Goal: Transaction & Acquisition: Purchase product/service

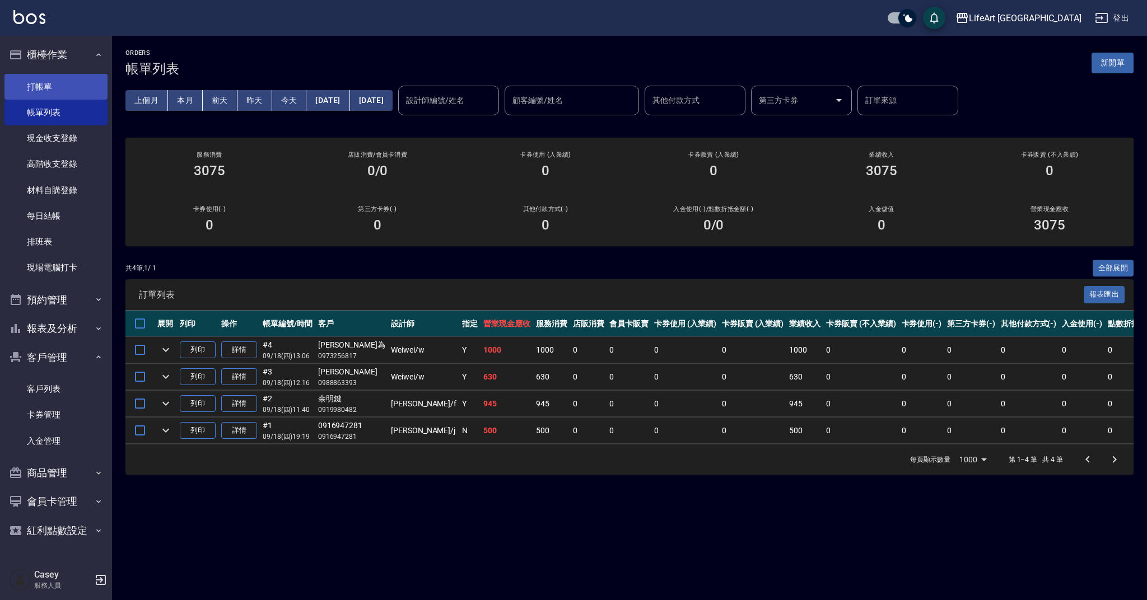
drag, startPoint x: 37, startPoint y: 77, endPoint x: 58, endPoint y: 86, distance: 22.6
click at [37, 77] on link "打帳單" at bounding box center [55, 87] width 103 height 26
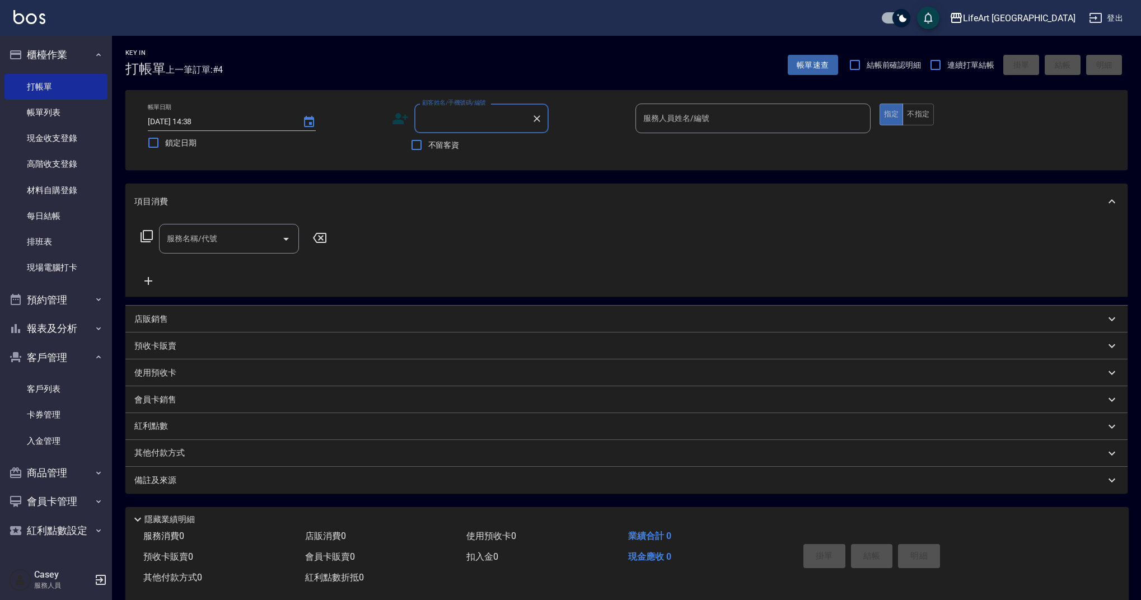
drag, startPoint x: 512, startPoint y: 117, endPoint x: 519, endPoint y: 122, distance: 8.0
click at [512, 117] on input "顧客姓名/手機號碼/編號" at bounding box center [474, 119] width 108 height 20
drag, startPoint x: 476, startPoint y: 142, endPoint x: 437, endPoint y: 143, distance: 38.1
click at [476, 142] on li "[PERSON_NAME]柔/0973861282/null" at bounding box center [481, 153] width 134 height 30
type input "[PERSON_NAME]柔/0973861282/null"
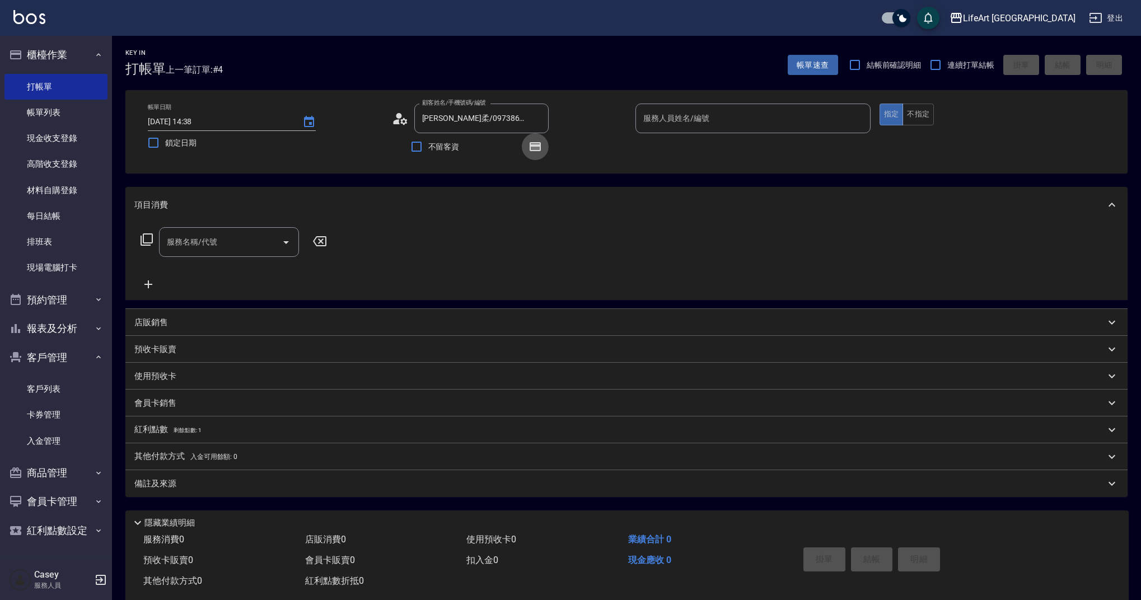
click at [532, 148] on icon "button" at bounding box center [535, 146] width 9 height 7
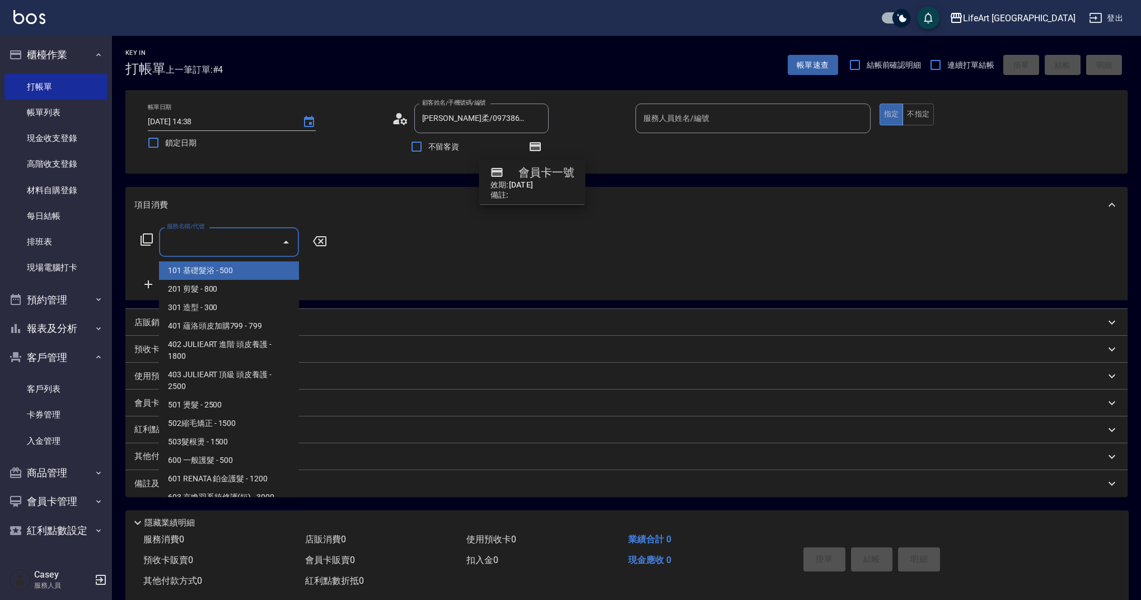
click at [185, 251] on input "服務名稱/代號" at bounding box center [220, 242] width 113 height 20
click at [227, 296] on span "201 剪髮 - 800" at bounding box center [229, 289] width 140 height 18
type input "201 剪髮(201)"
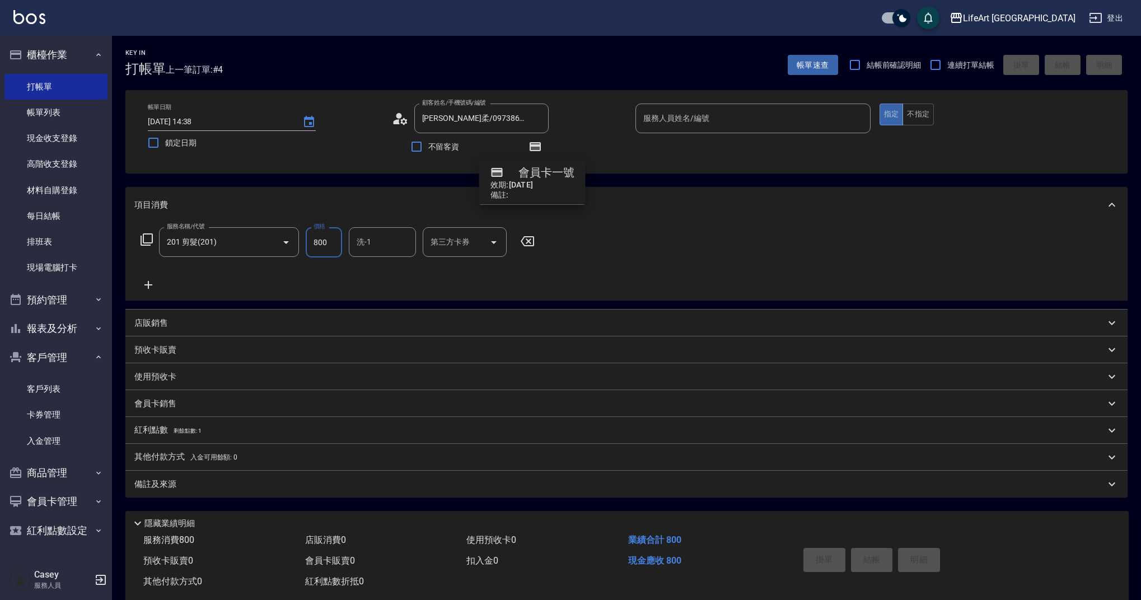
drag, startPoint x: 335, startPoint y: 243, endPoint x: 300, endPoint y: 242, distance: 34.7
click at [300, 242] on div "服務名稱/代號 201 剪髮(201) 服務名稱/代號 價格 800 價格 洗-1 洗-1 第三方卡券 第三方卡券" at bounding box center [337, 242] width 407 height 30
type input "1000"
click at [382, 244] on input "洗-1" at bounding box center [382, 242] width 57 height 20
click at [524, 279] on div "服務名稱/代號 201 剪髮(201) 服務名稱/代號 價格 1000 價格 洗-1 洗-1 第三方卡券 第三方卡券" at bounding box center [337, 259] width 407 height 64
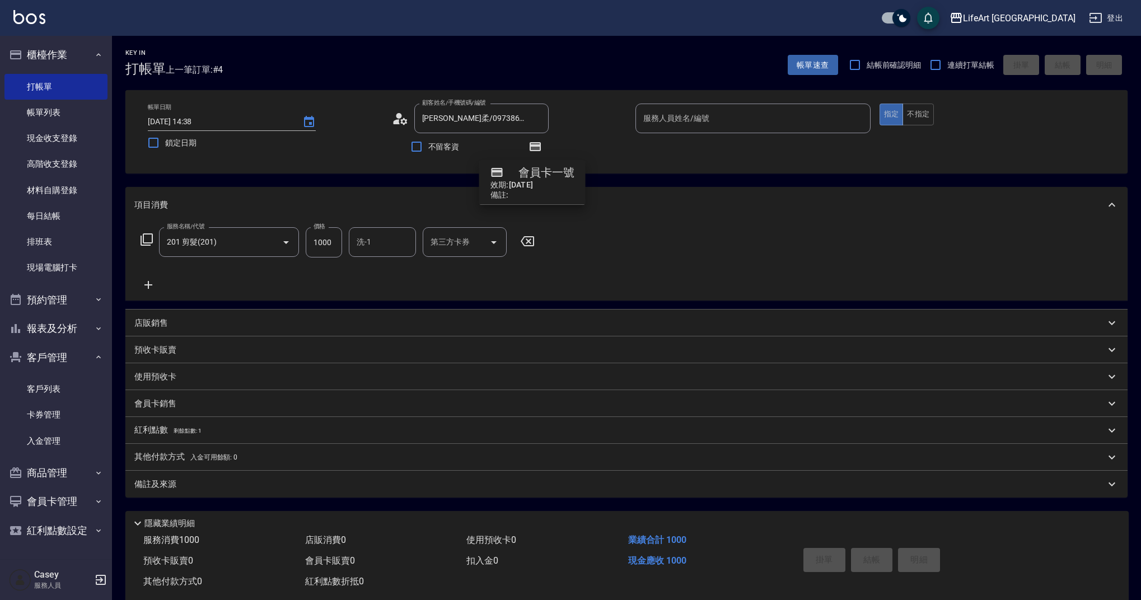
click at [334, 479] on div "備註及來源" at bounding box center [619, 485] width 971 height 12
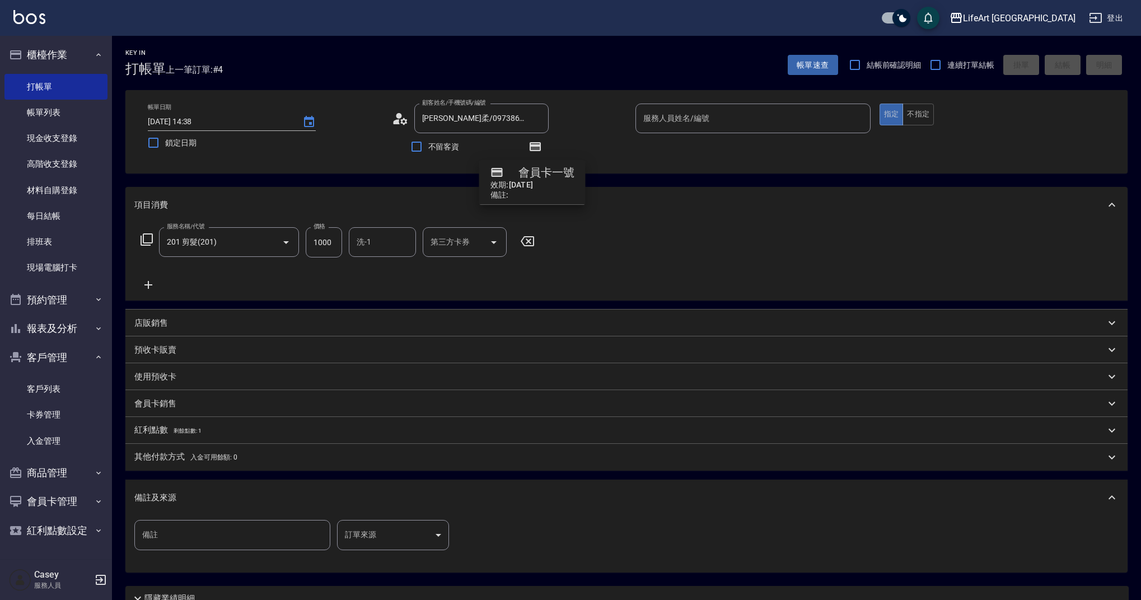
click at [379, 533] on body "LifeArt 蘆洲 登出 櫃檯作業 打帳單 帳單列表 現金收支登錄 高階收支登錄 材料自購登錄 每日結帳 排班表 現場電腦打卡 預約管理 預約管理 單日預約…" at bounding box center [570, 347] width 1141 height 695
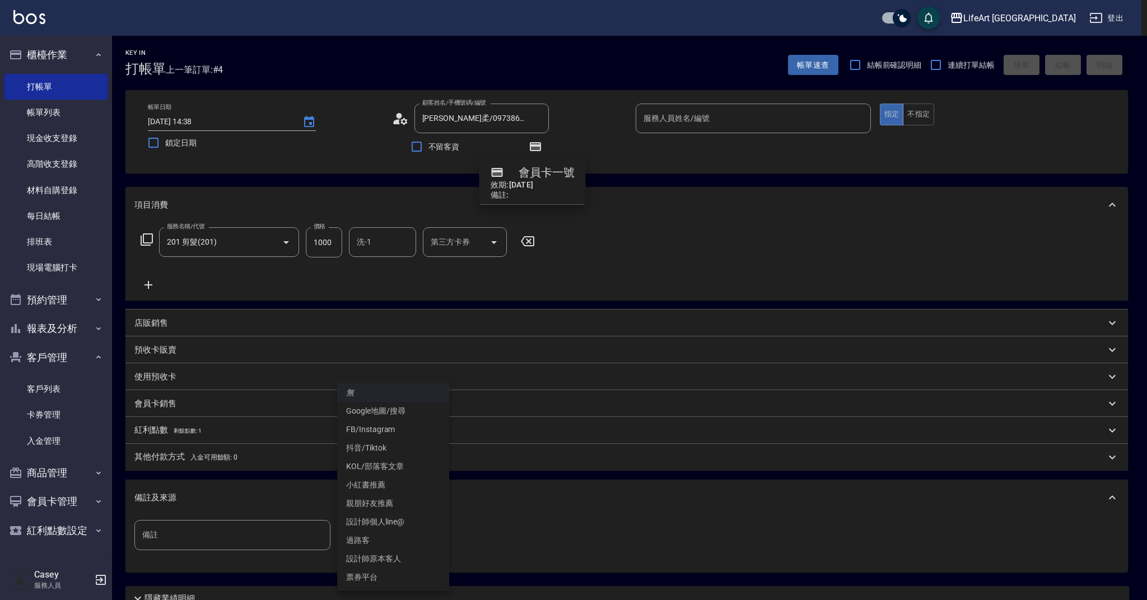
click at [389, 560] on li "設計師原本客人" at bounding box center [393, 559] width 112 height 18
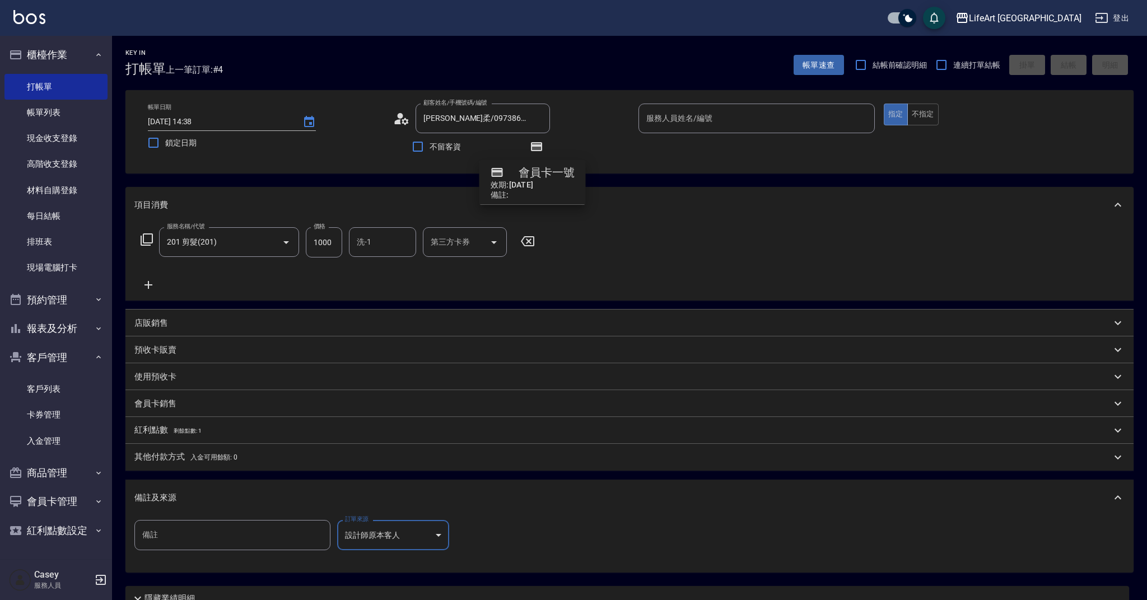
type input "設計師原本客人"
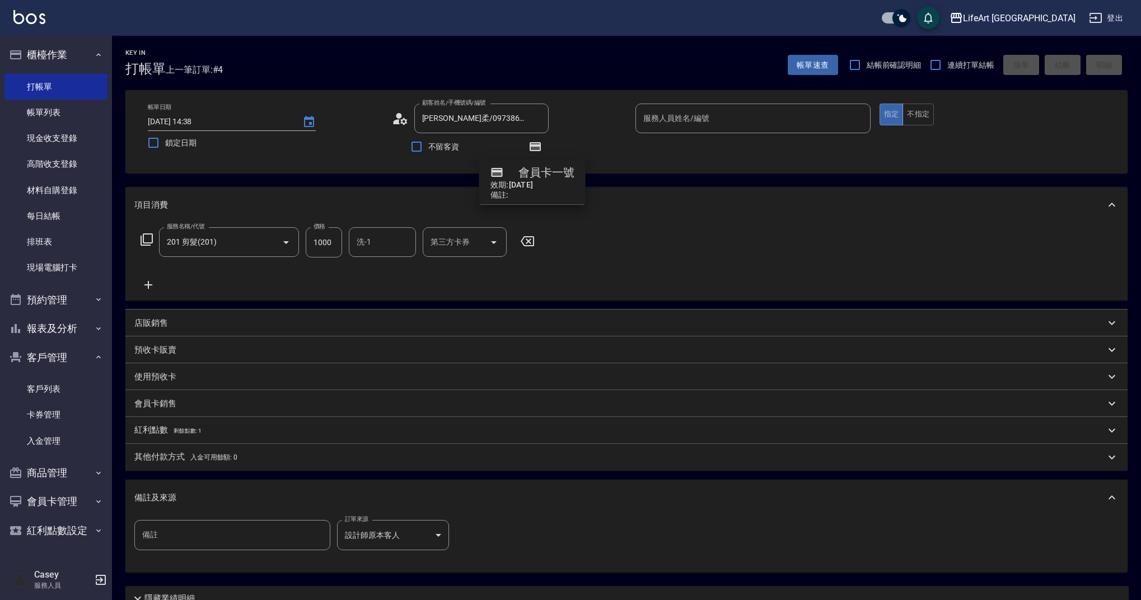
click at [310, 506] on div "備註及來源" at bounding box center [626, 498] width 1003 height 36
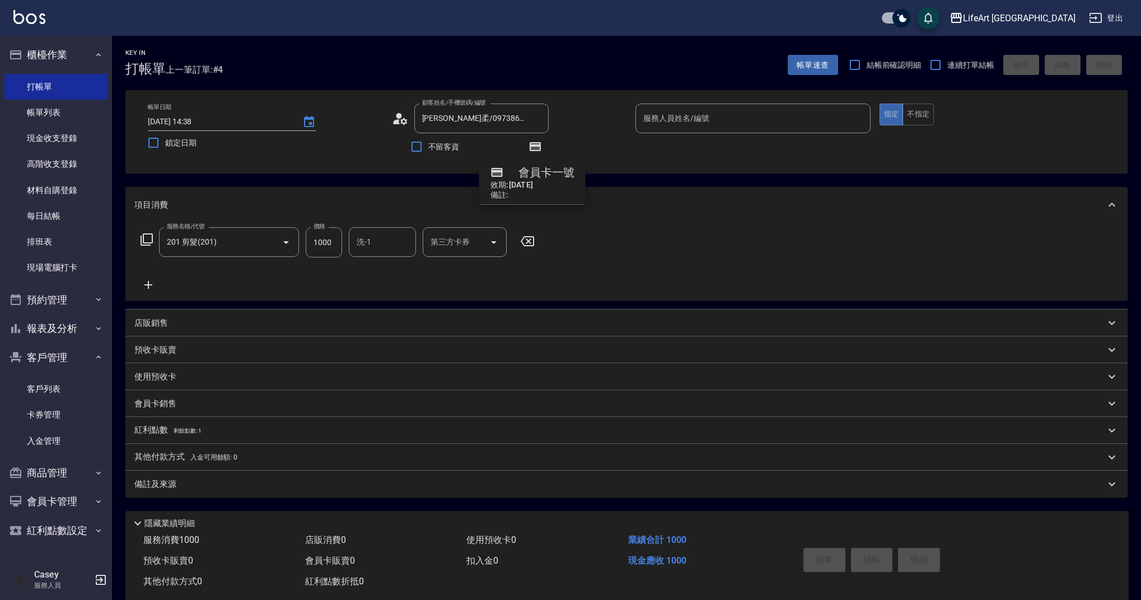
click at [667, 114] on div "服務人員姓名/編號 服務人員姓名/編號" at bounding box center [753, 119] width 235 height 30
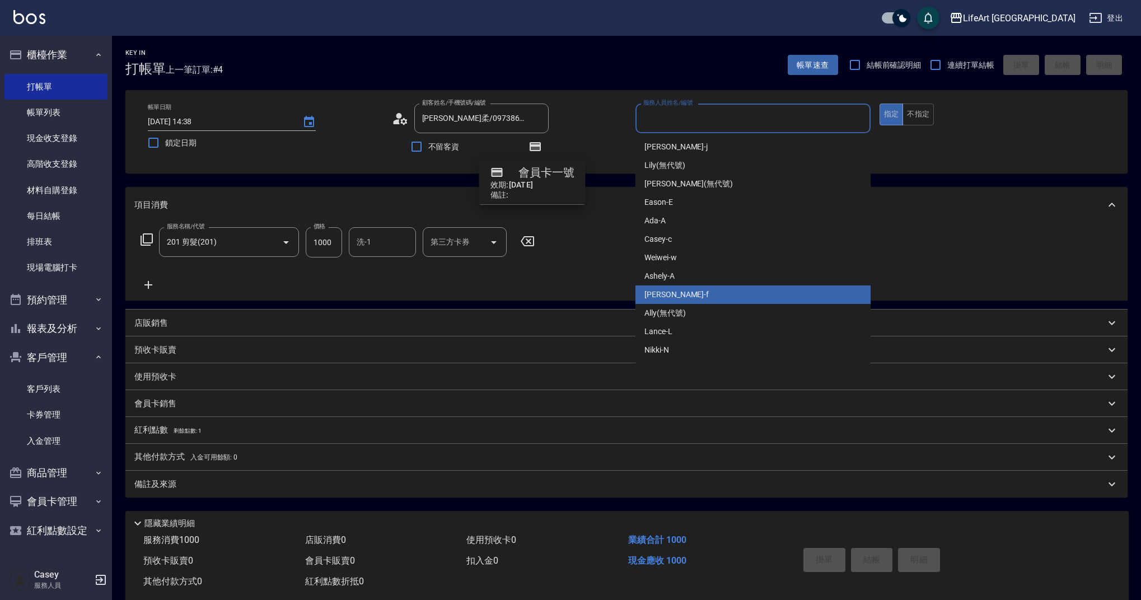
click at [672, 295] on span "Finney -f" at bounding box center [677, 295] width 64 height 12
type input "Finney-f"
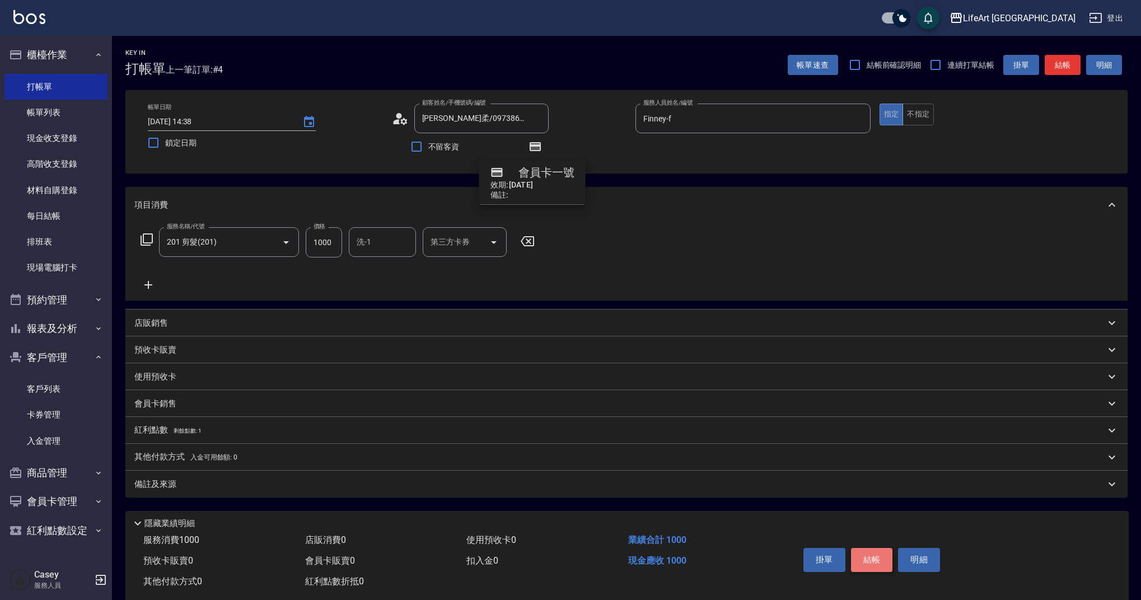
click at [870, 561] on button "結帳" at bounding box center [872, 560] width 42 height 24
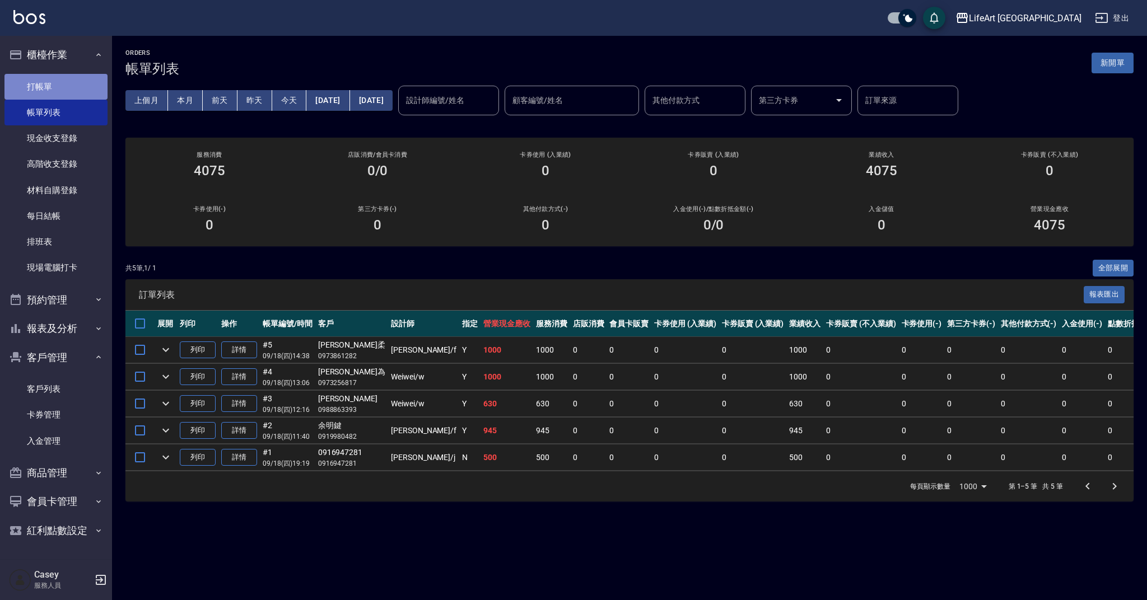
click at [34, 85] on link "打帳單" at bounding box center [55, 87] width 103 height 26
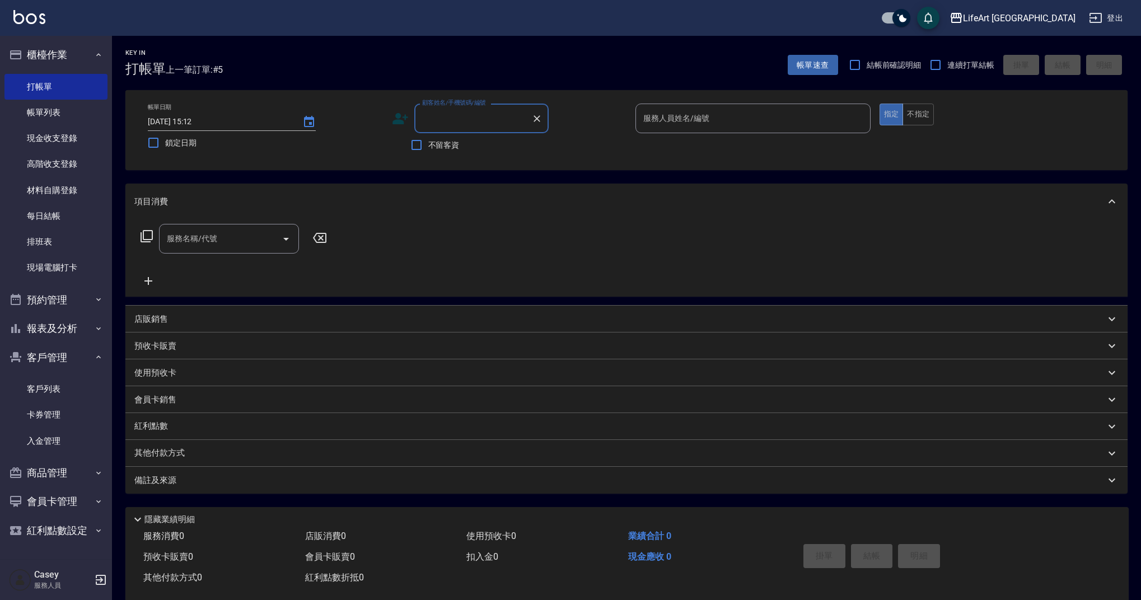
click at [436, 122] on input "顧客姓名/手機號碼/編號" at bounding box center [474, 119] width 108 height 20
click at [450, 147] on li "[PERSON_NAME]/0955906267/null" at bounding box center [481, 147] width 134 height 18
type input "[PERSON_NAME]/0955906267/null"
type input "Weiwei-w"
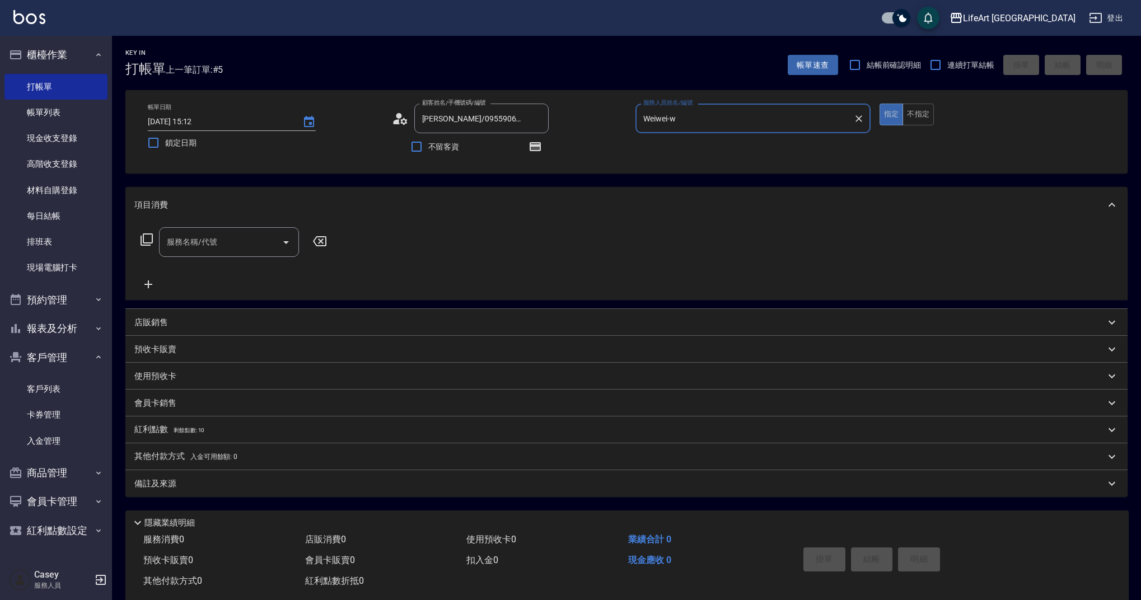
click at [197, 249] on input "服務名稱/代號" at bounding box center [220, 242] width 113 height 20
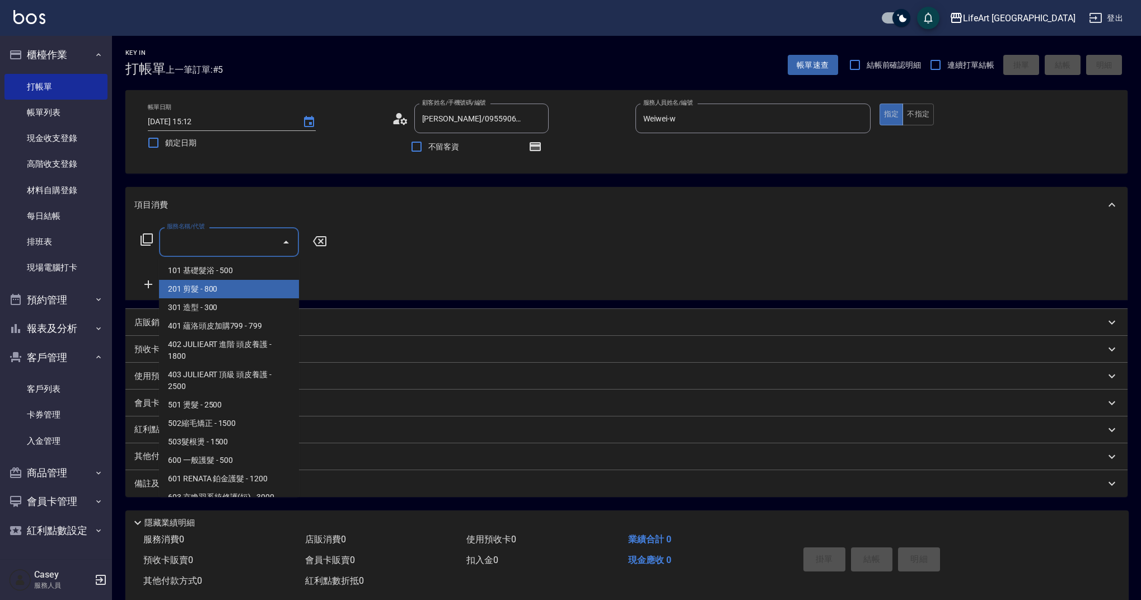
click at [206, 291] on span "201 剪髮 - 800" at bounding box center [229, 289] width 140 height 18
type input "201 剪髮(201)"
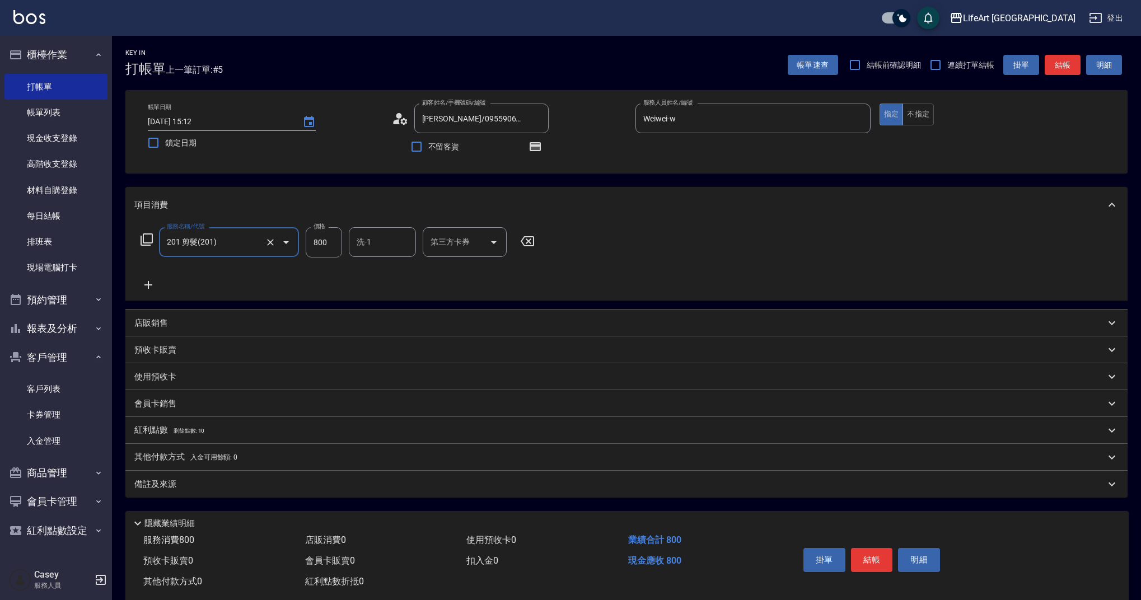
click at [153, 285] on icon at bounding box center [148, 284] width 28 height 13
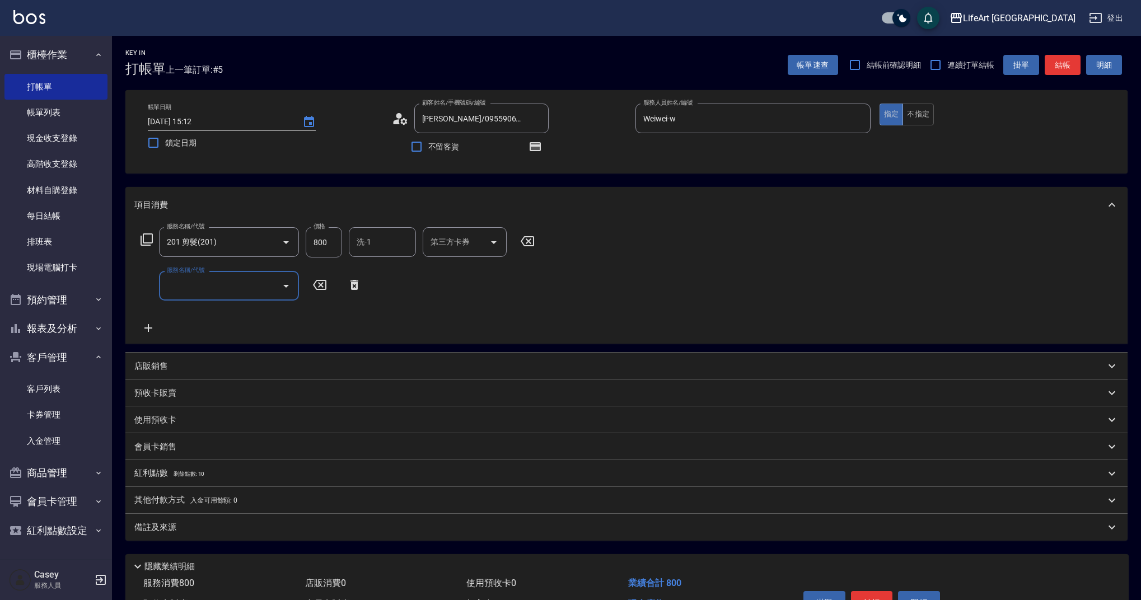
click at [185, 297] on div "服務名稱/代號" at bounding box center [229, 286] width 140 height 30
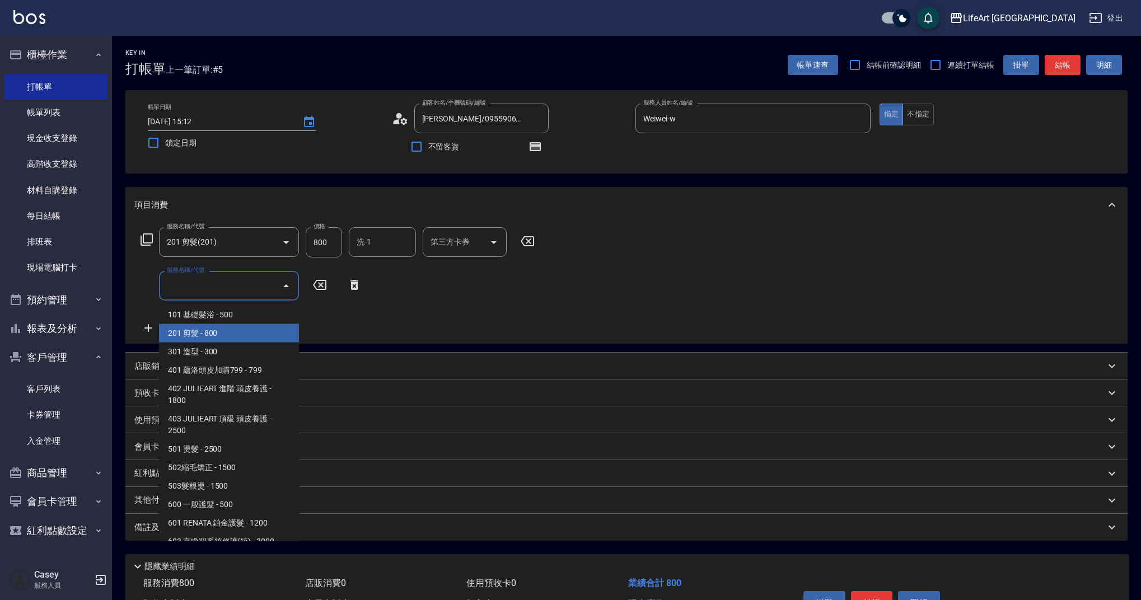
click at [201, 333] on span "201 剪髮 - 800" at bounding box center [229, 333] width 140 height 18
type input "201 剪髮(201)"
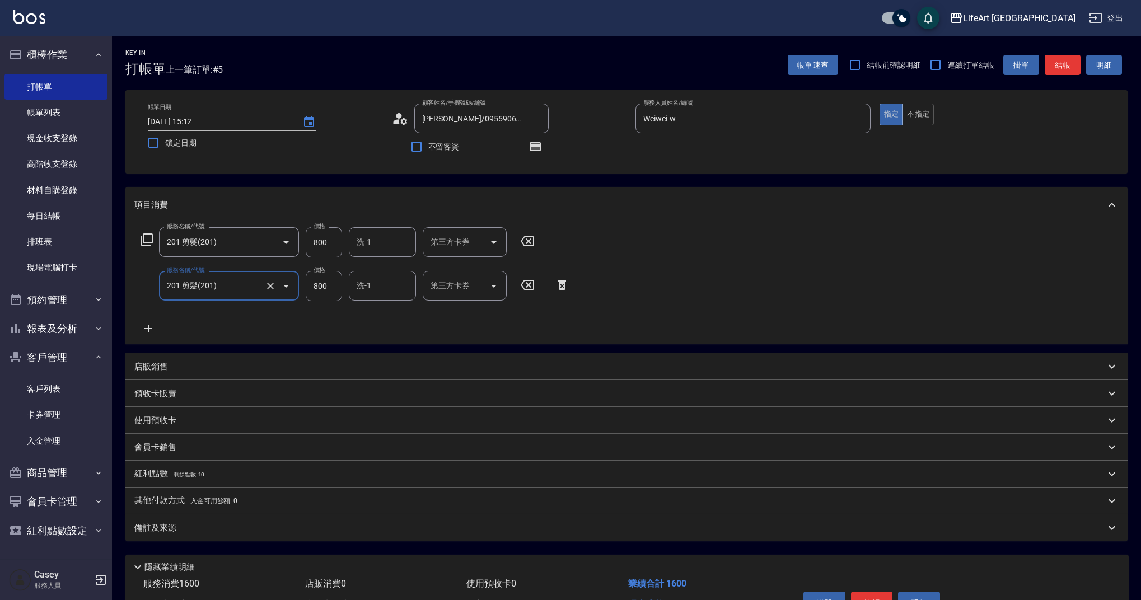
click at [153, 328] on icon at bounding box center [148, 328] width 28 height 13
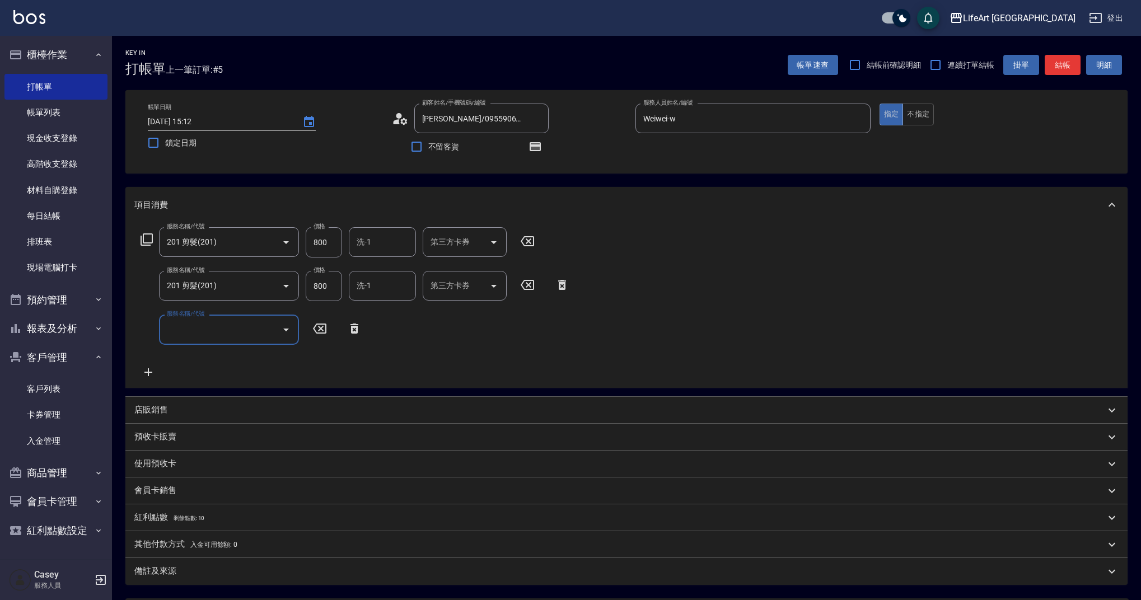
click at [200, 334] on input "服務名稱/代號" at bounding box center [220, 330] width 113 height 20
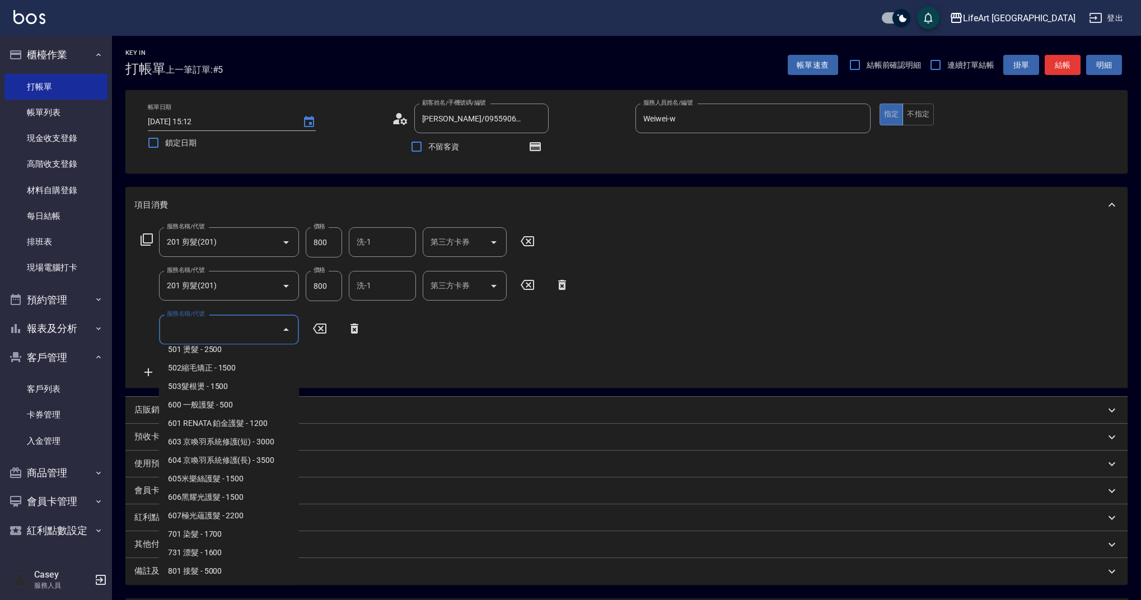
scroll to position [143, 0]
click at [258, 528] on span "701 染髮 - 1700" at bounding box center [229, 534] width 140 height 18
type input "701 染髮(701)"
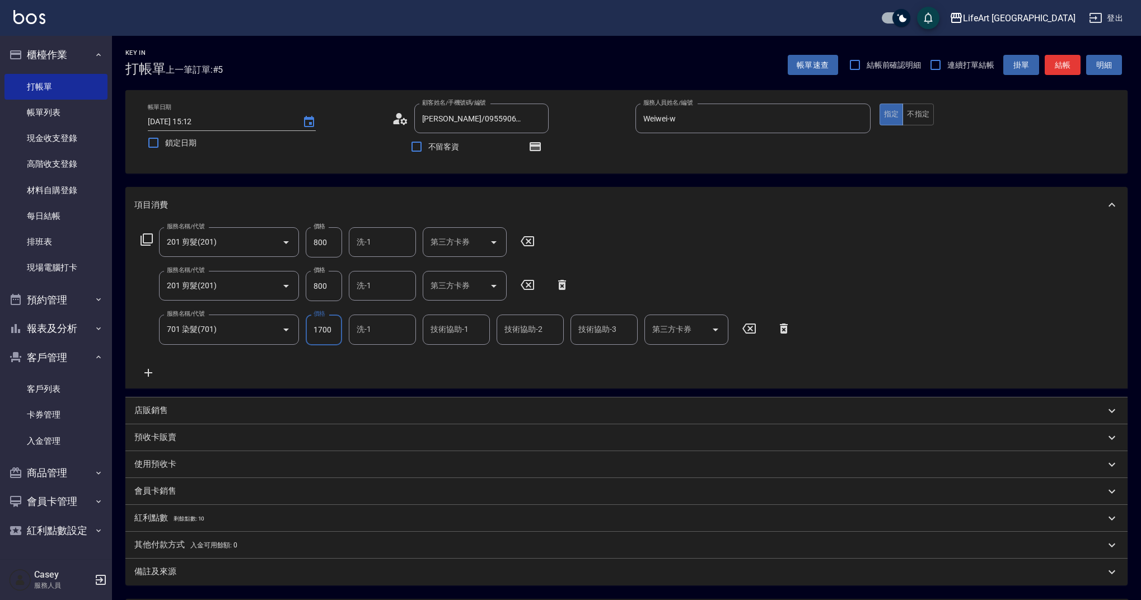
drag, startPoint x: 330, startPoint y: 243, endPoint x: 305, endPoint y: 237, distance: 26.3
click at [305, 237] on div "服務名稱/代號 201 剪髮(201) 服務名稱/代號 價格 800 價格 洗-1 洗-1 第三方卡券 第三方卡券" at bounding box center [337, 242] width 407 height 30
click at [329, 286] on input "800" at bounding box center [324, 286] width 36 height 30
drag, startPoint x: 316, startPoint y: 284, endPoint x: 296, endPoint y: 284, distance: 19.6
click at [296, 284] on div "服務名稱/代號 201 剪髮(201) 服務名稱/代號 價格 800 價格 洗-1 洗-1 第三方卡券 第三方卡券" at bounding box center [355, 286] width 442 height 30
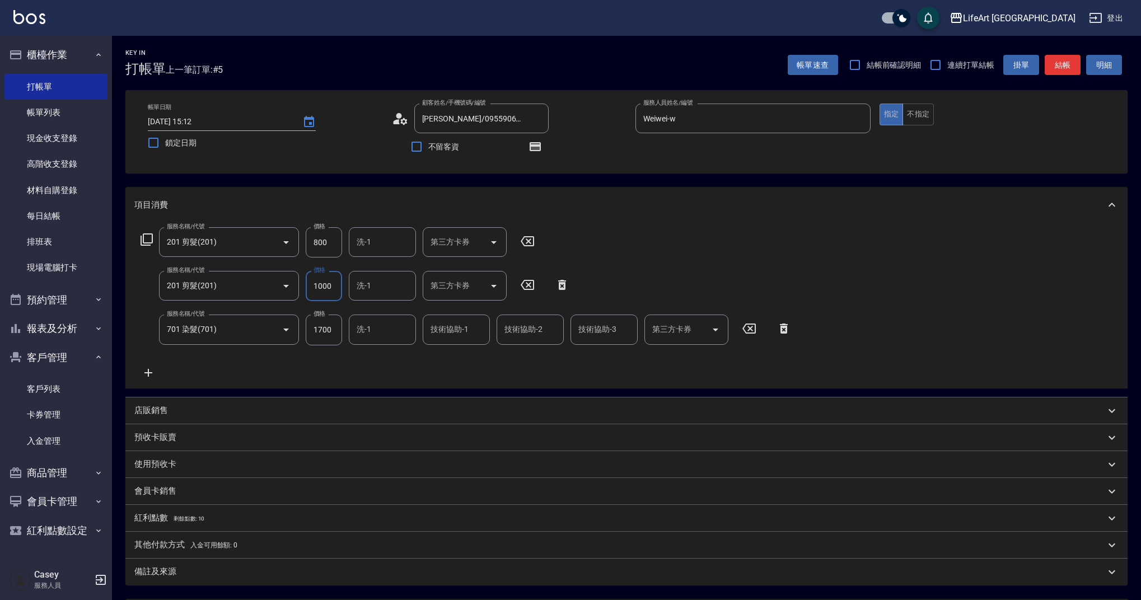
type input "1000"
drag, startPoint x: 314, startPoint y: 239, endPoint x: 302, endPoint y: 237, distance: 11.8
click at [302, 237] on div "服務名稱/代號 201 剪髮(201) 服務名稱/代號 價格 800 價格 洗-1 洗-1 第三方卡券 第三方卡券" at bounding box center [337, 242] width 407 height 30
type input "1000"
click at [381, 292] on input "洗-1" at bounding box center [382, 286] width 57 height 20
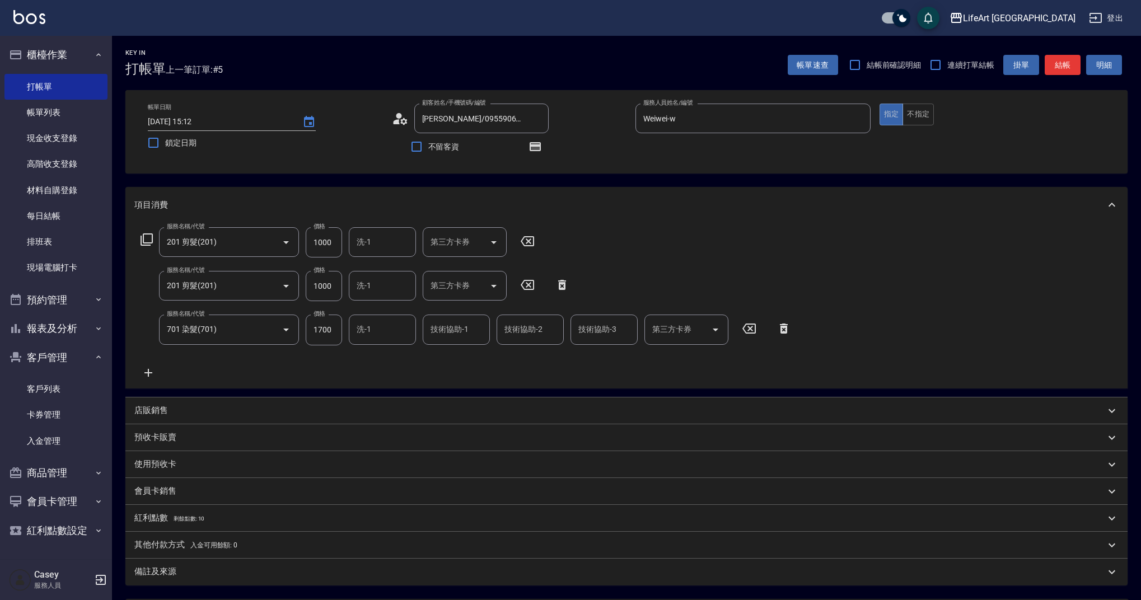
click at [721, 260] on div "服務名稱/代號 201 剪髮(201) 服務名稱/代號 價格 1000 價格 洗-1 洗-1 第三方卡券 第三方卡券 服務名稱/代號 201 剪髮(201) …" at bounding box center [466, 303] width 664 height 152
click at [391, 333] on input "洗-1" at bounding box center [382, 330] width 57 height 20
drag, startPoint x: 337, startPoint y: 328, endPoint x: 290, endPoint y: 332, distance: 47.7
click at [290, 332] on div "服務名稱/代號 701 染髮(701) 服務名稱/代號 價格 1700 價格 洗-1 洗-1 技術協助-1 技術協助-1 技術協助-2 技術協助-2 技術協助…" at bounding box center [466, 330] width 664 height 30
type input "3590"
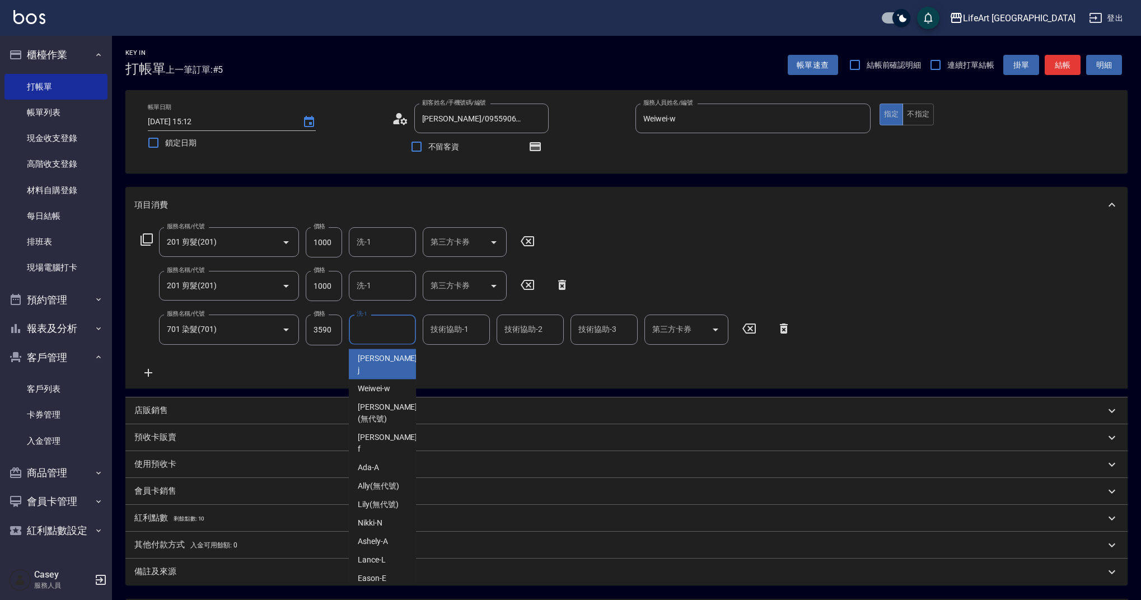
click at [383, 333] on input "洗-1" at bounding box center [382, 330] width 57 height 20
click at [393, 588] on div "Casey -c" at bounding box center [382, 597] width 67 height 18
type input "Casey-c"
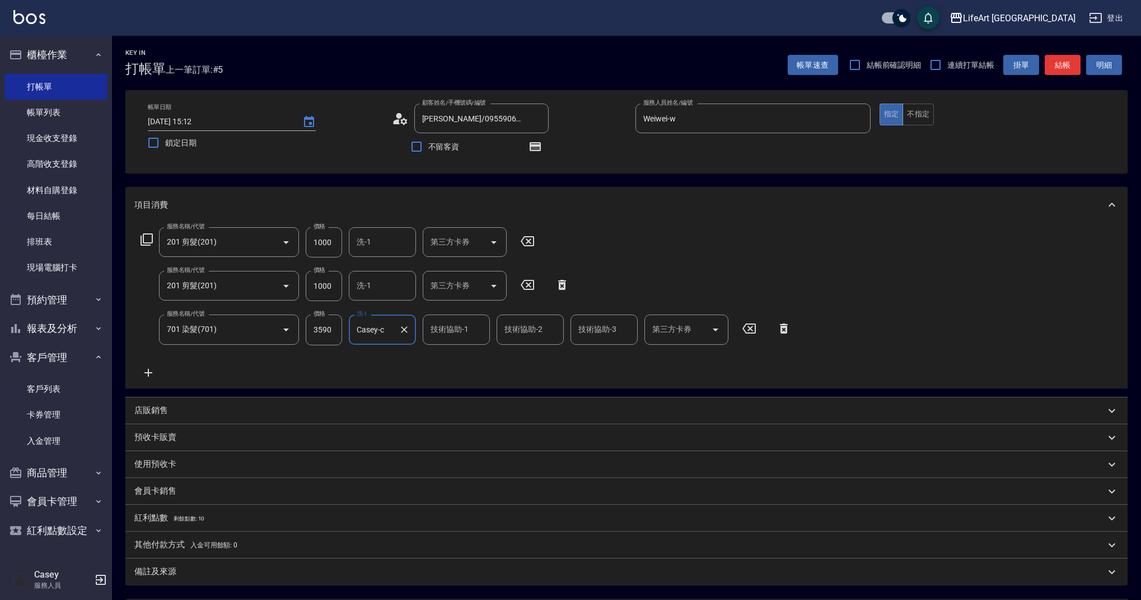
click at [451, 337] on input "技術協助-1" at bounding box center [456, 330] width 57 height 20
click at [441, 591] on span "Casey -c" at bounding box center [445, 597] width 27 height 12
type input "Casey-c"
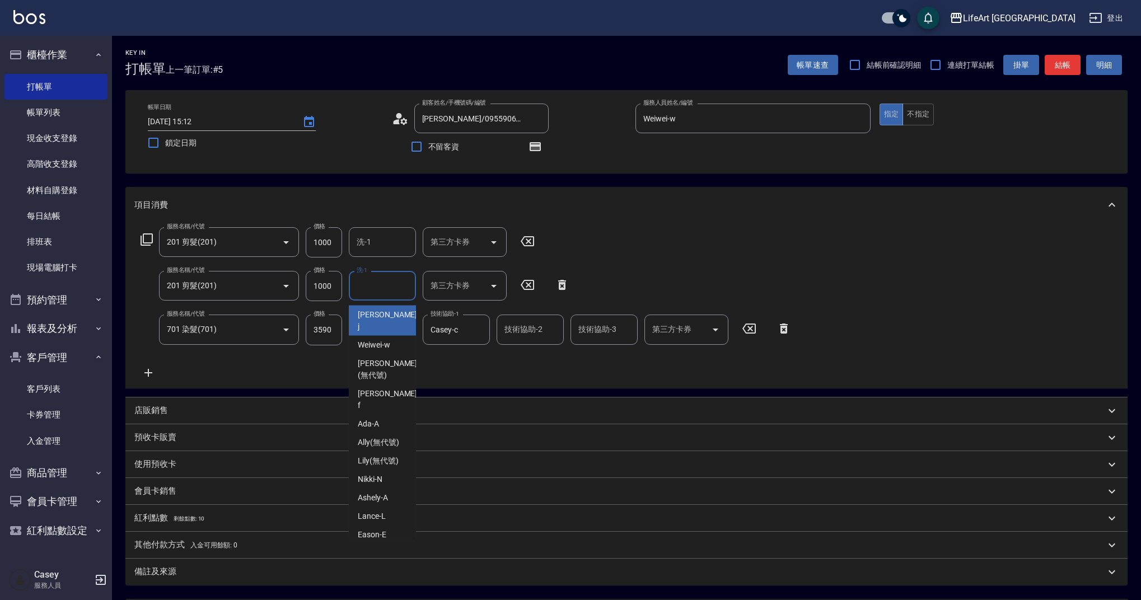
click at [364, 293] on input "洗-1" at bounding box center [382, 286] width 57 height 20
click at [383, 548] on span "Casey -c" at bounding box center [371, 554] width 27 height 12
type input "Casey-c"
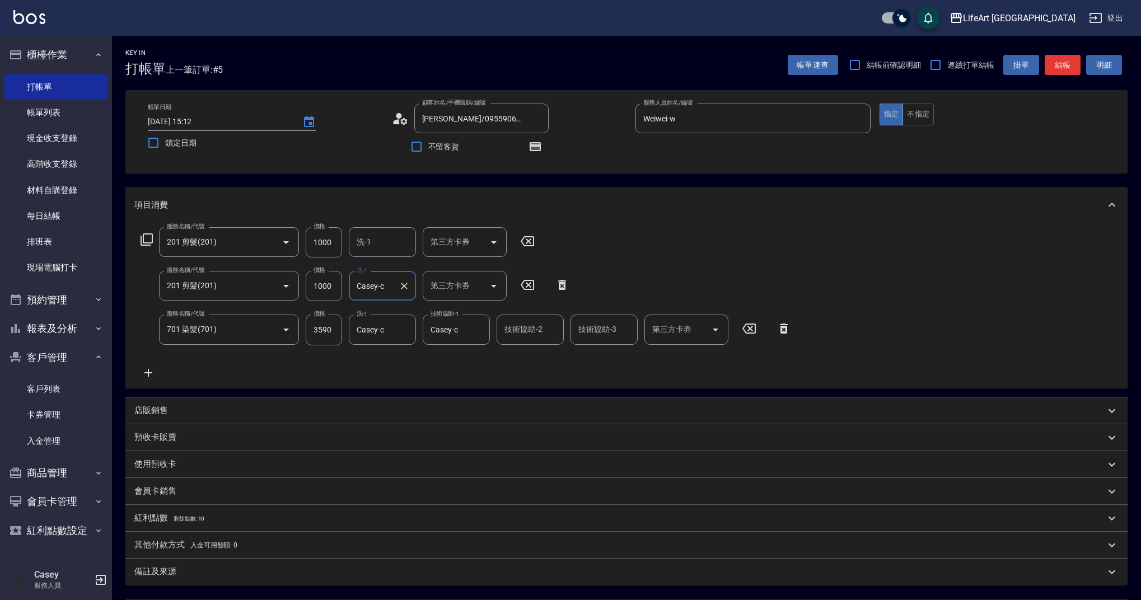
click at [409, 285] on icon "Clear" at bounding box center [404, 286] width 11 height 11
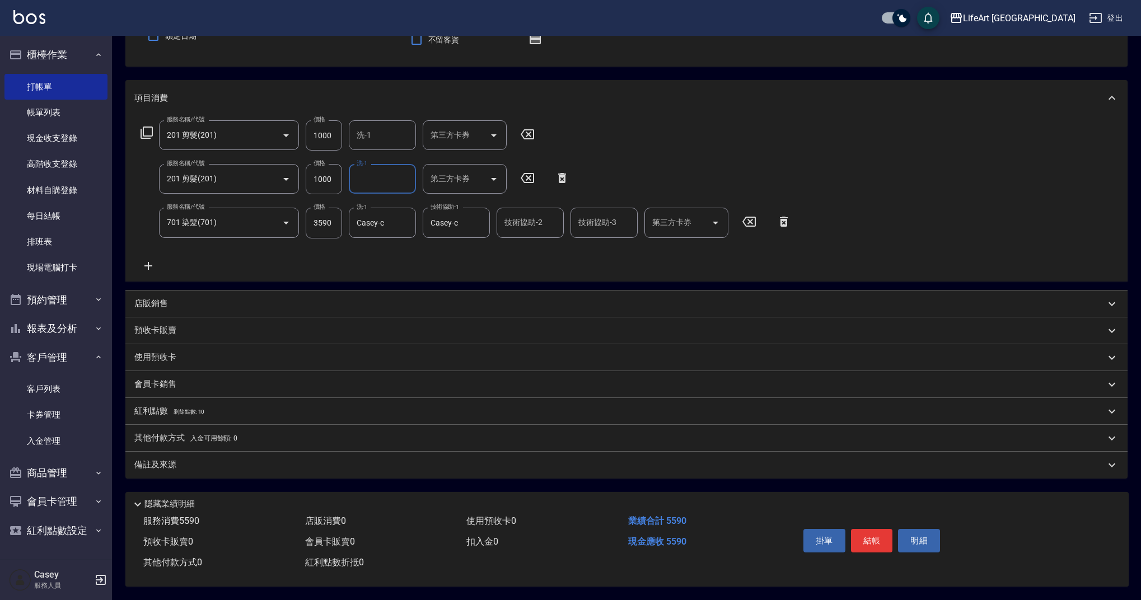
click at [145, 406] on p "紅利點數 剩餘點數: 10" at bounding box center [169, 412] width 70 height 12
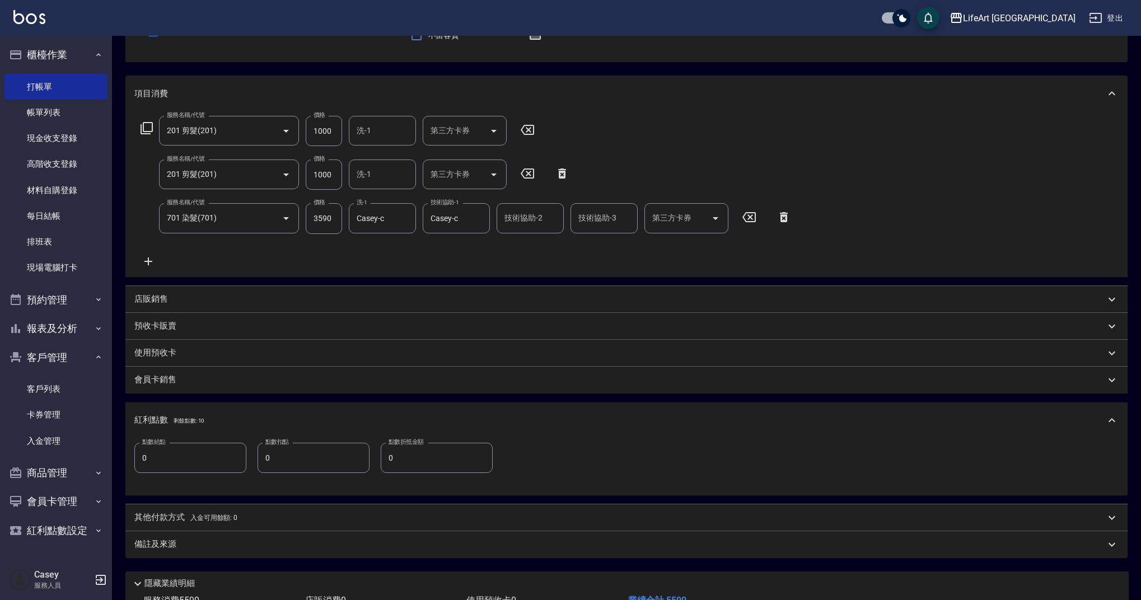
click at [159, 459] on input "0" at bounding box center [190, 458] width 112 height 30
drag, startPoint x: 159, startPoint y: 459, endPoint x: 133, endPoint y: 458, distance: 25.8
click at [133, 458] on div "點數給點 0 點數給點 點數扣點 0 點數扣點 點數折抵金額 0 點數折抵金額" at bounding box center [626, 467] width 1003 height 57
type input "11"
click at [157, 519] on p "其他付款方式 入金可用餘額: 0" at bounding box center [185, 518] width 103 height 12
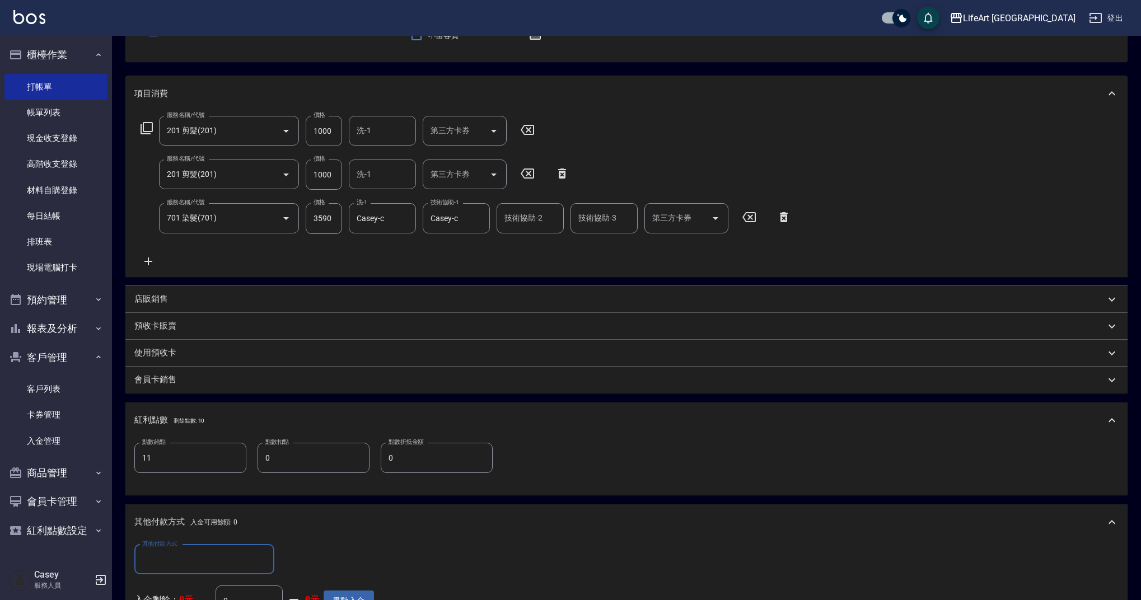
click at [183, 551] on input "其他付款方式" at bounding box center [204, 560] width 130 height 20
click at [166, 533] on span "信用卡" at bounding box center [204, 531] width 140 height 18
type input "信用卡"
drag, startPoint x: 310, startPoint y: 570, endPoint x: 279, endPoint y: 561, distance: 31.4
click at [279, 561] on div "其他付款方式 信用卡 其他付款方式 信用卡金額 0 信用卡金額" at bounding box center [254, 560] width 240 height 30
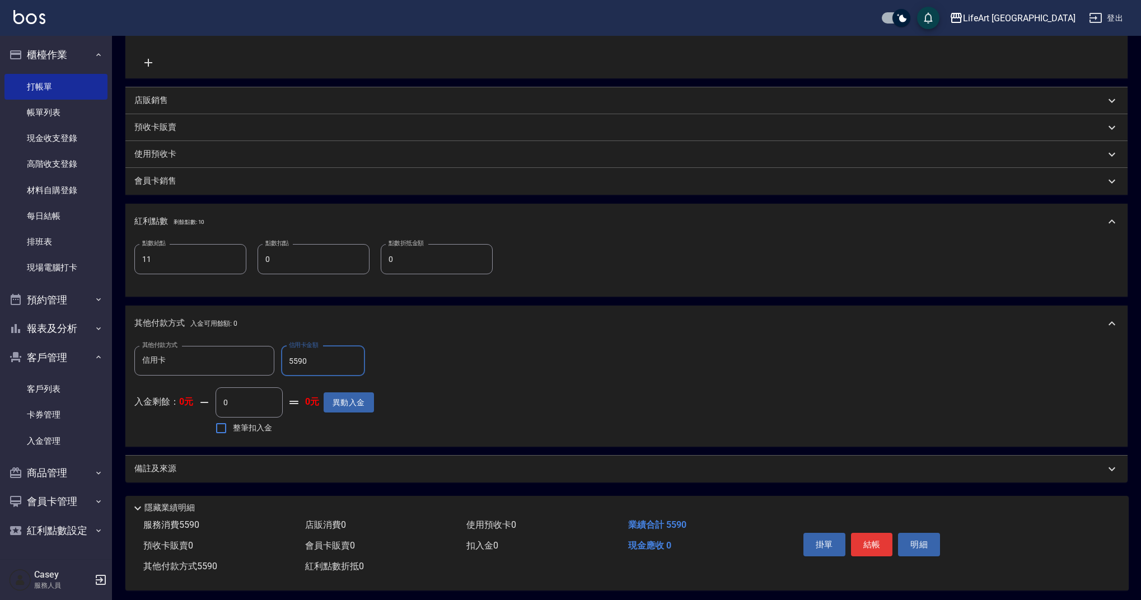
scroll to position [311, 0]
type input "5590"
click at [391, 472] on div "備註及來源" at bounding box center [619, 468] width 971 height 12
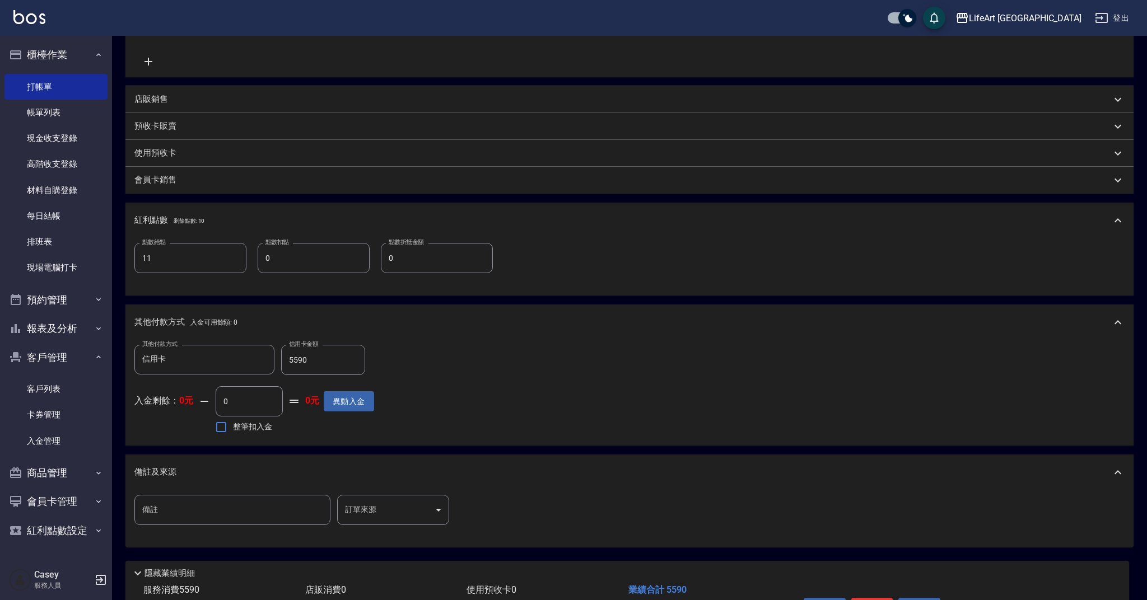
click at [404, 511] on body "LifeArt 蘆洲 登出 櫃檯作業 打帳單 帳單列表 現金收支登錄 高階收支登錄 材料自購登錄 每日結帳 排班表 現場電腦打卡 預約管理 預約管理 單日預約…" at bounding box center [573, 179] width 1147 height 981
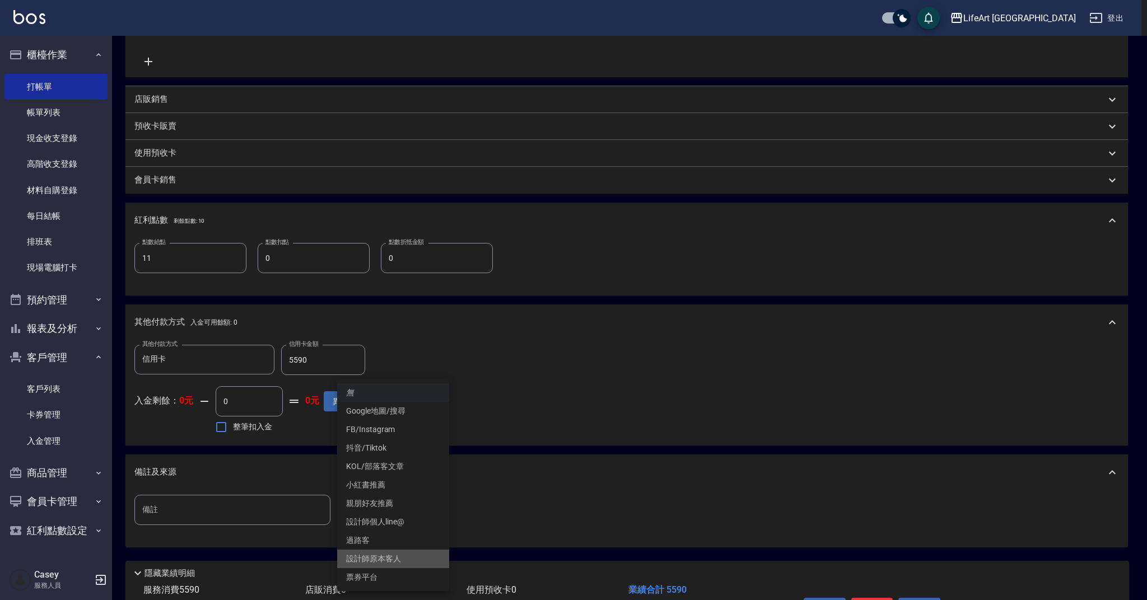
click at [402, 556] on li "設計師原本客人" at bounding box center [393, 559] width 112 height 18
type input "設計師原本客人"
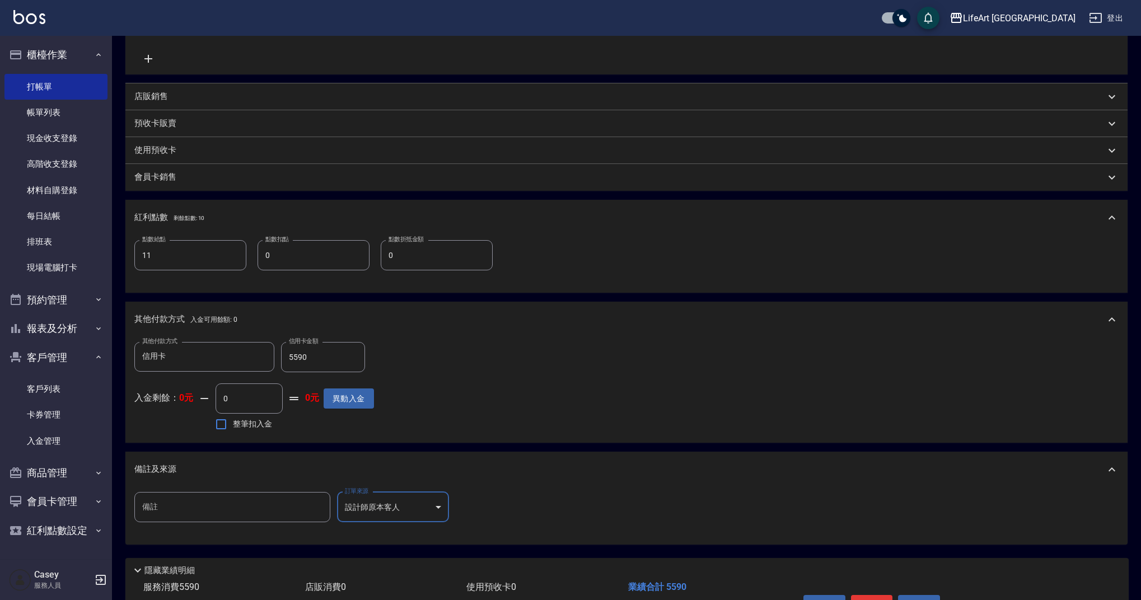
scroll to position [317, 0]
click at [274, 509] on input "備註" at bounding box center [232, 505] width 196 height 30
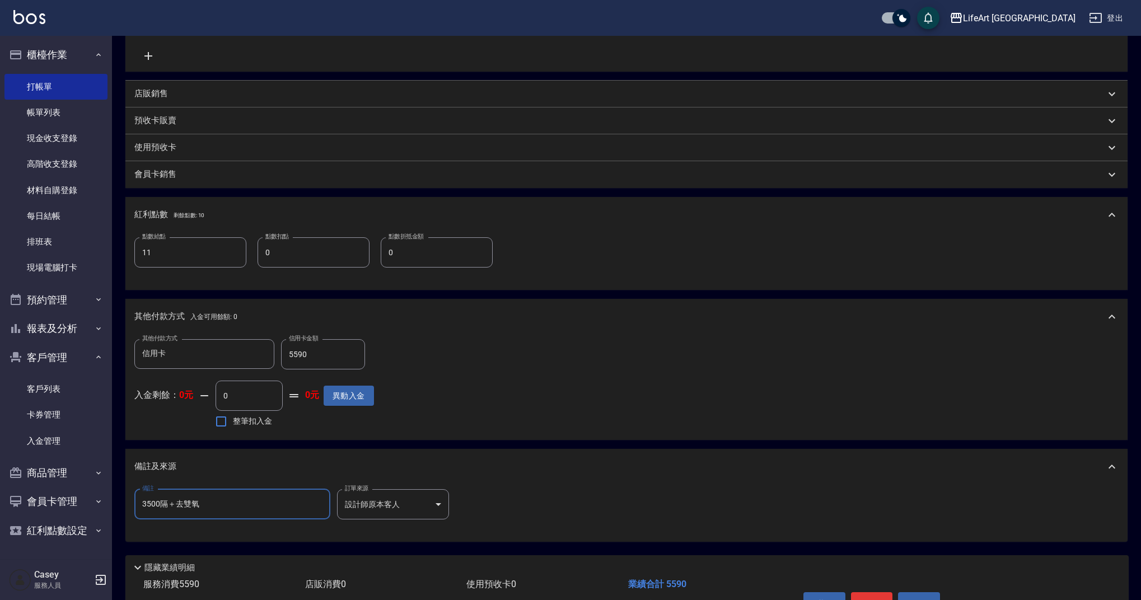
click at [160, 510] on input "3500隔＋去雙氧" at bounding box center [232, 505] width 196 height 30
click at [159, 504] on input "3500隔＋去雙氧" at bounding box center [232, 505] width 196 height 30
drag, startPoint x: 156, startPoint y: 506, endPoint x: 135, endPoint y: 505, distance: 21.3
click at [135, 505] on input "3500隔＋去雙氧" at bounding box center [232, 505] width 196 height 30
click at [161, 506] on input "3500隔＋去雙氧" at bounding box center [232, 505] width 196 height 30
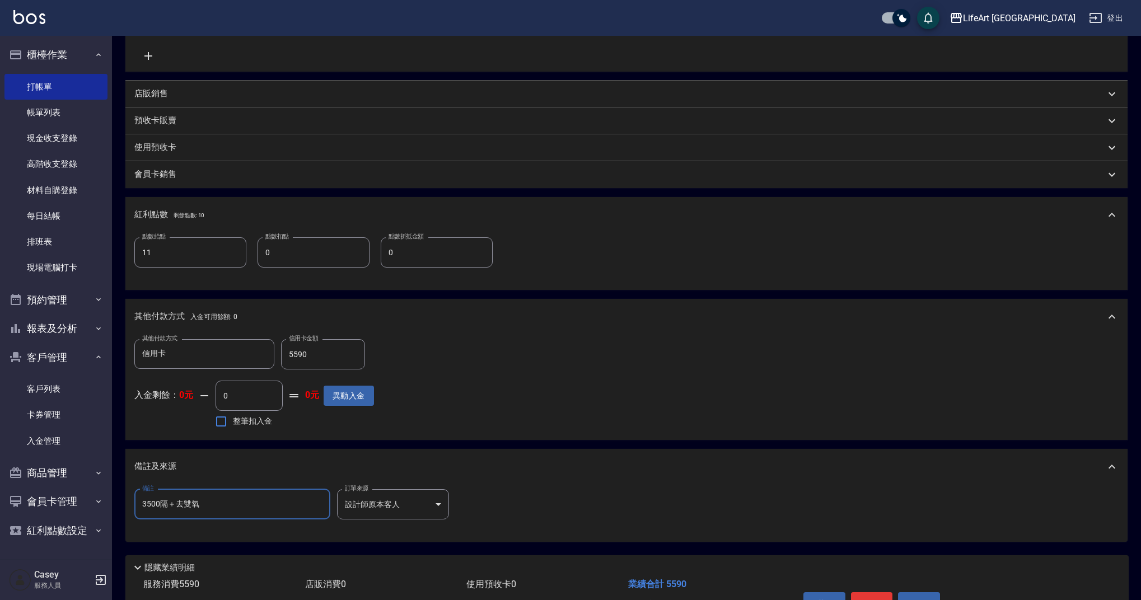
click at [170, 505] on input "3500隔＋去雙氧" at bounding box center [232, 505] width 196 height 30
click at [159, 507] on input "3500隔離＋去雙氧" at bounding box center [232, 505] width 196 height 30
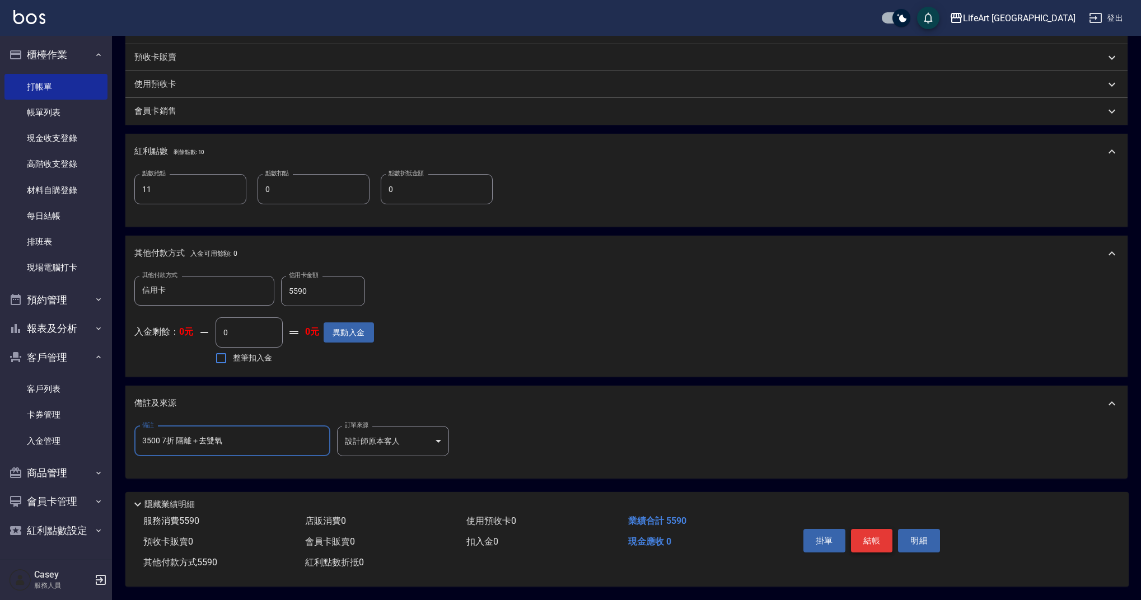
type input "3500 7折 隔離＋去雙氧"
click at [875, 533] on button "結帳" at bounding box center [872, 541] width 42 height 24
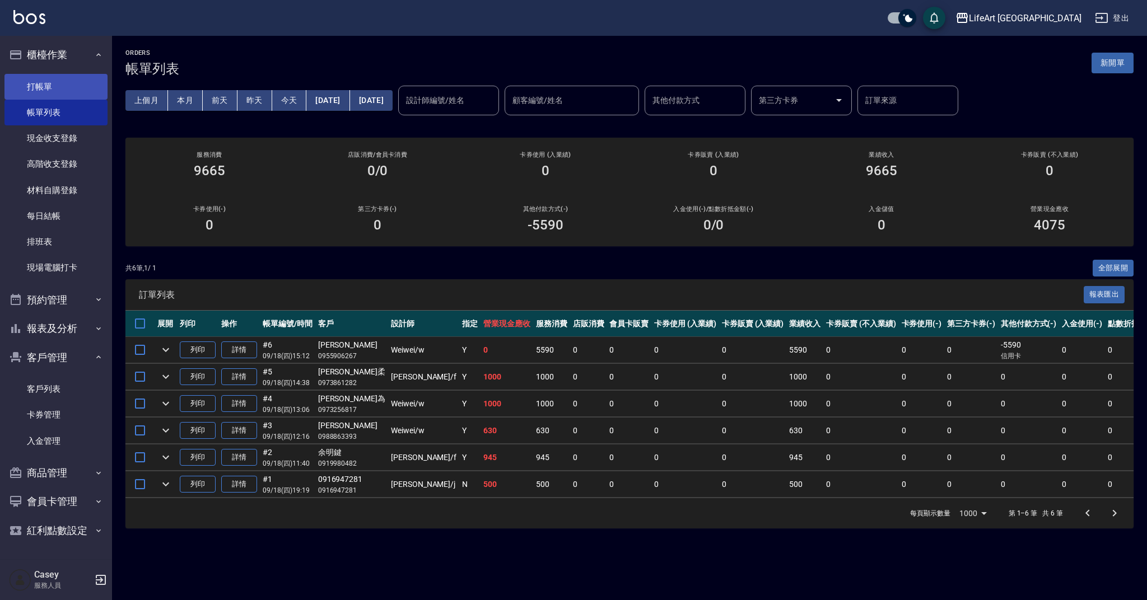
click at [69, 82] on link "打帳單" at bounding box center [55, 87] width 103 height 26
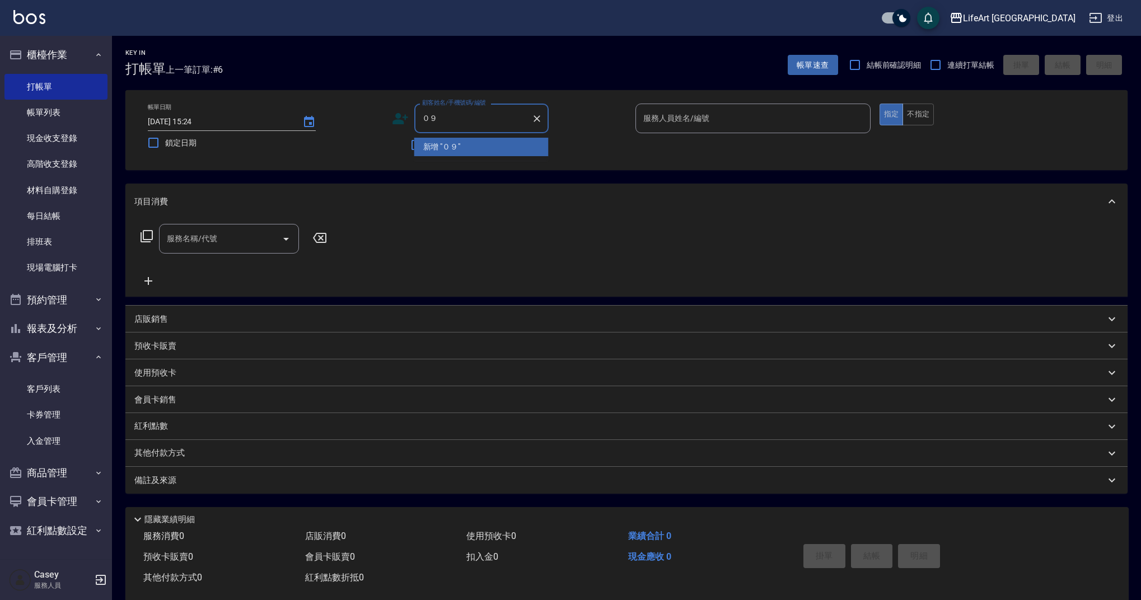
type input "０"
click at [481, 148] on li "[PERSON_NAME]/0970274780/null" at bounding box center [481, 147] width 134 height 18
type input "[PERSON_NAME]/0970274780/null"
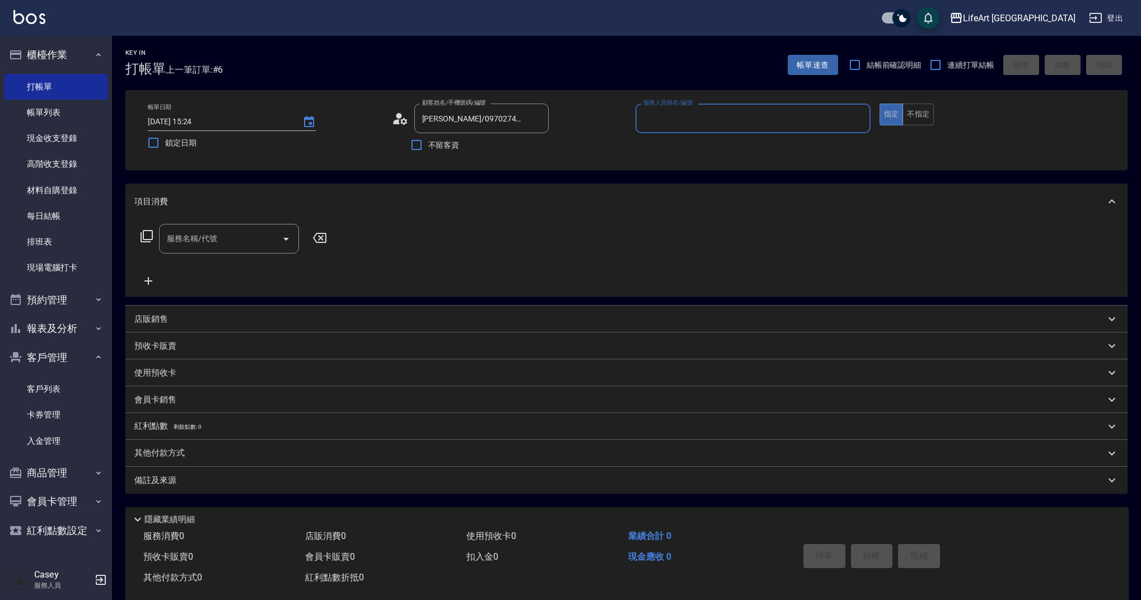
type input "Ashely-A"
click at [399, 117] on circle at bounding box center [399, 116] width 6 height 6
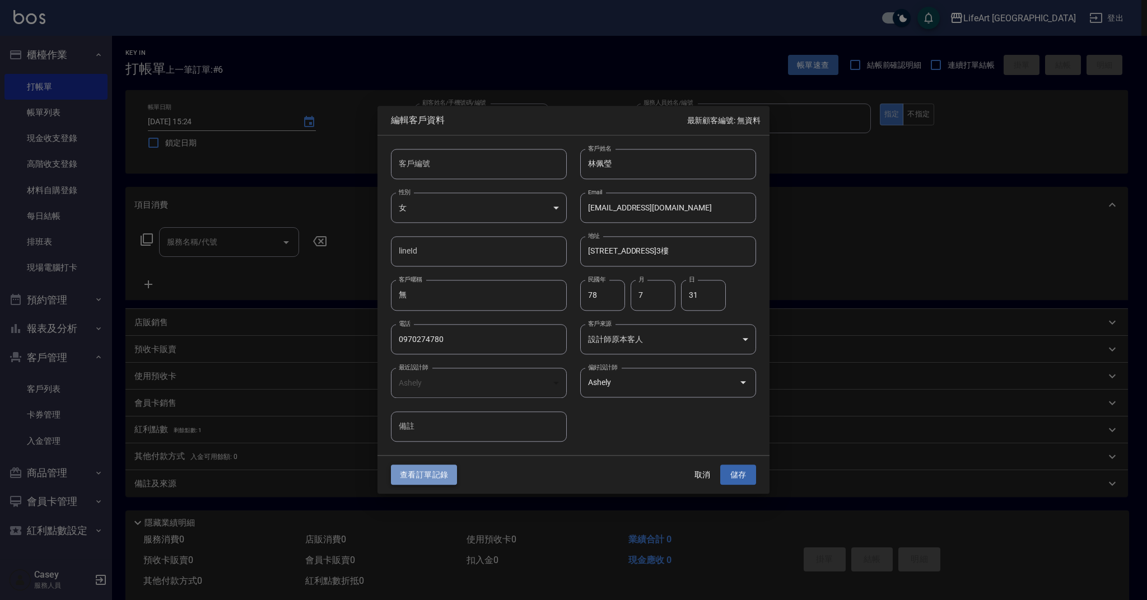
click at [428, 478] on button "查看訂單記錄" at bounding box center [424, 475] width 66 height 21
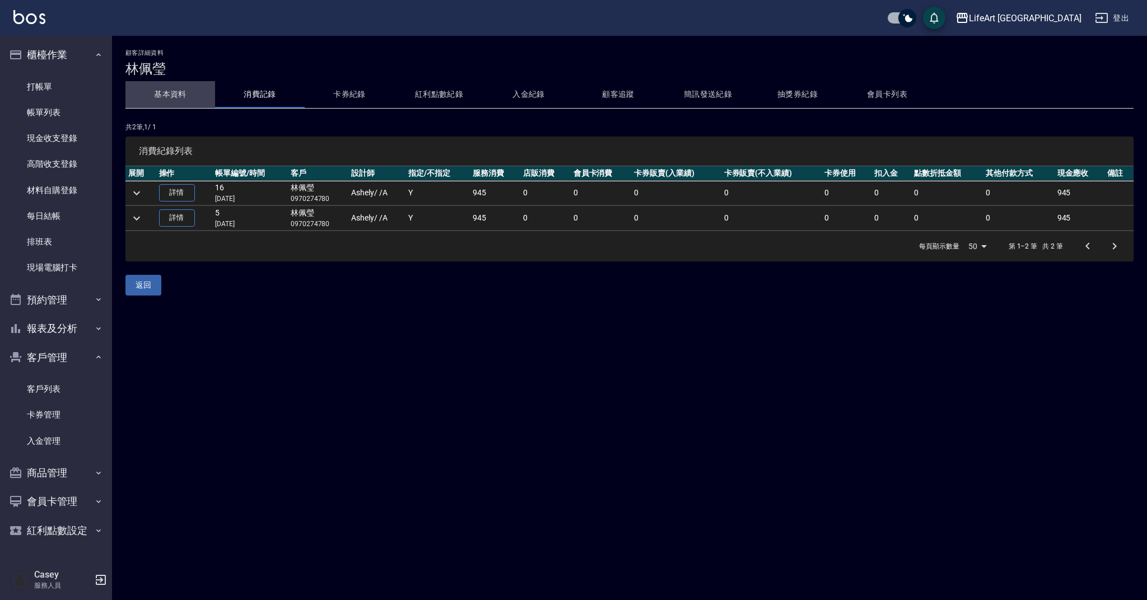
click at [177, 92] on button "基本資料" at bounding box center [170, 94] width 90 height 27
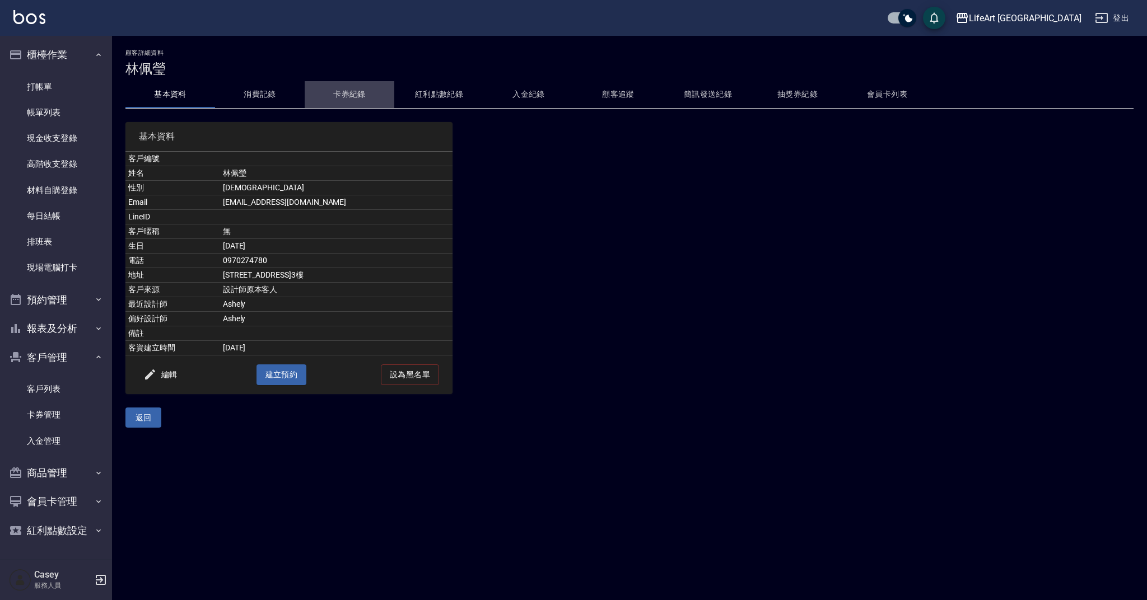
click at [373, 91] on button "卡券紀錄" at bounding box center [350, 94] width 90 height 27
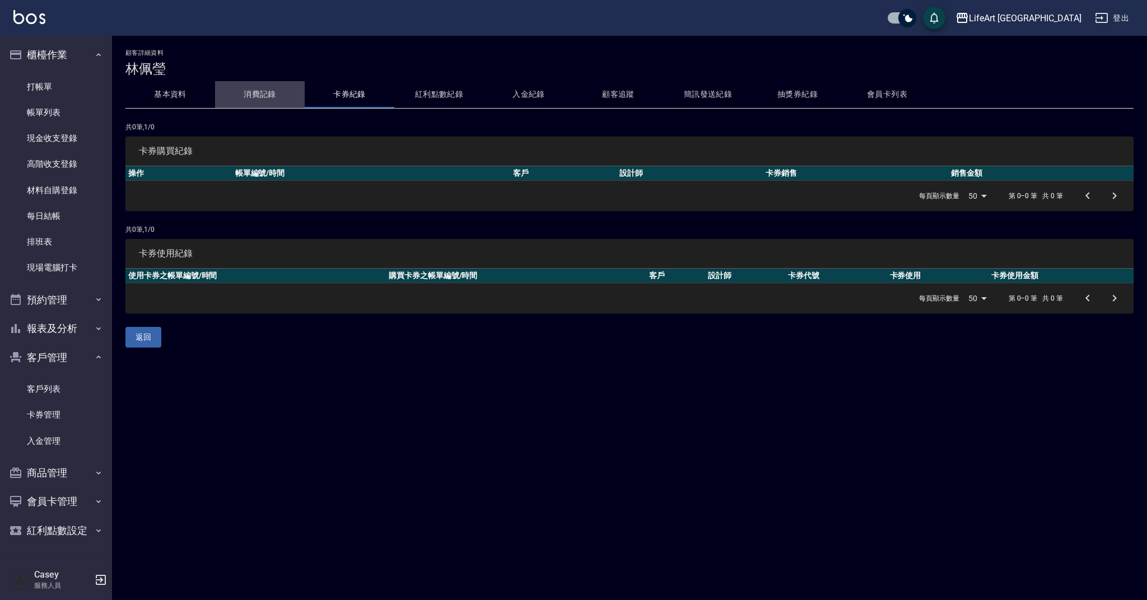
click at [274, 95] on button "消費記錄" at bounding box center [260, 94] width 90 height 27
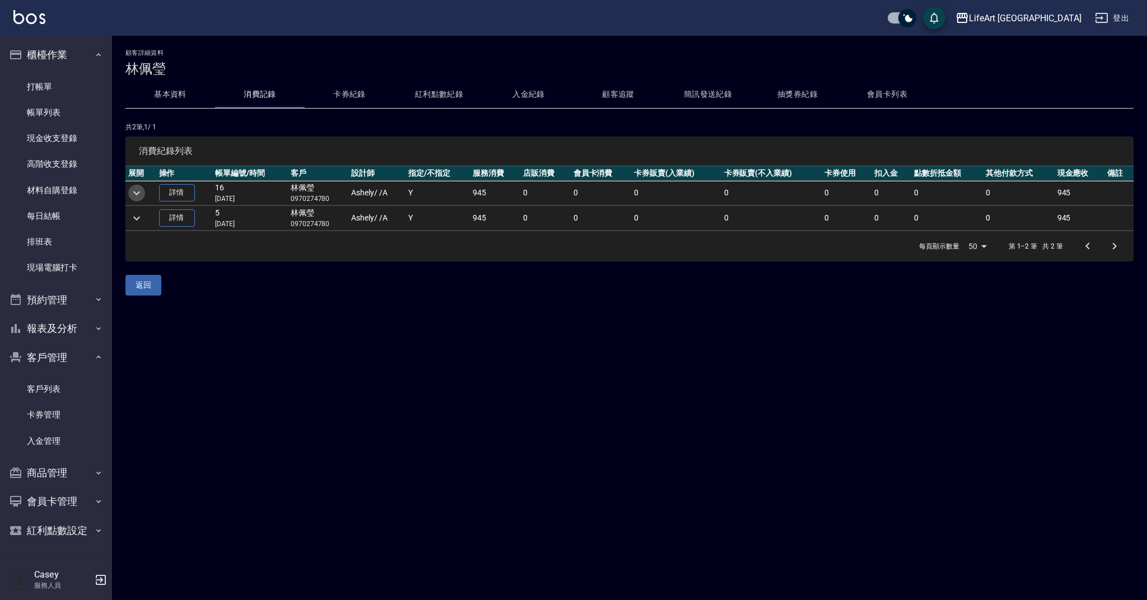
click at [135, 195] on icon "expand row" at bounding box center [136, 193] width 13 height 13
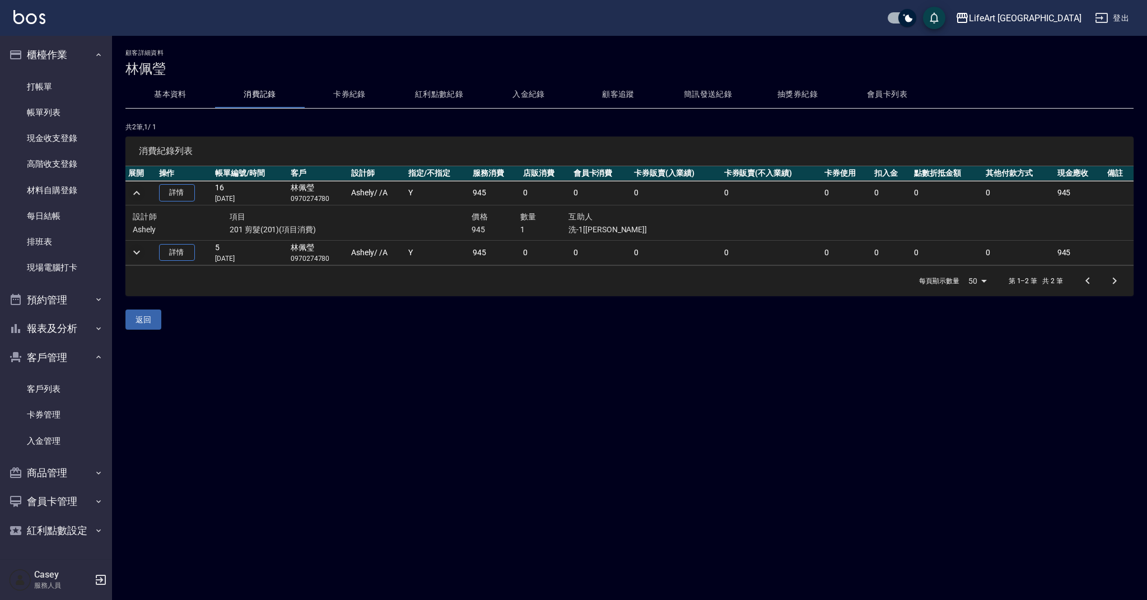
click at [132, 252] on icon "expand row" at bounding box center [136, 252] width 13 height 13
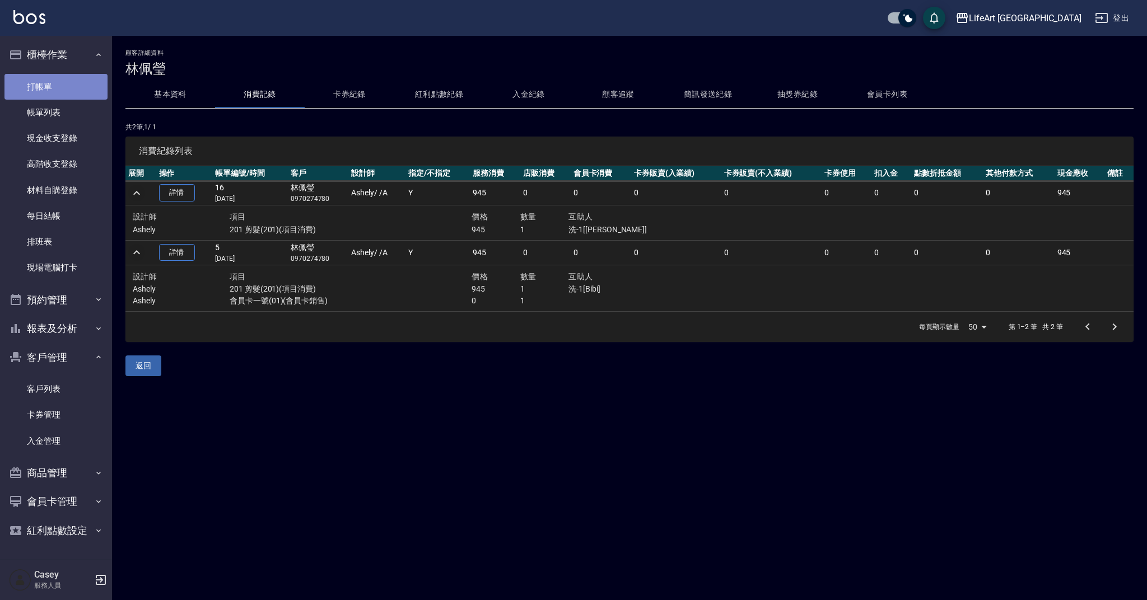
click at [37, 85] on link "打帳單" at bounding box center [55, 87] width 103 height 26
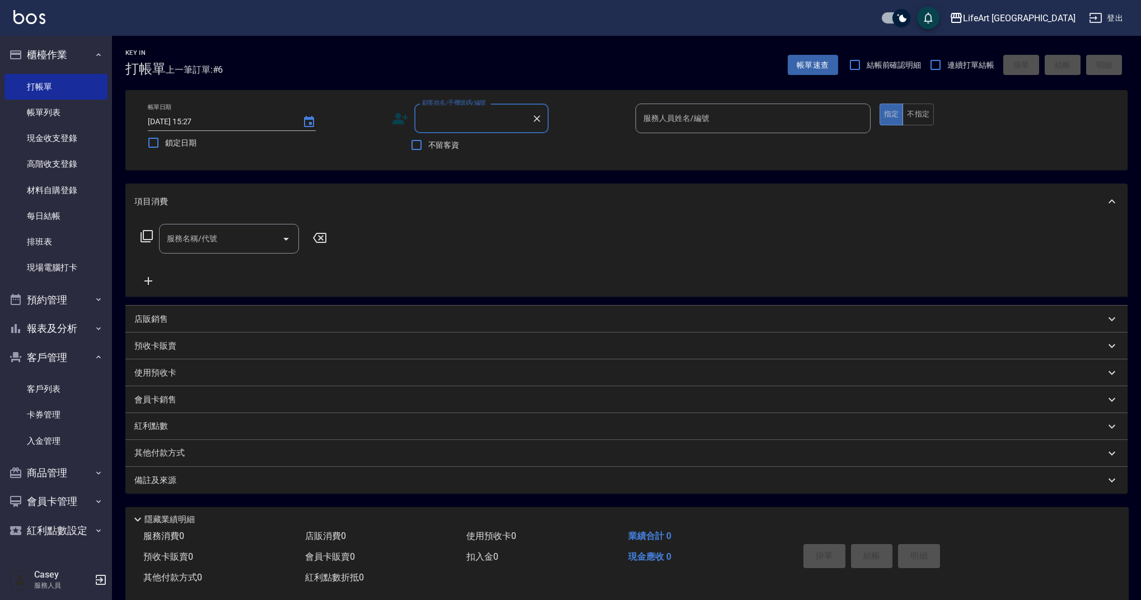
click at [445, 120] on input "顧客姓名/手機號碼/編號" at bounding box center [474, 119] width 108 height 20
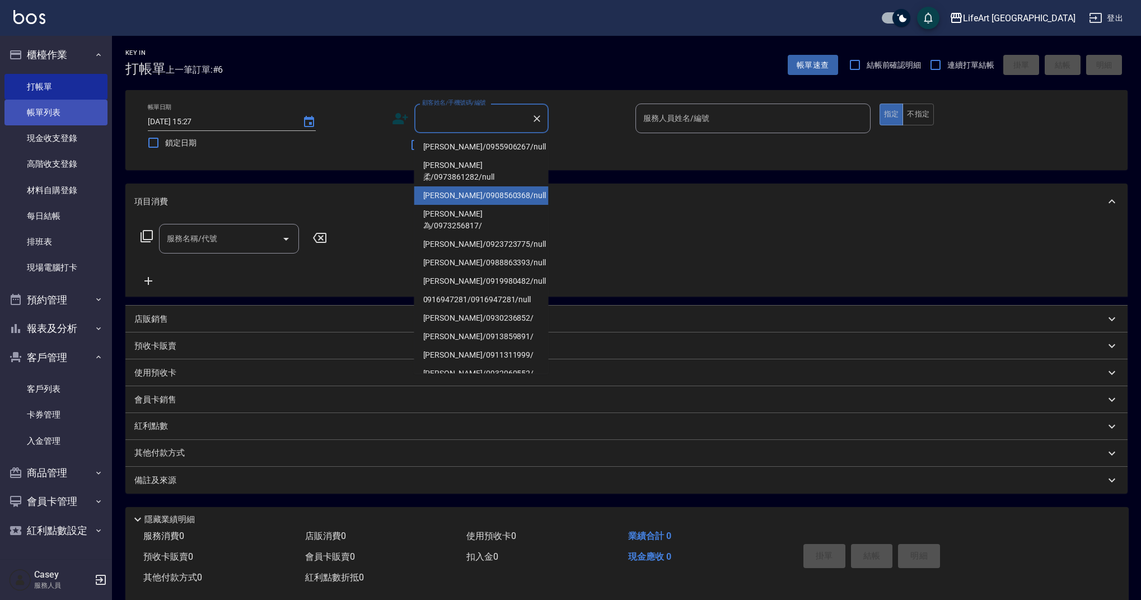
click at [51, 110] on link "帳單列表" at bounding box center [55, 113] width 103 height 26
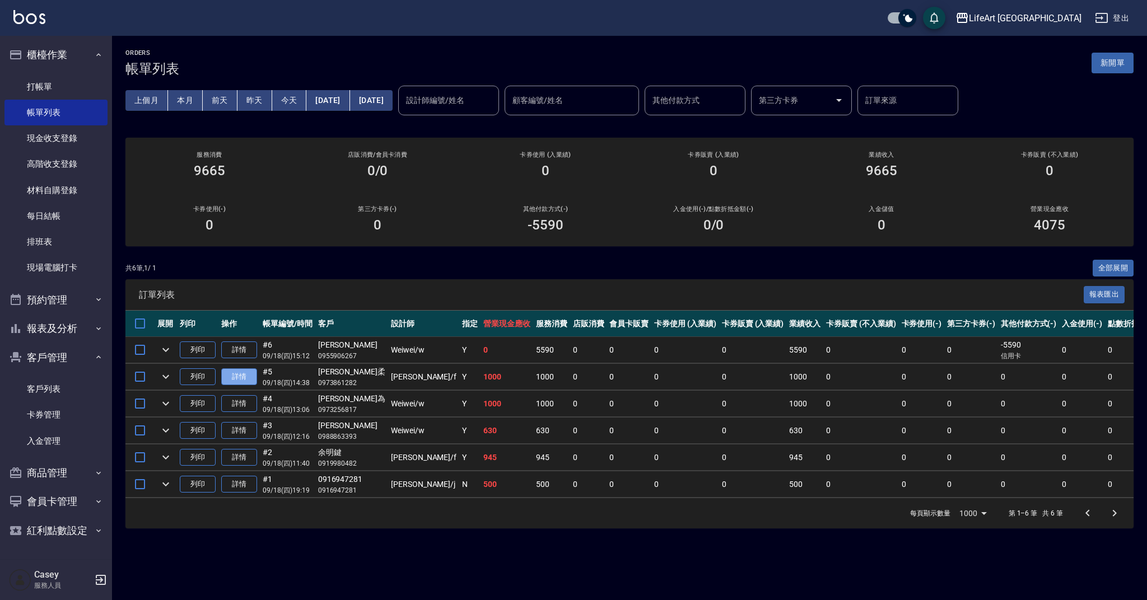
click at [244, 375] on link "詳情" at bounding box center [239, 377] width 36 height 17
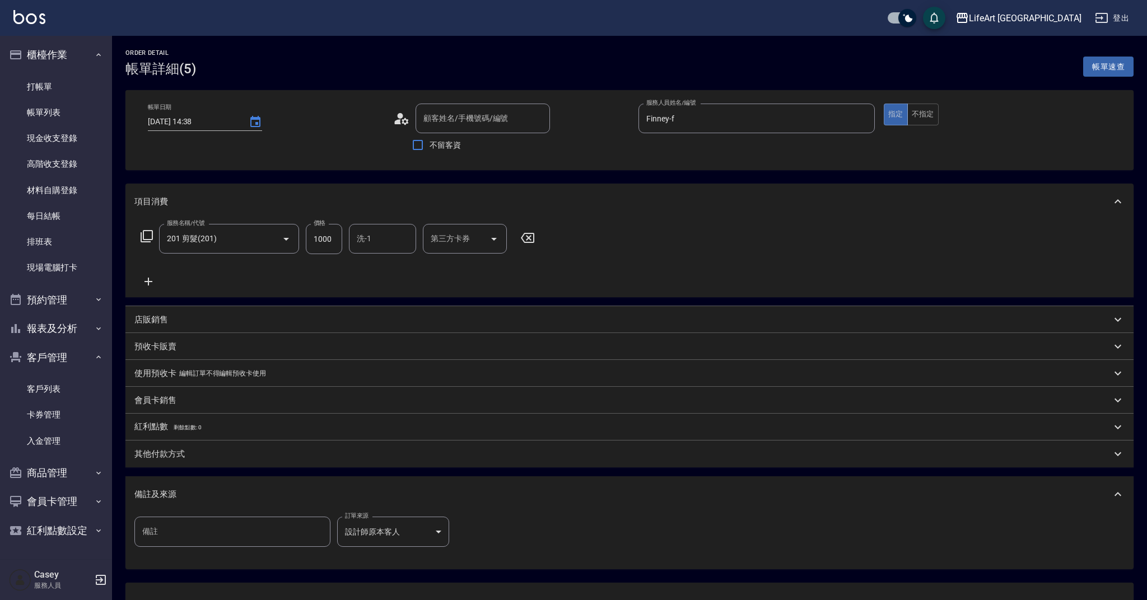
type input "[DATE] 14:38"
type input "[PERSON_NAME]柔/0973861282/null"
type input "Finney-f"
type input "設計師原本客人"
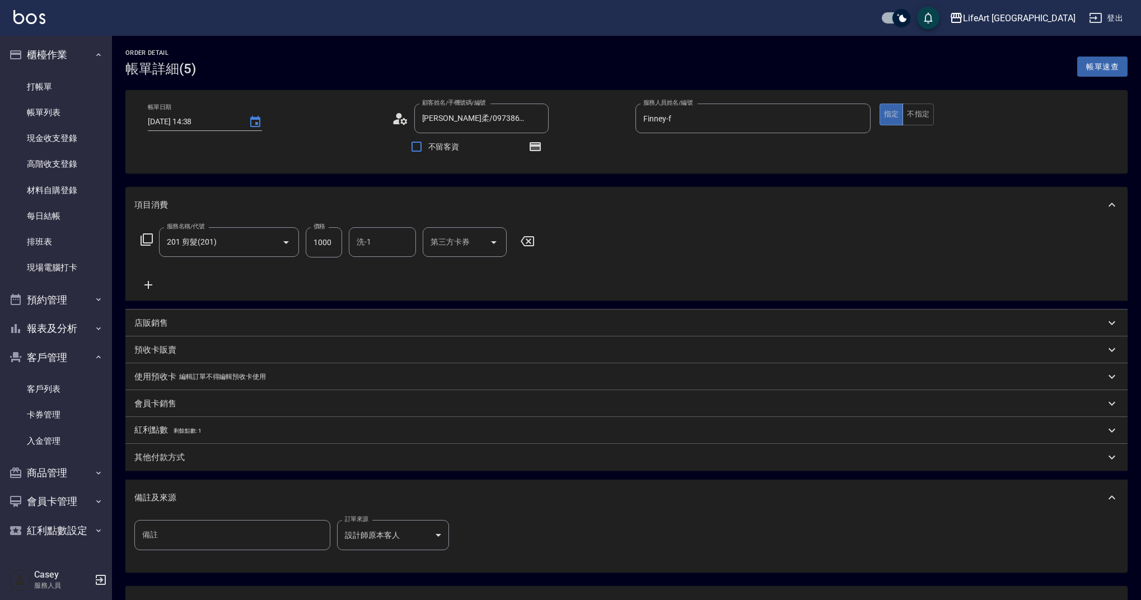
scroll to position [94, 0]
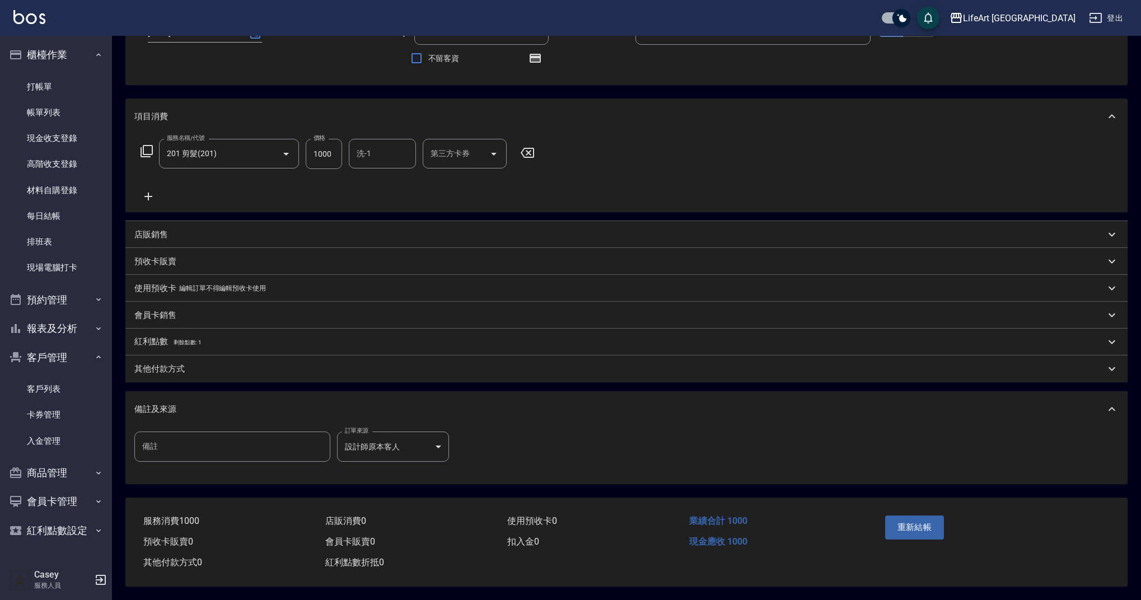
click at [174, 364] on p "其他付款方式" at bounding box center [159, 370] width 50 height 12
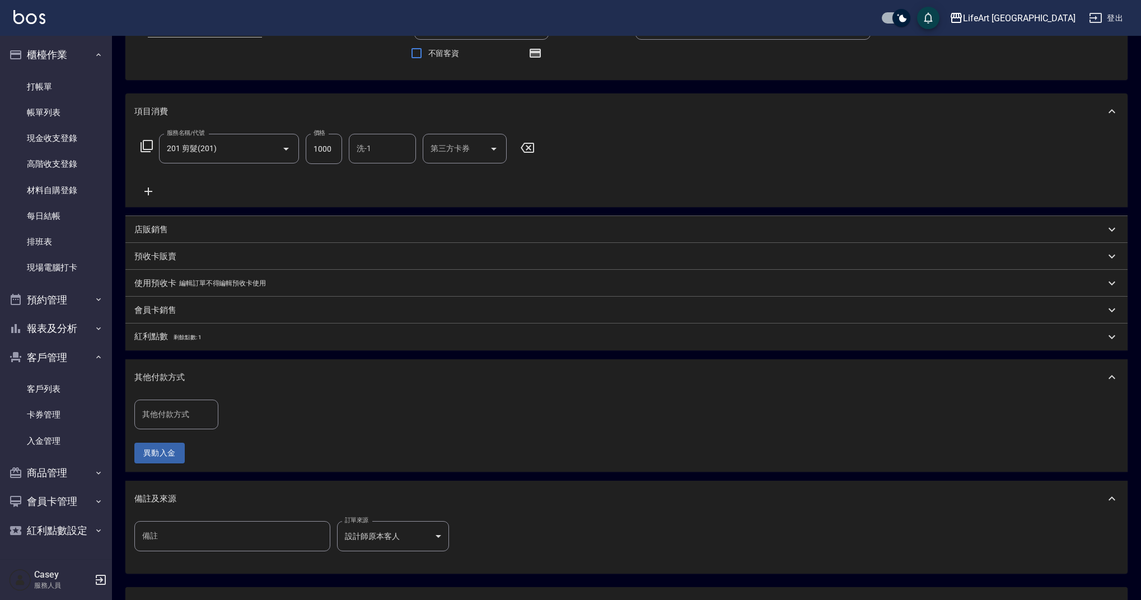
click at [170, 403] on div "其他付款方式" at bounding box center [176, 415] width 84 height 30
click at [175, 445] on span "轉帳" at bounding box center [176, 444] width 84 height 18
type input "轉帳"
drag, startPoint x: 256, startPoint y: 411, endPoint x: 218, endPoint y: 409, distance: 38.1
click at [218, 409] on div "其他付款方式 轉帳 其他付款方式 轉帳金額 0 轉帳金額" at bounding box center [224, 415] width 181 height 30
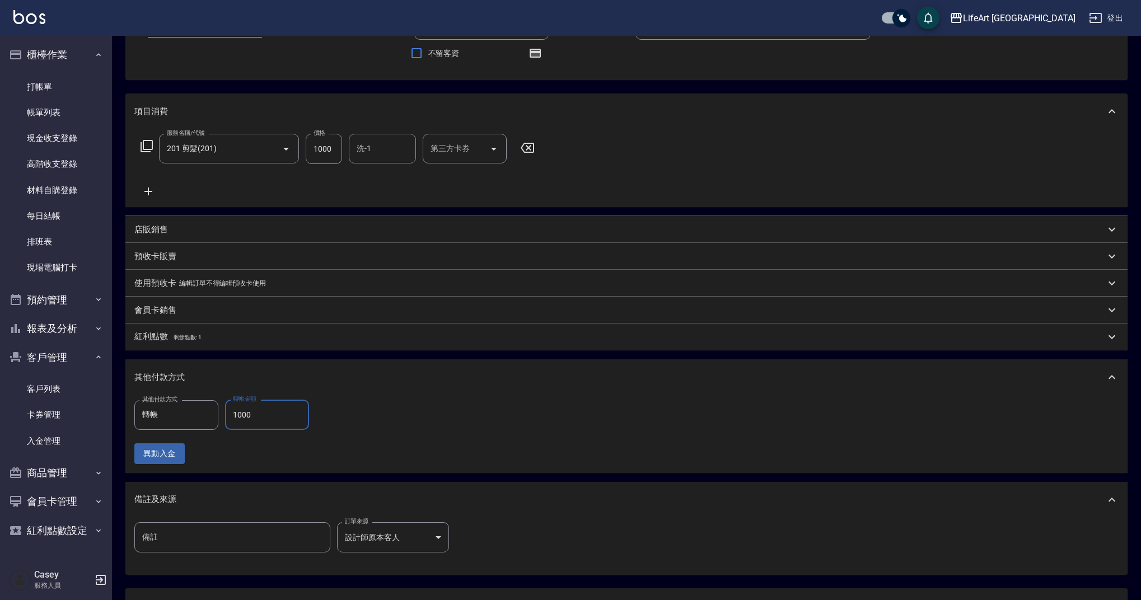
type input "1000"
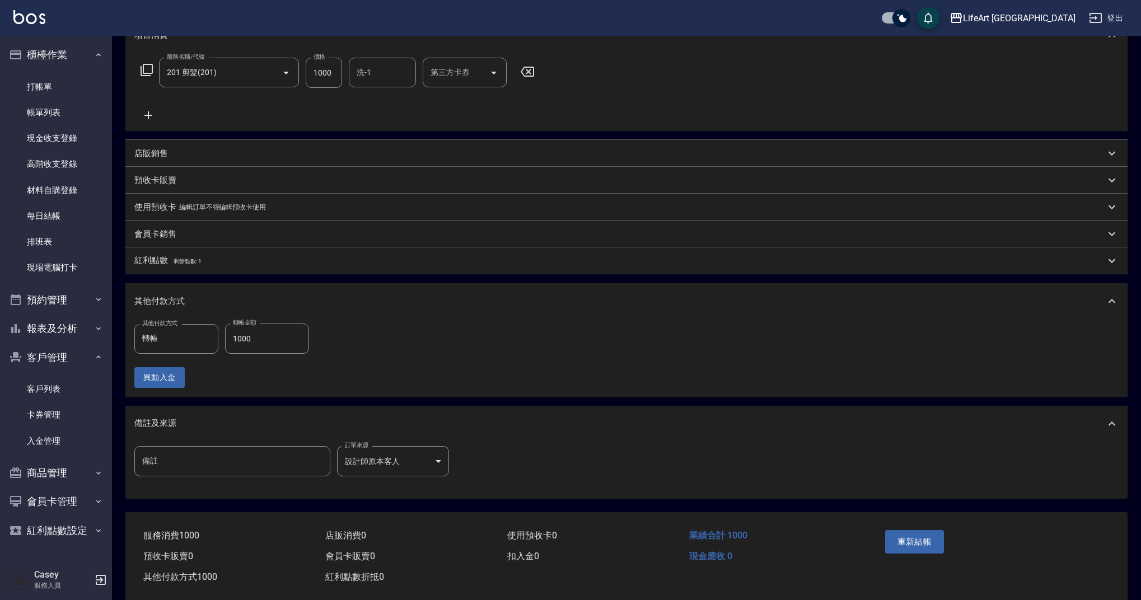
scroll to position [189, 0]
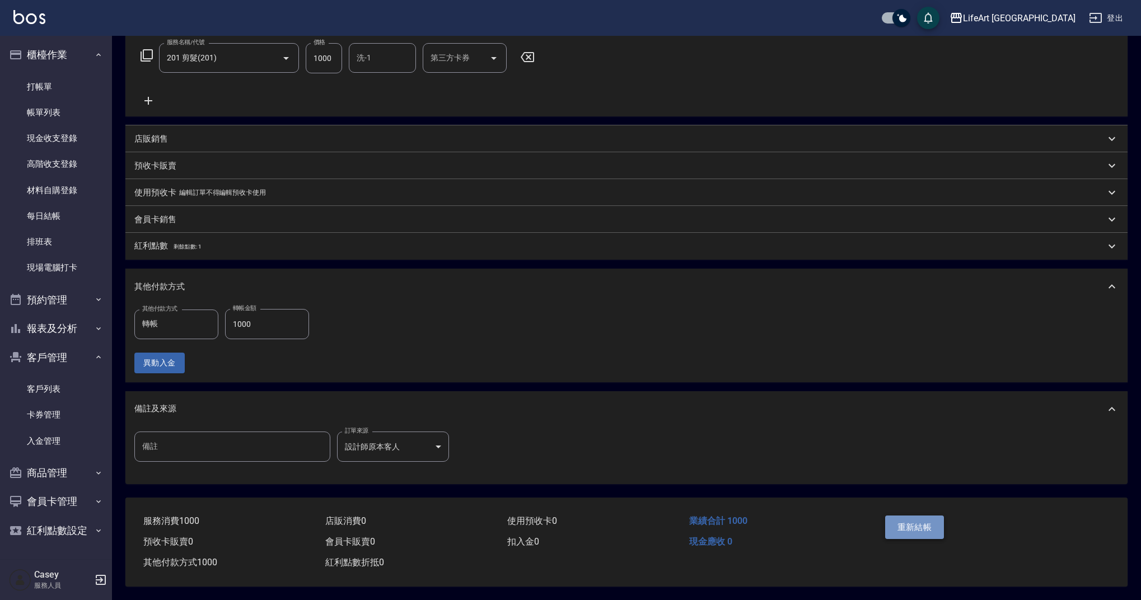
click at [916, 518] on button "重新結帳" at bounding box center [915, 528] width 59 height 24
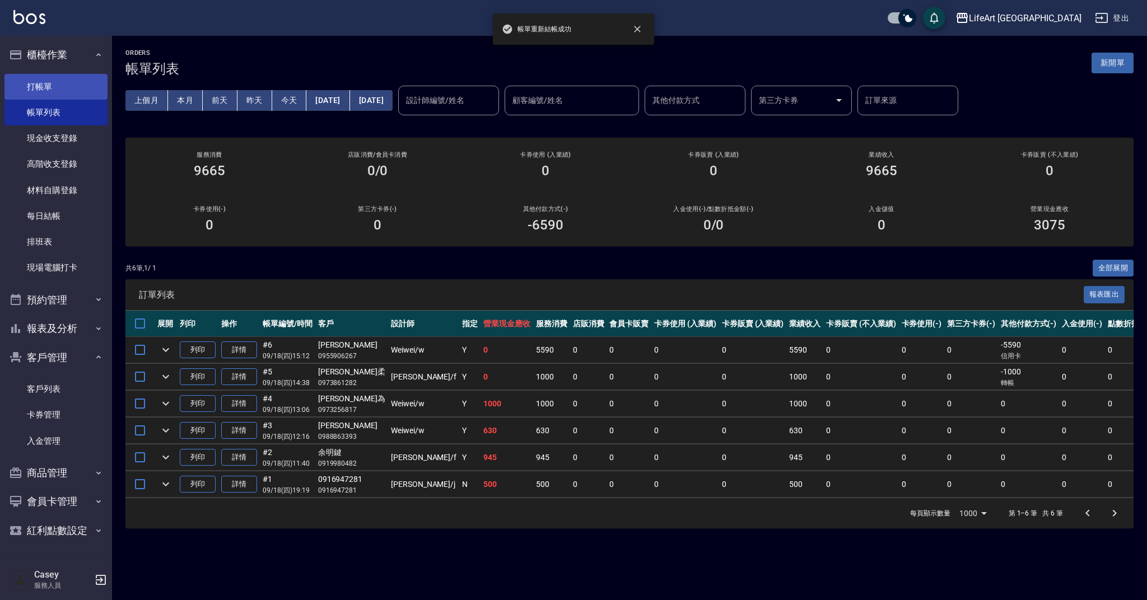
click at [60, 80] on link "打帳單" at bounding box center [55, 87] width 103 height 26
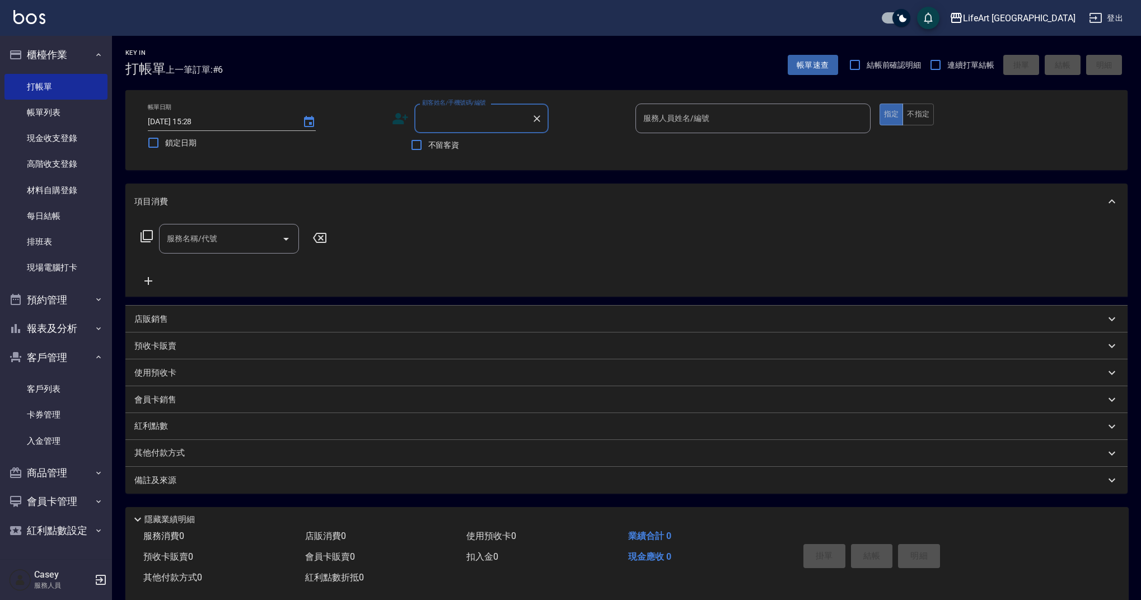
click at [431, 124] on input "顧客姓名/手機號碼/編號" at bounding box center [474, 119] width 108 height 20
click at [471, 147] on li "[PERSON_NAME]/0973019505/null" at bounding box center [481, 147] width 134 height 18
type input "[PERSON_NAME]/0973019505/null"
click at [249, 230] on input "服務名稱/代號" at bounding box center [220, 239] width 113 height 20
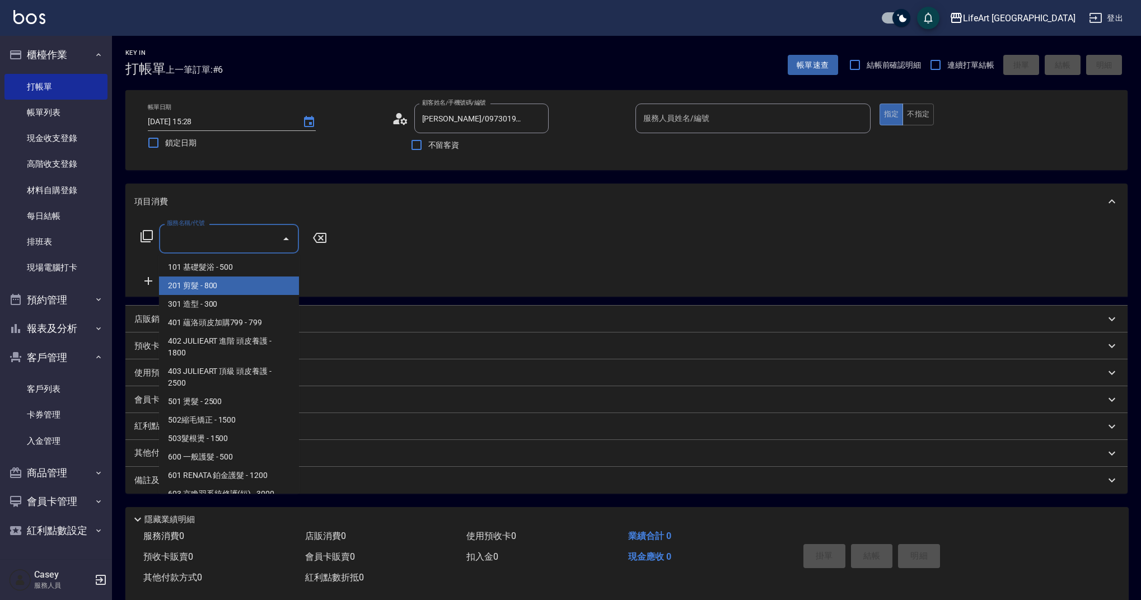
click at [245, 285] on span "201 剪髮 - 800" at bounding box center [229, 286] width 140 height 18
type input "201 剪髮(201)"
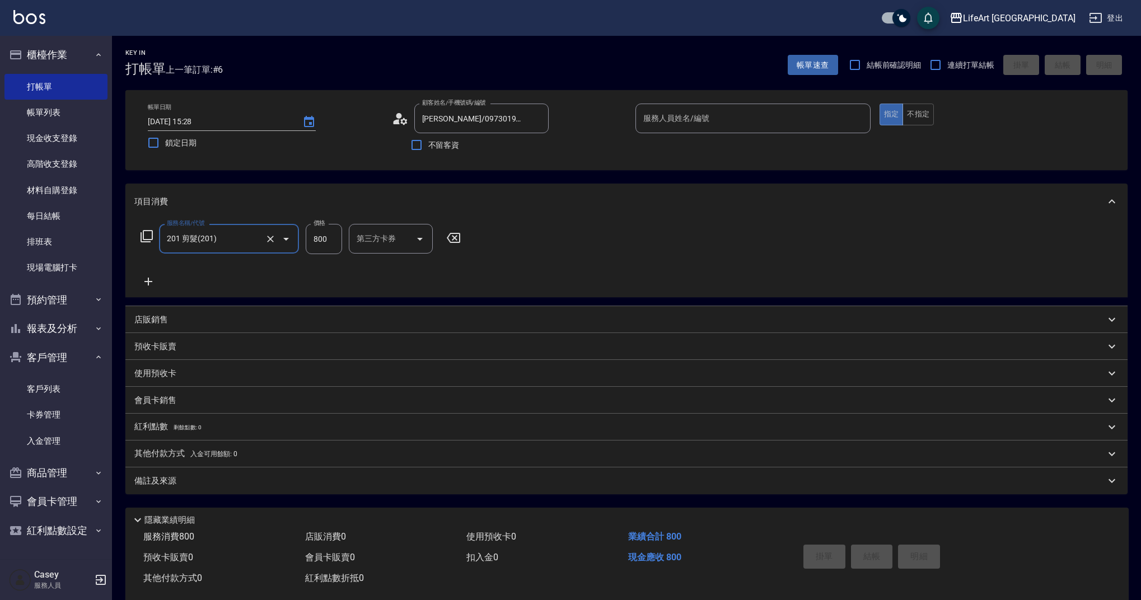
click at [150, 281] on icon at bounding box center [149, 282] width 8 height 8
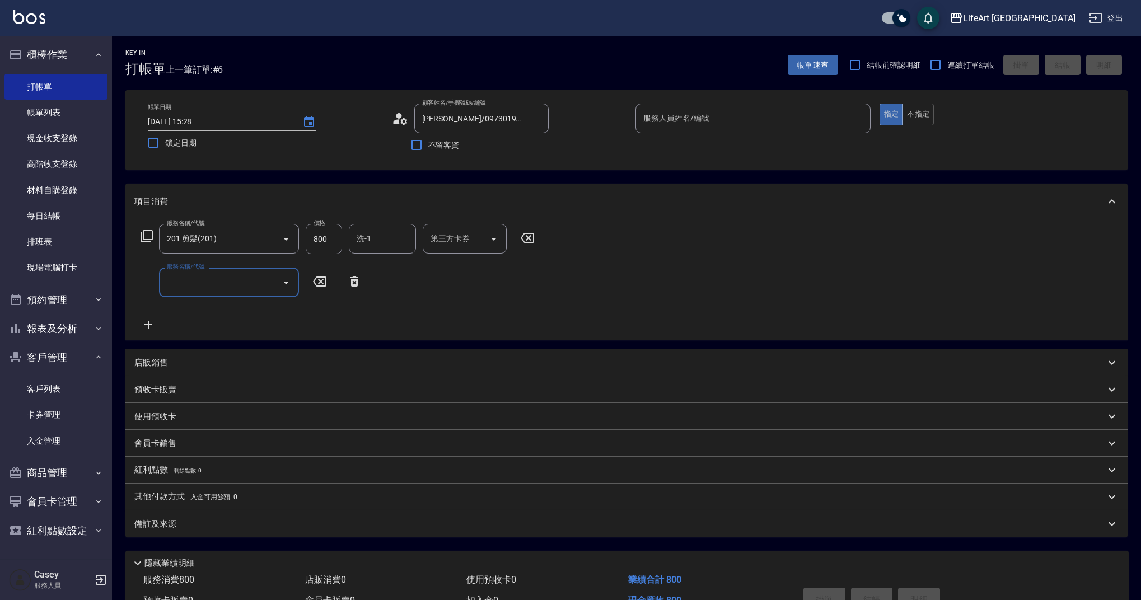
click at [204, 287] on input "服務名稱/代號" at bounding box center [220, 283] width 113 height 20
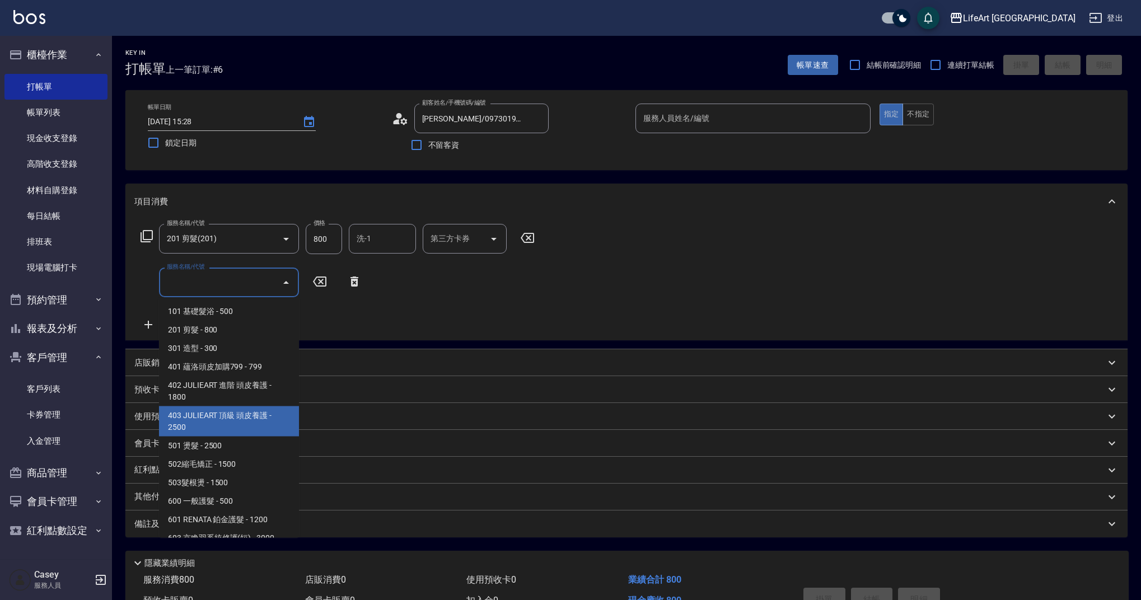
scroll to position [143, 0]
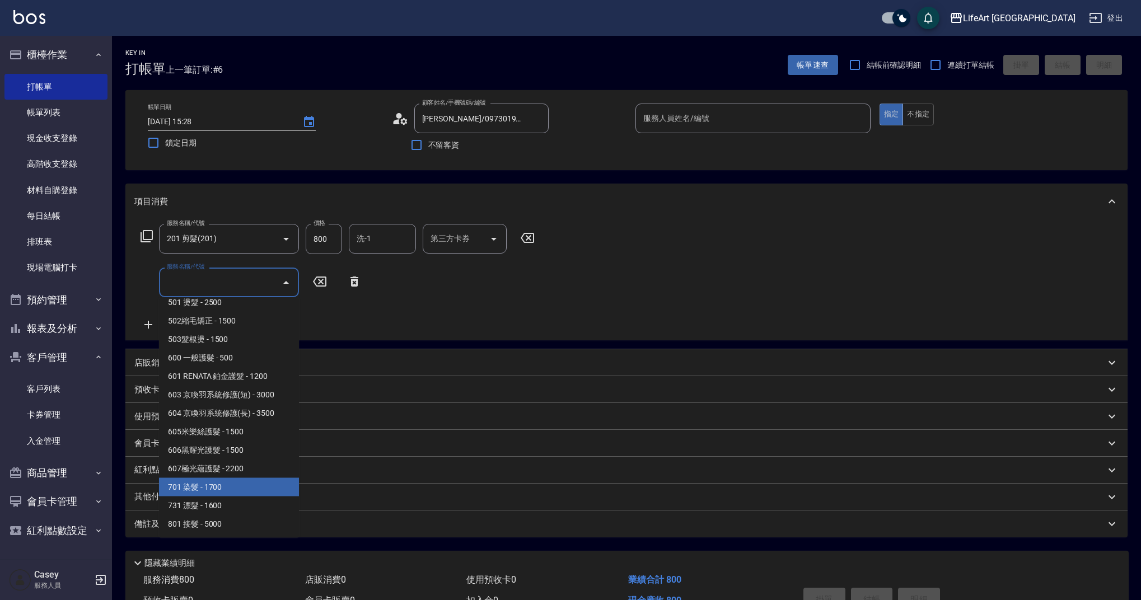
click at [229, 495] on span "701 染髮 - 1700" at bounding box center [229, 487] width 140 height 18
type input "701 染髮(701)"
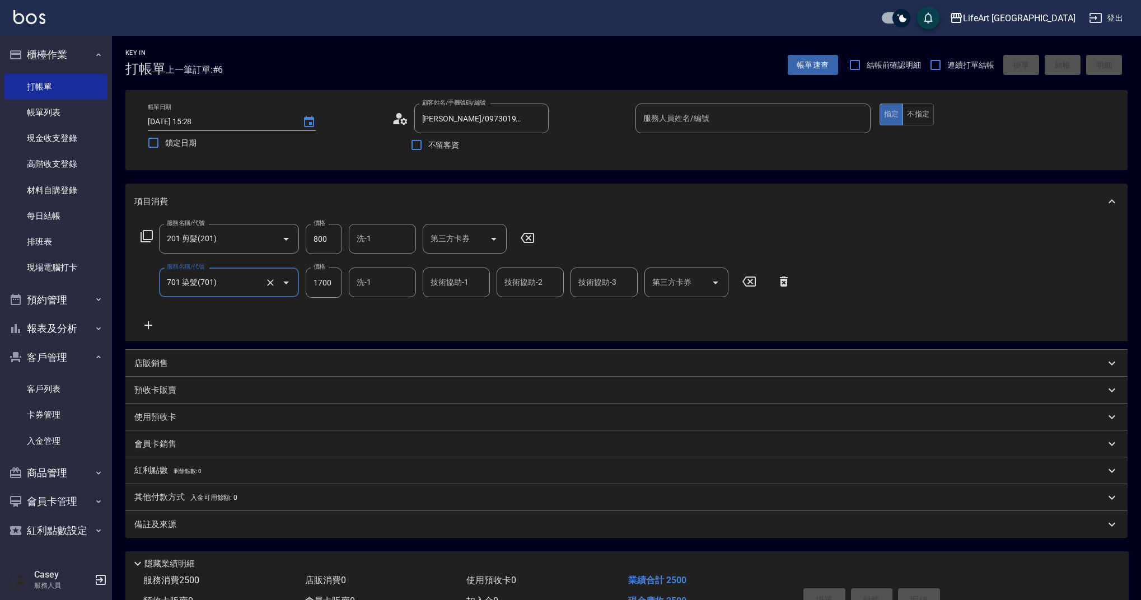
click at [159, 327] on icon at bounding box center [148, 325] width 28 height 13
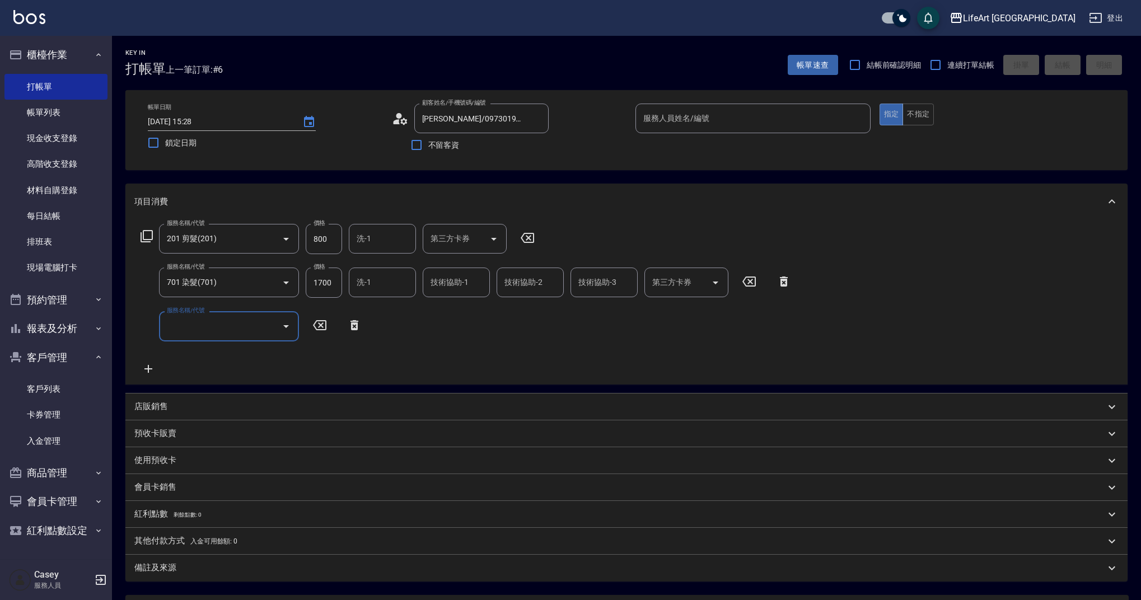
click at [242, 332] on input "服務名稱/代號" at bounding box center [220, 326] width 113 height 20
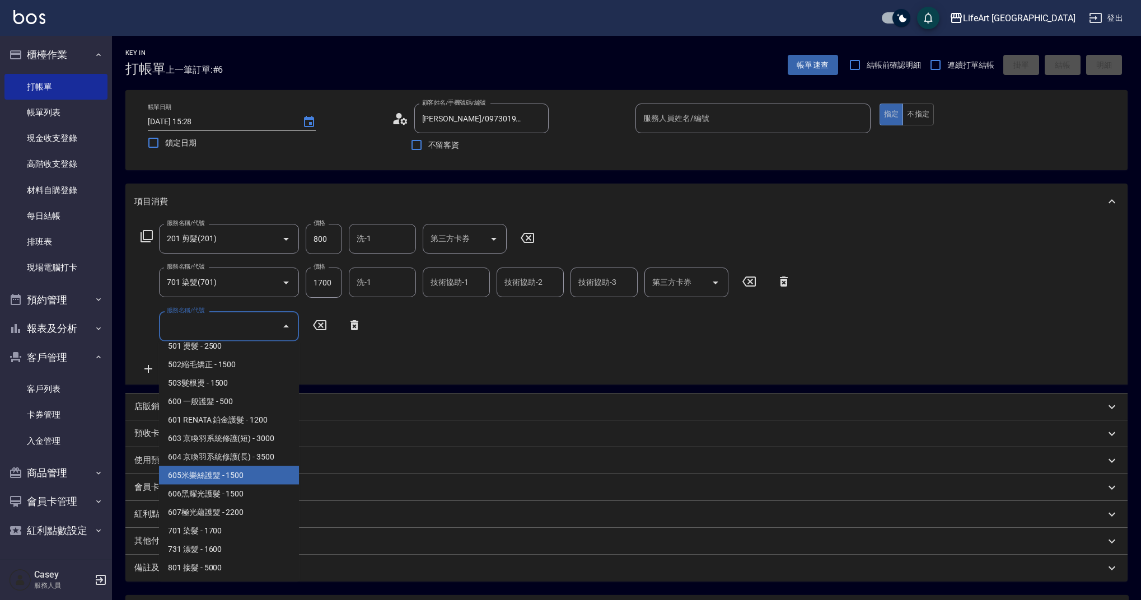
click at [231, 477] on span "605米樂絲護髮 - 1500" at bounding box center [229, 476] width 140 height 18
type input "605米樂絲護髮(605)"
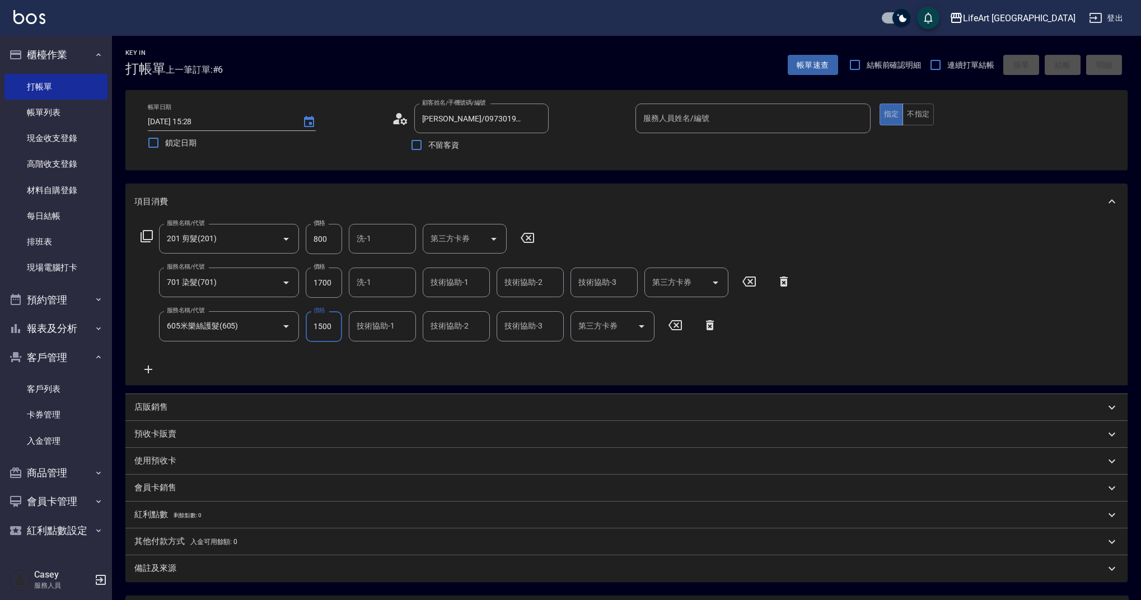
drag, startPoint x: 338, startPoint y: 283, endPoint x: 300, endPoint y: 279, distance: 37.7
click at [300, 279] on div "服務名稱/代號 701 染髮(701) 服務名稱/代號 價格 1700 價格 洗-1 洗-1 技術協助-1 技術協助-1 技術協助-2 技術協助-2 技術協助…" at bounding box center [466, 283] width 664 height 30
drag, startPoint x: 331, startPoint y: 286, endPoint x: 299, endPoint y: 281, distance: 32.4
click at [299, 281] on div "服務名稱/代號 701 染髮(701) 服務名稱/代號 價格 1700 價格 洗-1 洗-1 技術協助-1 技術協助-1 技術協助-2 技術協助-2 技術協助…" at bounding box center [466, 283] width 664 height 30
click at [396, 272] on div "洗-1" at bounding box center [382, 283] width 67 height 30
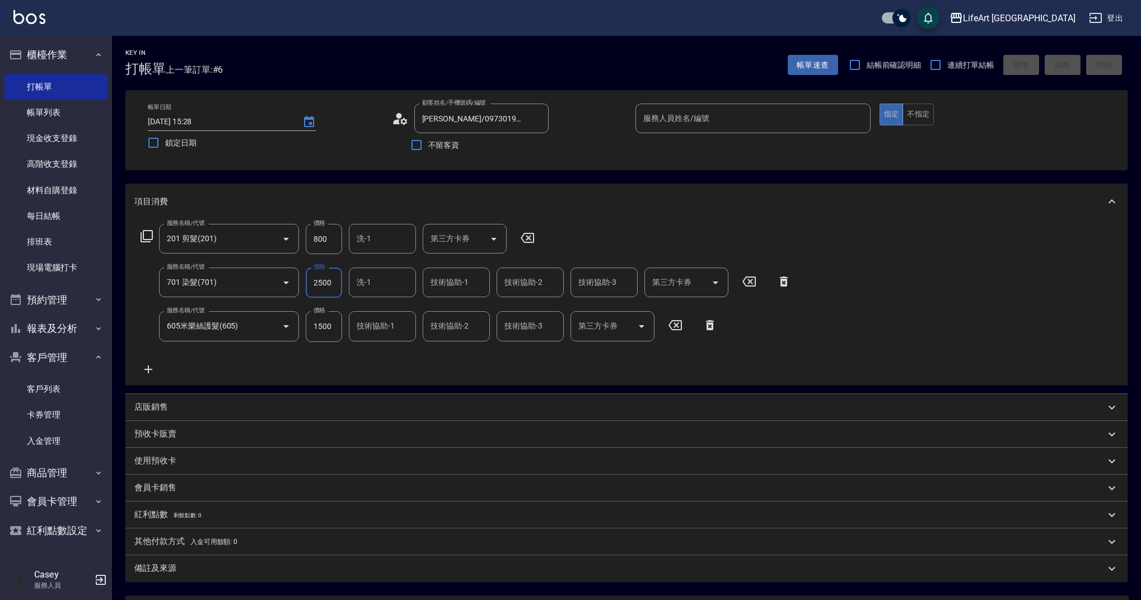
type input "2500"
click at [377, 330] on span "Lily (無代號)" at bounding box center [378, 330] width 41 height 12
type input "Lily(無代號)"
click at [377, 330] on input "技術協助-1" at bounding box center [382, 326] width 57 height 20
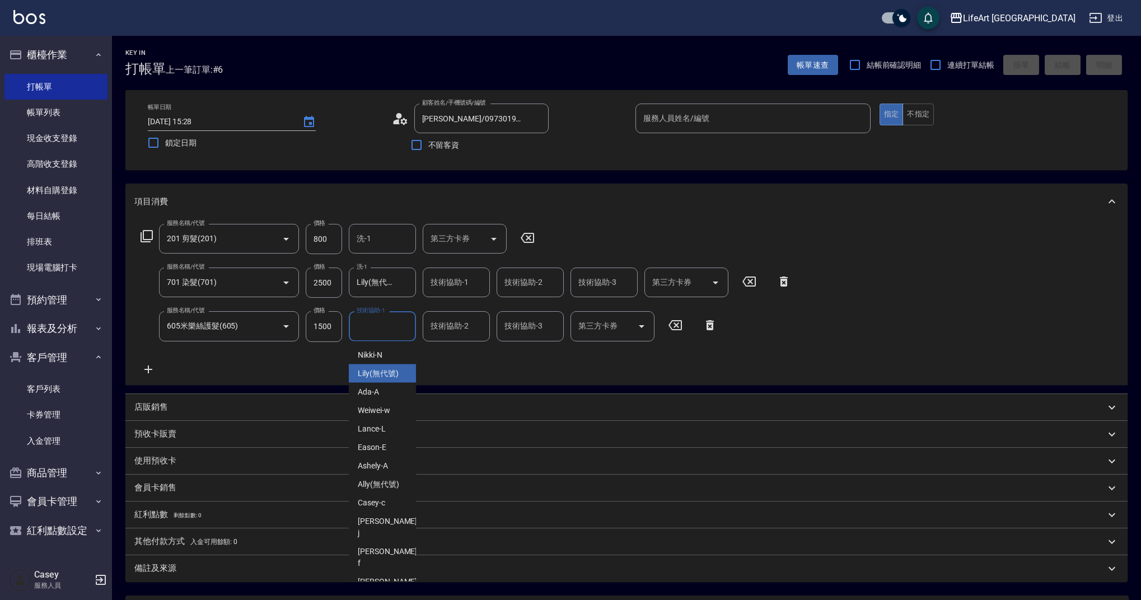
click at [376, 370] on span "Lily (無代號)" at bounding box center [378, 374] width 41 height 12
type input "Lily(無代號)"
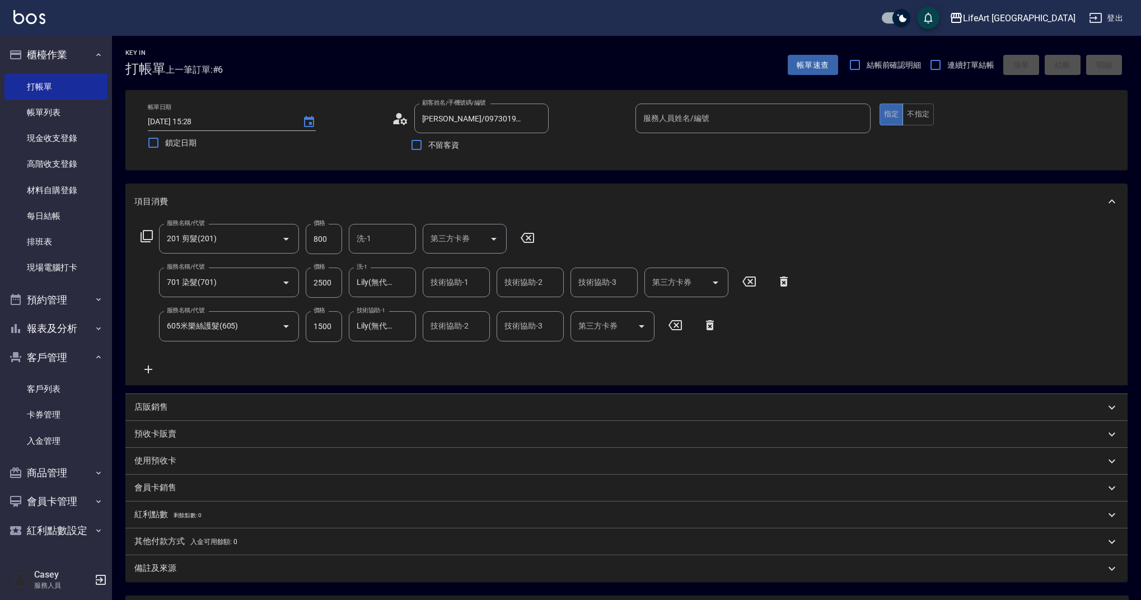
click at [287, 569] on div "備註及來源" at bounding box center [619, 569] width 971 height 12
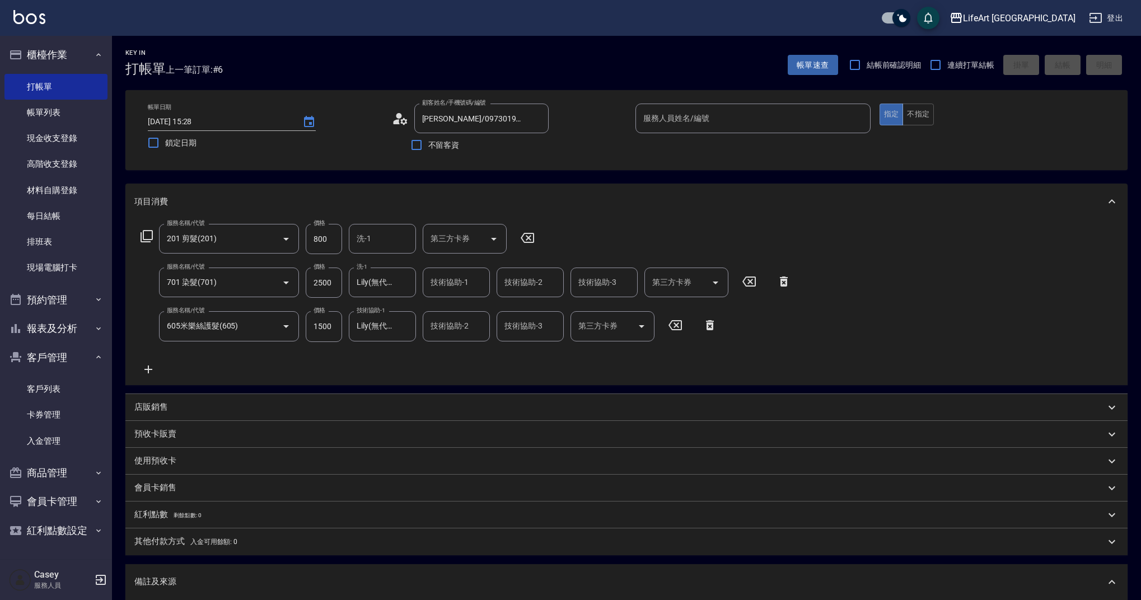
scroll to position [184, 0]
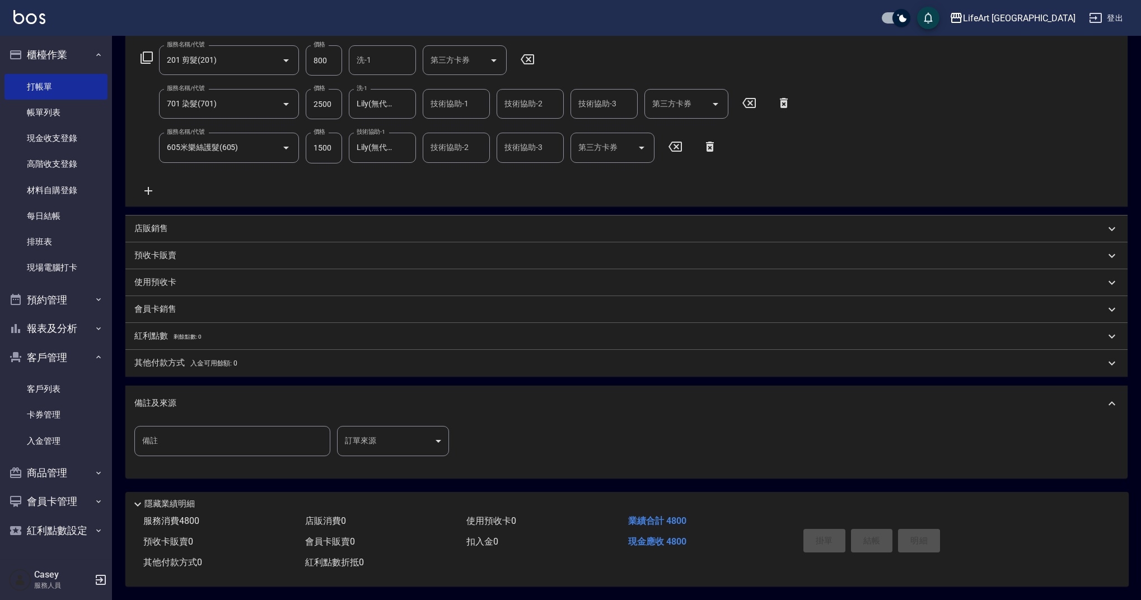
click at [397, 427] on body "LifeArt 蘆洲 登出 櫃檯作業 打帳單 帳單列表 現金收支登錄 高階收支登錄 材料自購登錄 每日結帳 排班表 現場電腦打卡 預約管理 預約管理 單日預約…" at bounding box center [570, 210] width 1141 height 779
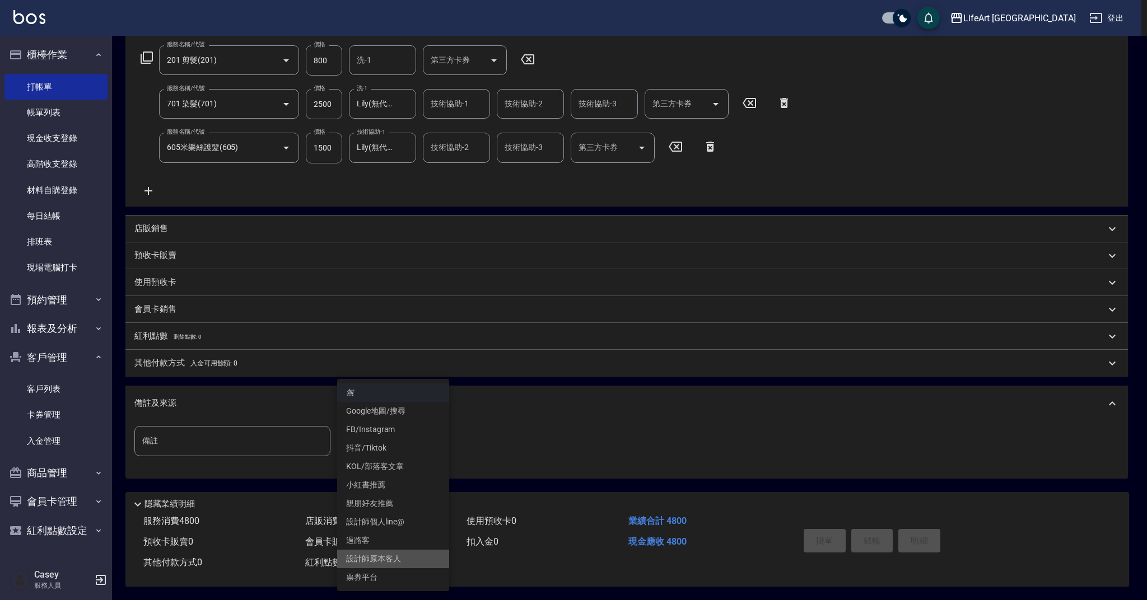
click at [395, 556] on li "設計師原本客人" at bounding box center [393, 559] width 112 height 18
type input "設計師原本客人"
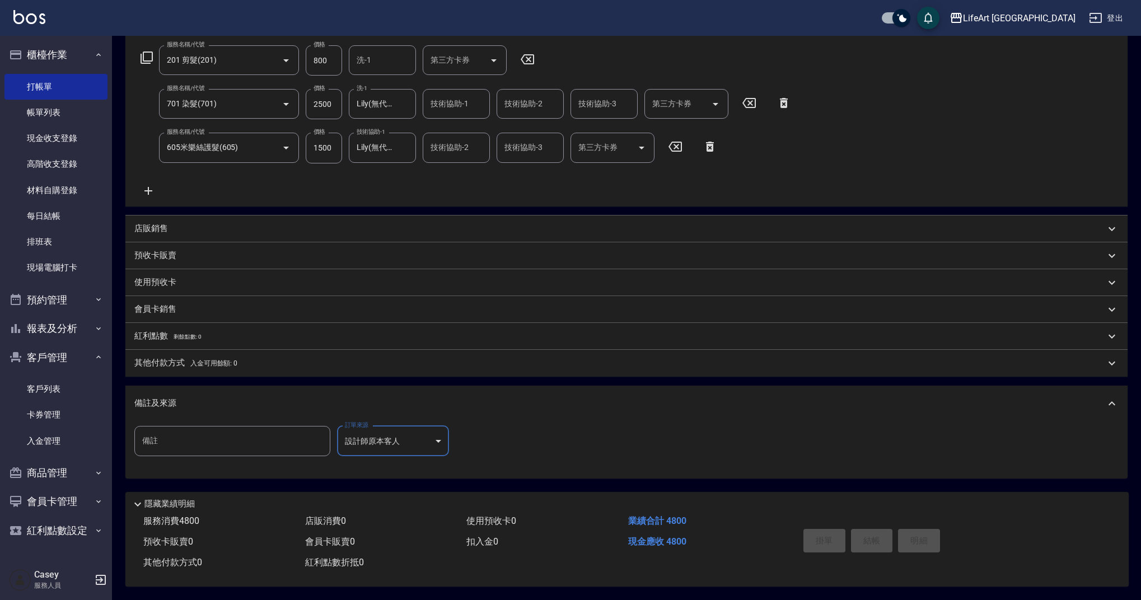
click at [192, 361] on span "入金可用餘額: 0" at bounding box center [214, 364] width 48 height 8
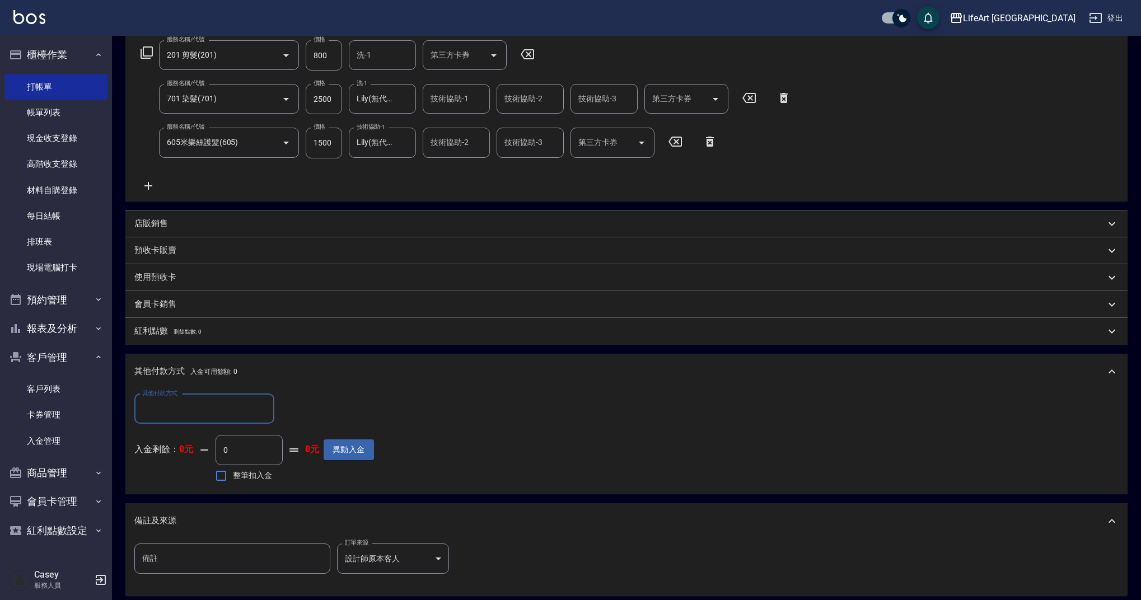
click at [180, 405] on input "其他付款方式" at bounding box center [204, 409] width 130 height 20
click at [176, 459] on span "Linepay" at bounding box center [204, 456] width 140 height 18
type input "Linepay"
drag, startPoint x: 312, startPoint y: 408, endPoint x: 265, endPoint y: 402, distance: 47.5
click at [265, 402] on div "其他付款方式 Linepay 其他付款方式 Linepay金額 0 Linepay金額" at bounding box center [254, 409] width 240 height 30
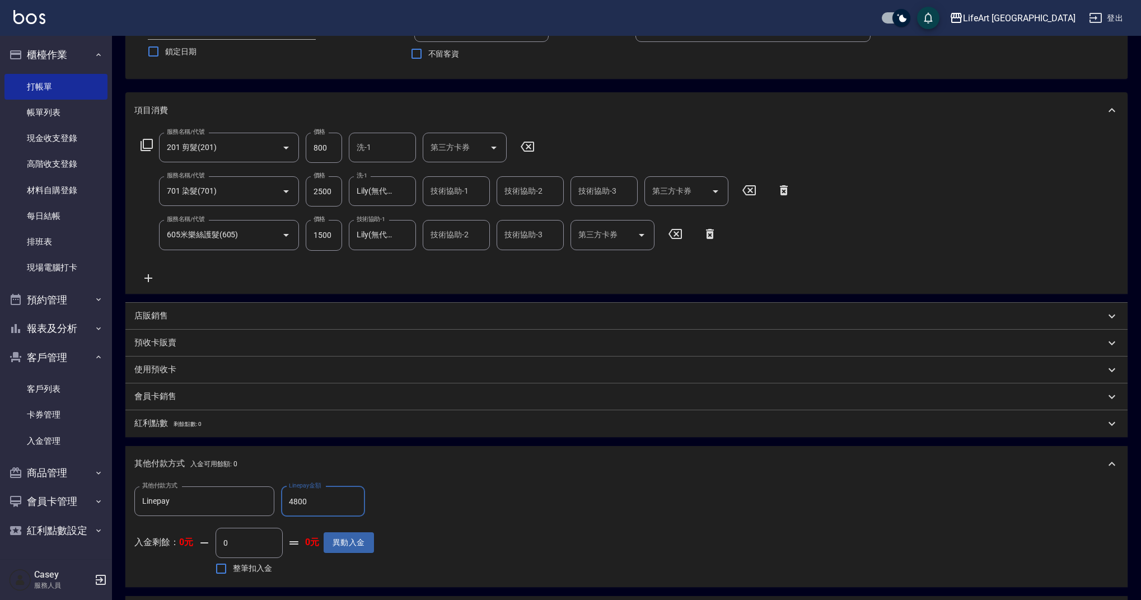
scroll to position [0, 0]
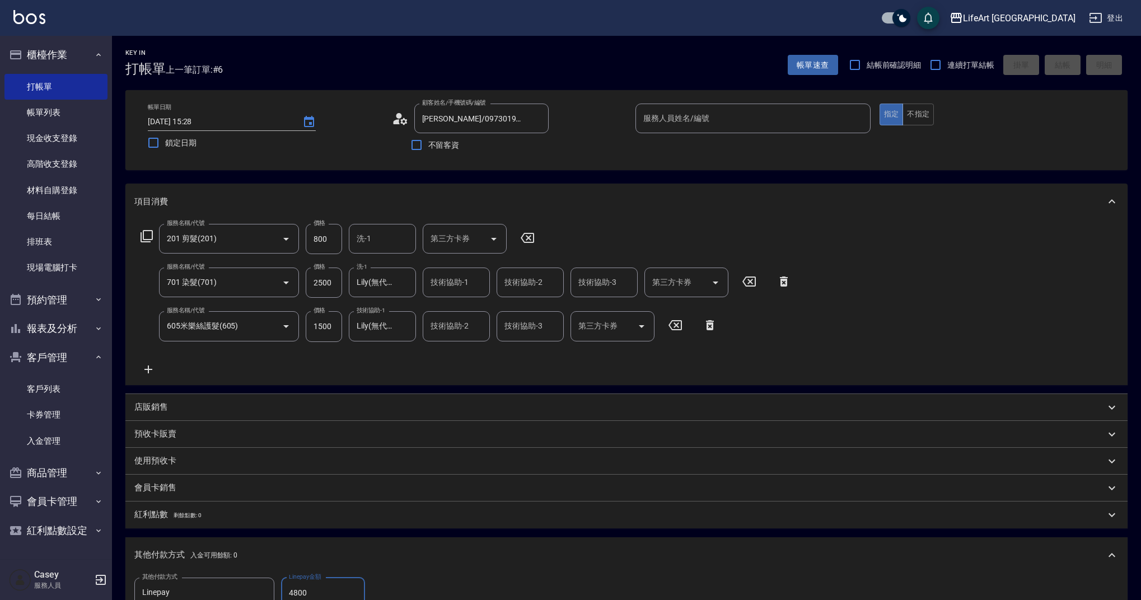
type input "4800"
click at [766, 122] on input "服務人員姓名/編號" at bounding box center [753, 119] width 225 height 20
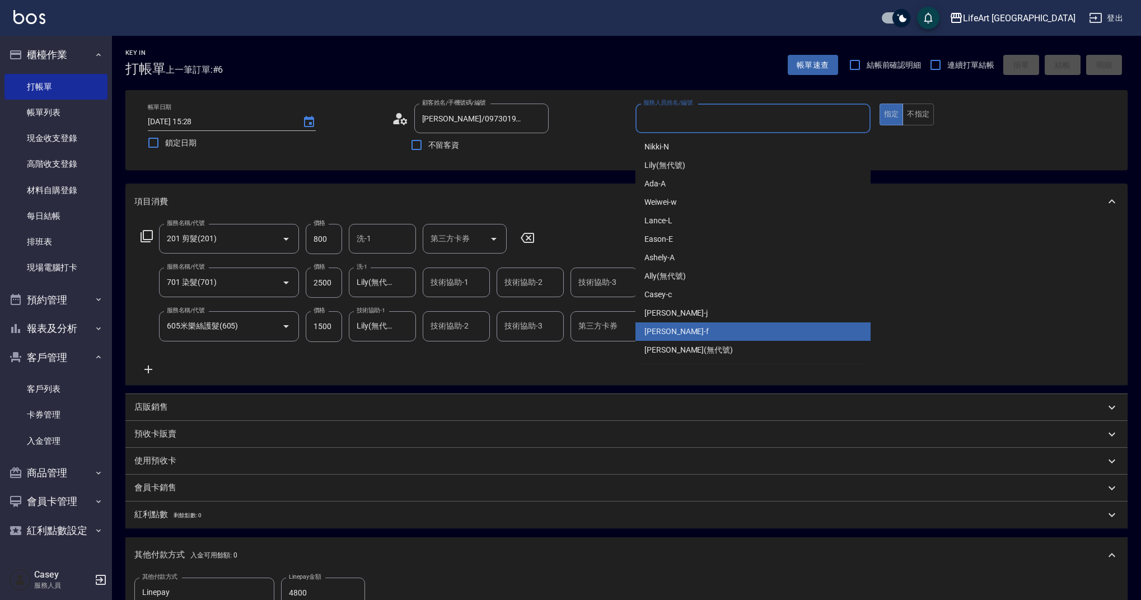
drag, startPoint x: 682, startPoint y: 330, endPoint x: 782, endPoint y: 222, distance: 147.0
click at [682, 330] on div "Finney -f" at bounding box center [753, 332] width 235 height 18
type input "Finney-f"
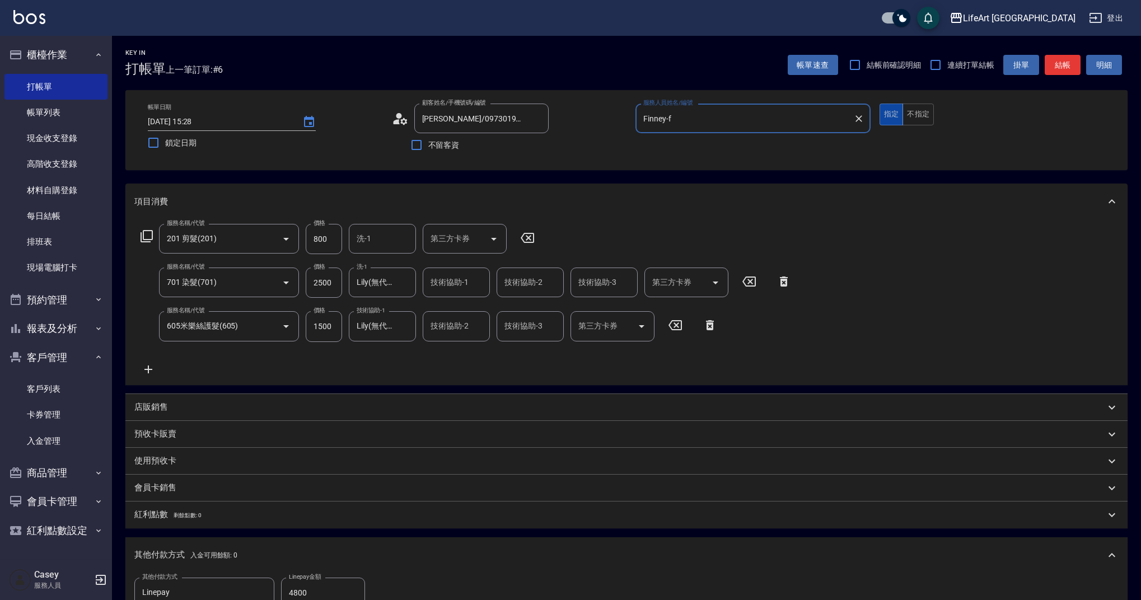
click at [882, 119] on button "指定" at bounding box center [892, 115] width 24 height 22
click at [887, 112] on button "指定" at bounding box center [892, 115] width 24 height 22
click at [1071, 64] on button "結帳" at bounding box center [1063, 65] width 36 height 21
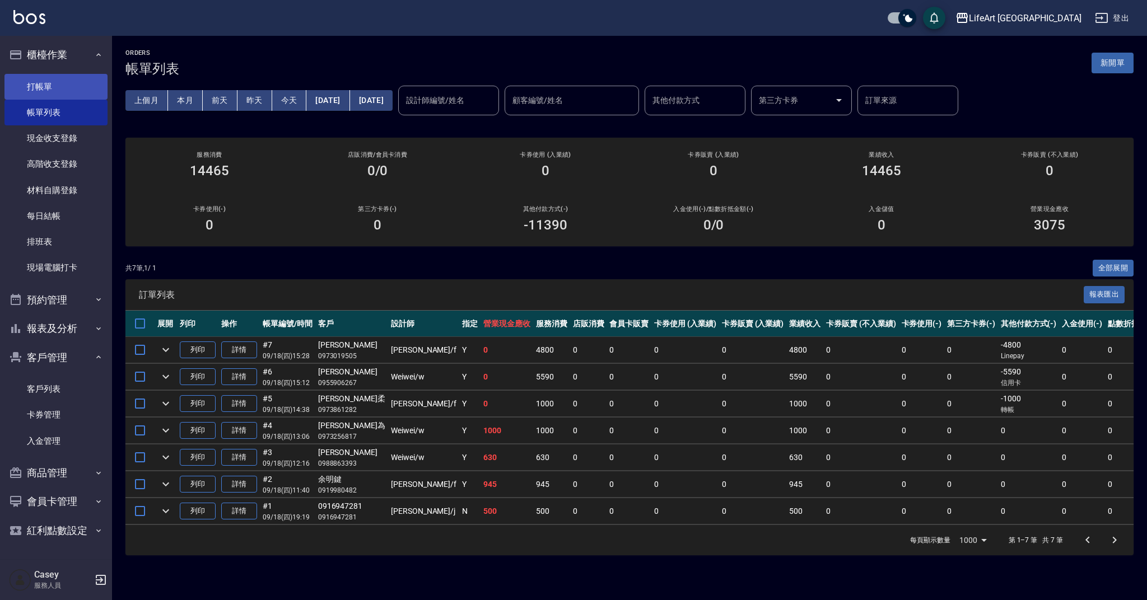
click at [29, 87] on link "打帳單" at bounding box center [55, 87] width 103 height 26
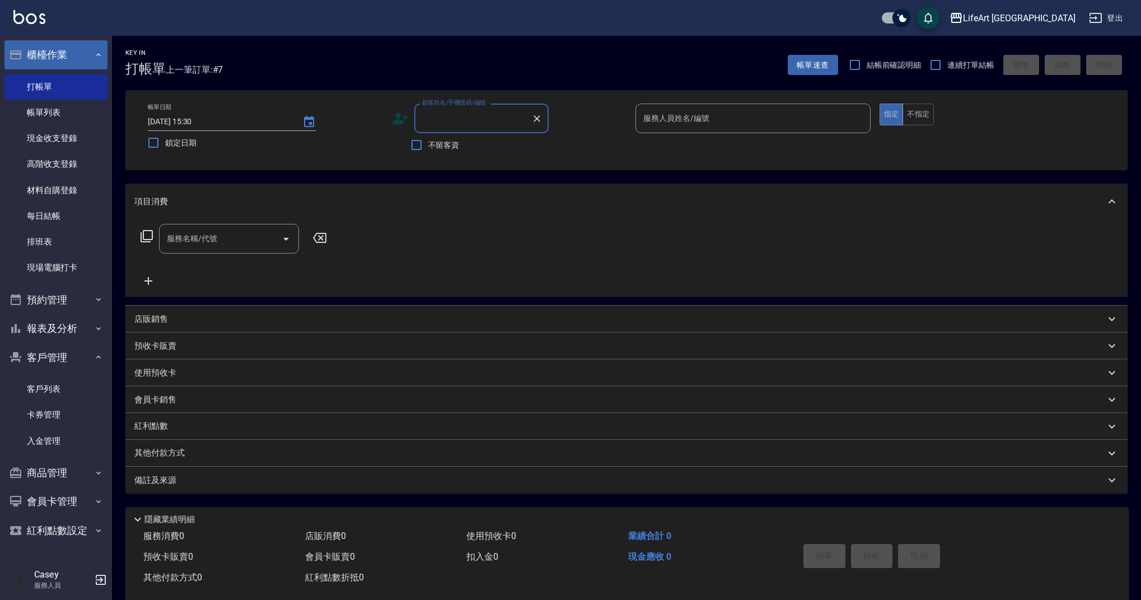
type input "9"
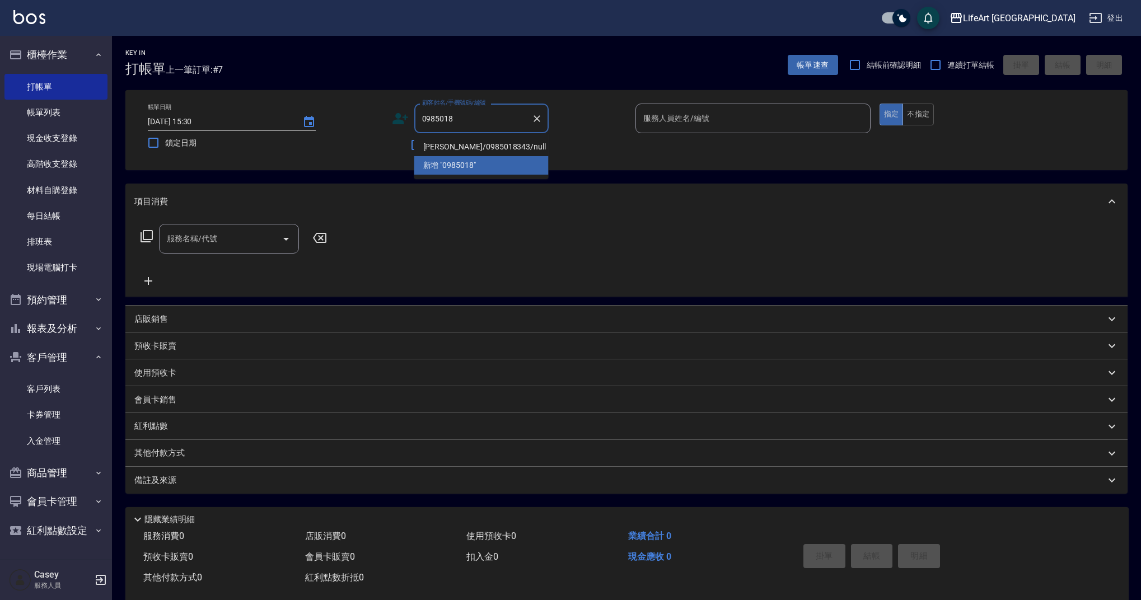
click at [458, 151] on li "[PERSON_NAME]/0985018343/null" at bounding box center [481, 147] width 134 height 18
type input "[PERSON_NAME]/0985018343/null"
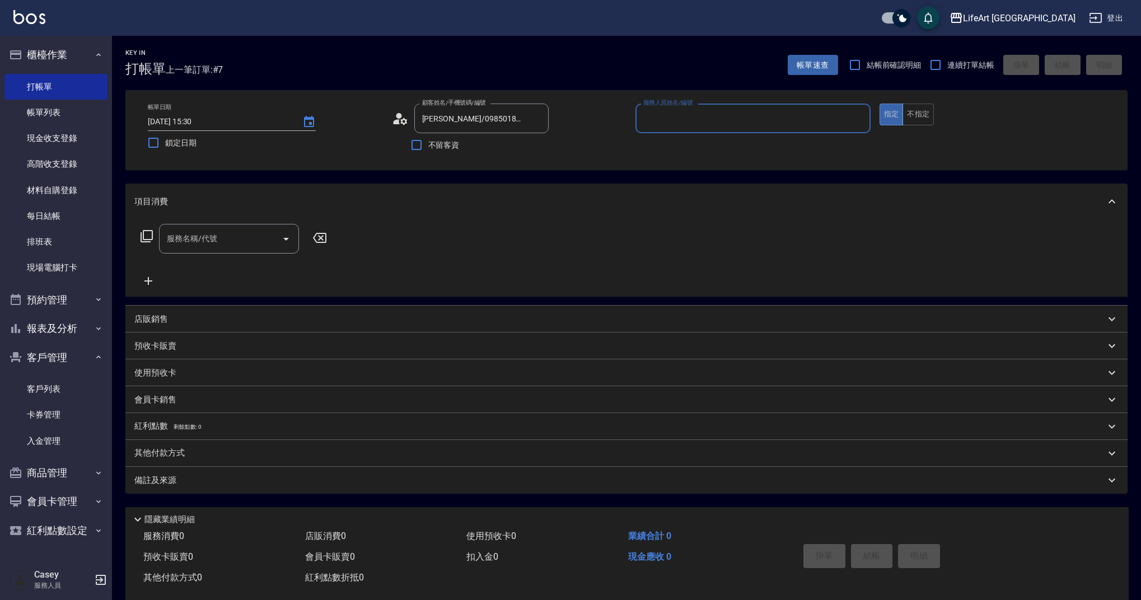
type input "Finney-f"
click at [234, 229] on div "服務名稱/代號" at bounding box center [229, 239] width 140 height 30
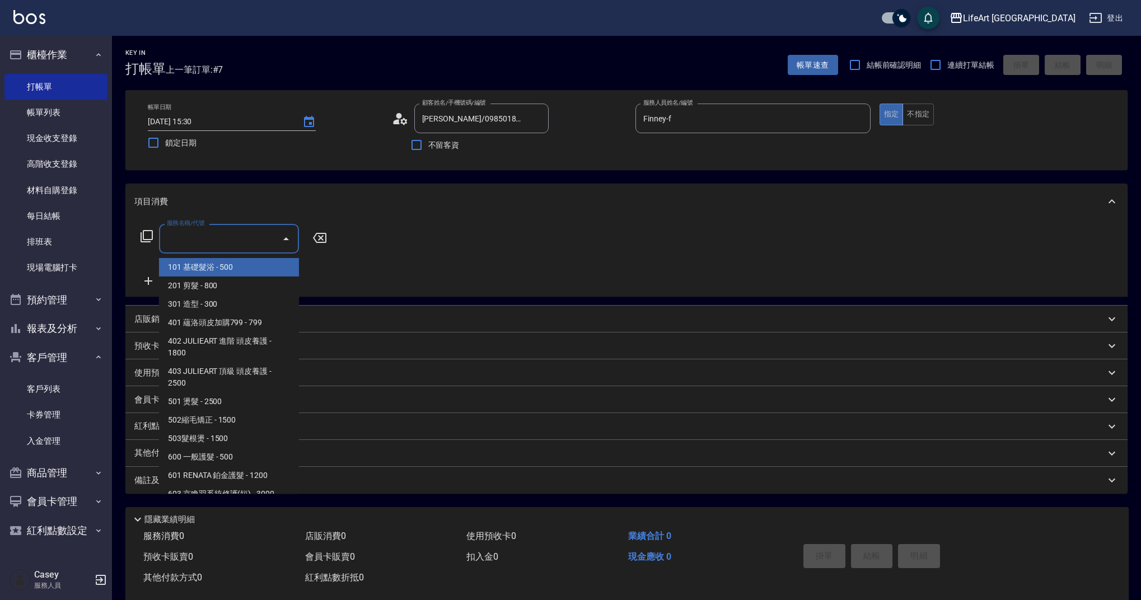
click at [212, 273] on span "101 基礎髮浴 - 500" at bounding box center [229, 267] width 140 height 18
type input "101 基礎髮浴 (101)"
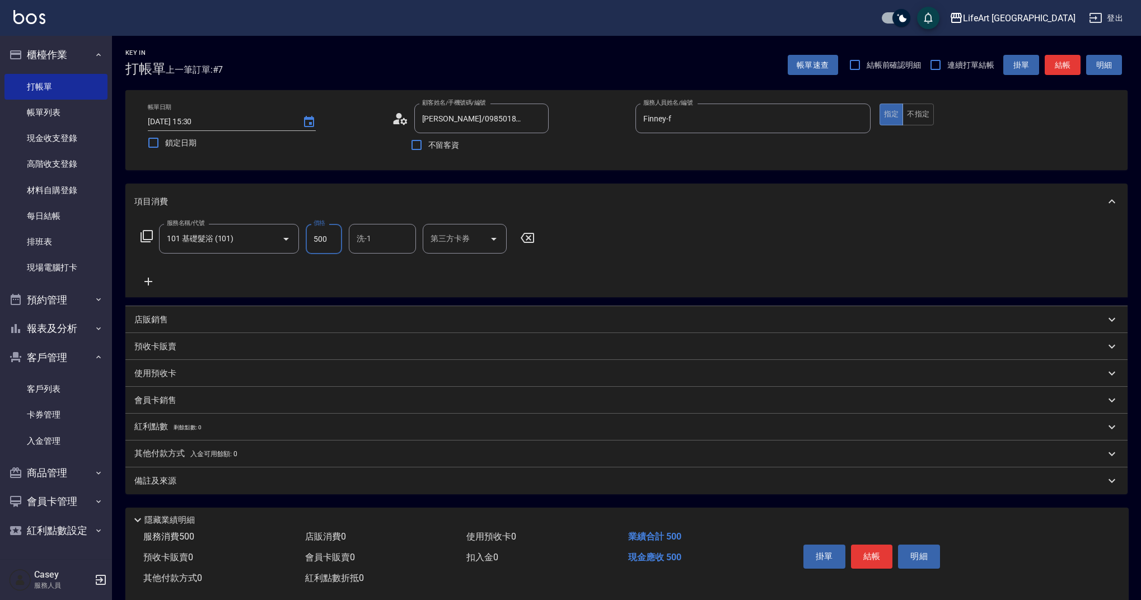
drag, startPoint x: 329, startPoint y: 237, endPoint x: 300, endPoint y: 241, distance: 29.5
click at [300, 241] on div "服務名稱/代號 101 基礎髮浴 (101) 服務名稱/代號 價格 500 價格 洗-1 洗-1 第三方卡券 第三方卡券" at bounding box center [337, 239] width 407 height 30
type input "100"
click at [331, 488] on div "備註及來源" at bounding box center [626, 481] width 1003 height 27
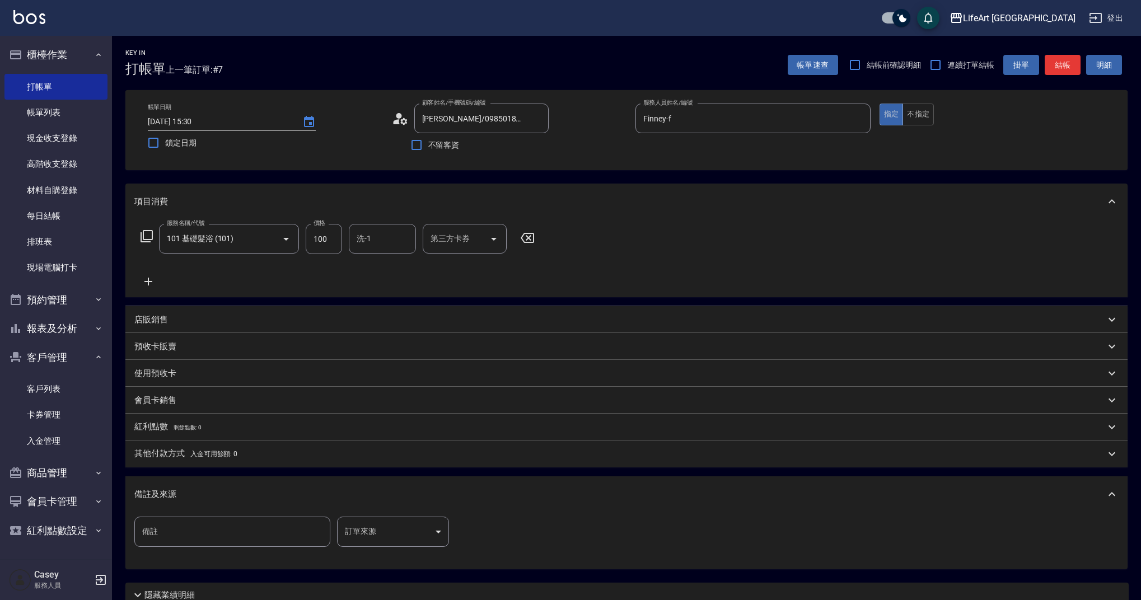
click at [409, 537] on body "LifeArt 蘆洲 登出 櫃檯作業 打帳單 帳單列表 現金收支登錄 高階收支登錄 材料自購登錄 每日結帳 排班表 現場電腦打卡 預約管理 預約管理 單日預約…" at bounding box center [570, 345] width 1141 height 691
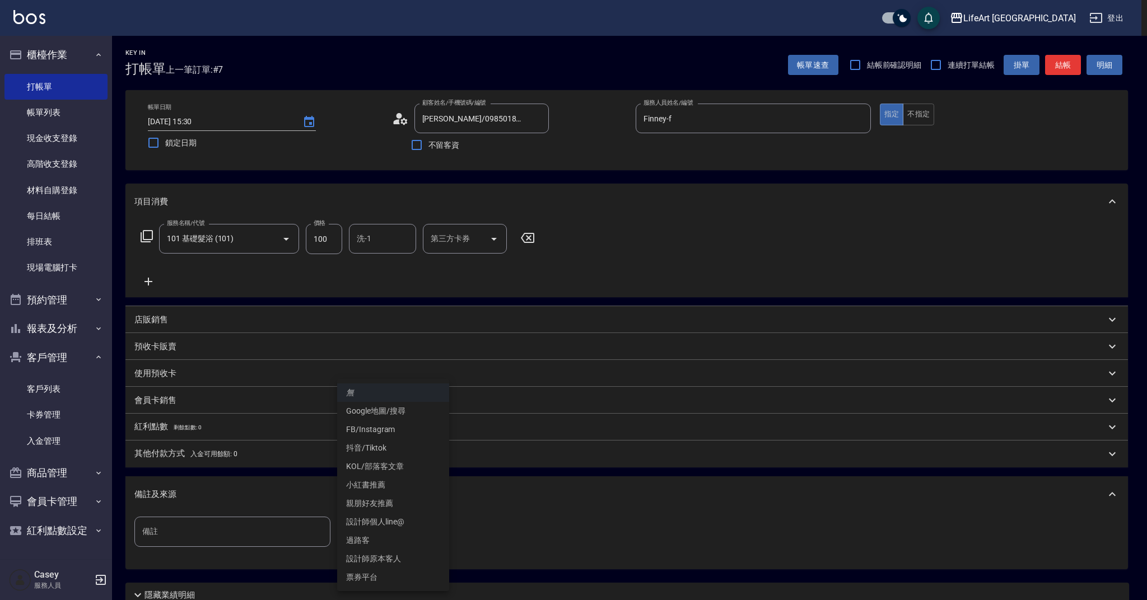
click at [402, 560] on li "設計師原本客人" at bounding box center [393, 559] width 112 height 18
type input "設計師原本客人"
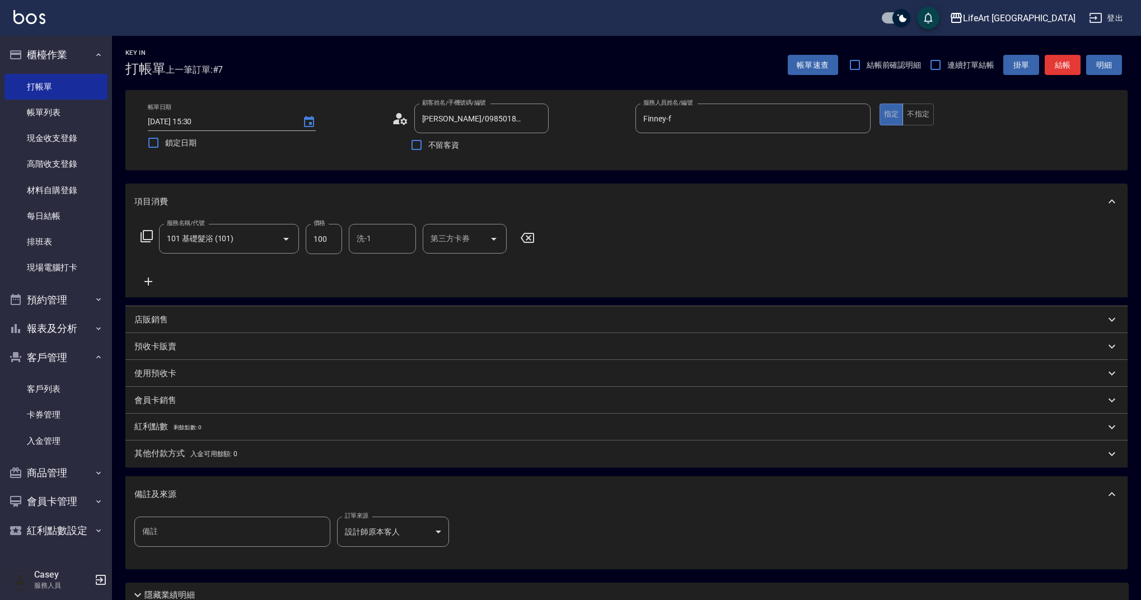
click at [948, 479] on div "備註及來源" at bounding box center [626, 495] width 1003 height 36
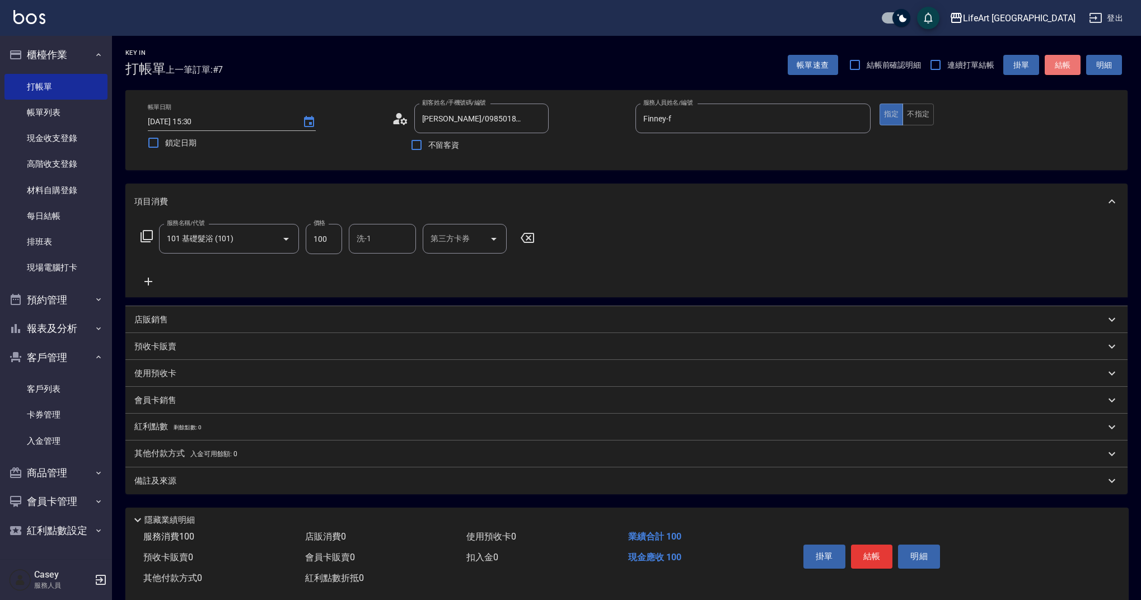
click at [1059, 64] on button "結帳" at bounding box center [1063, 65] width 36 height 21
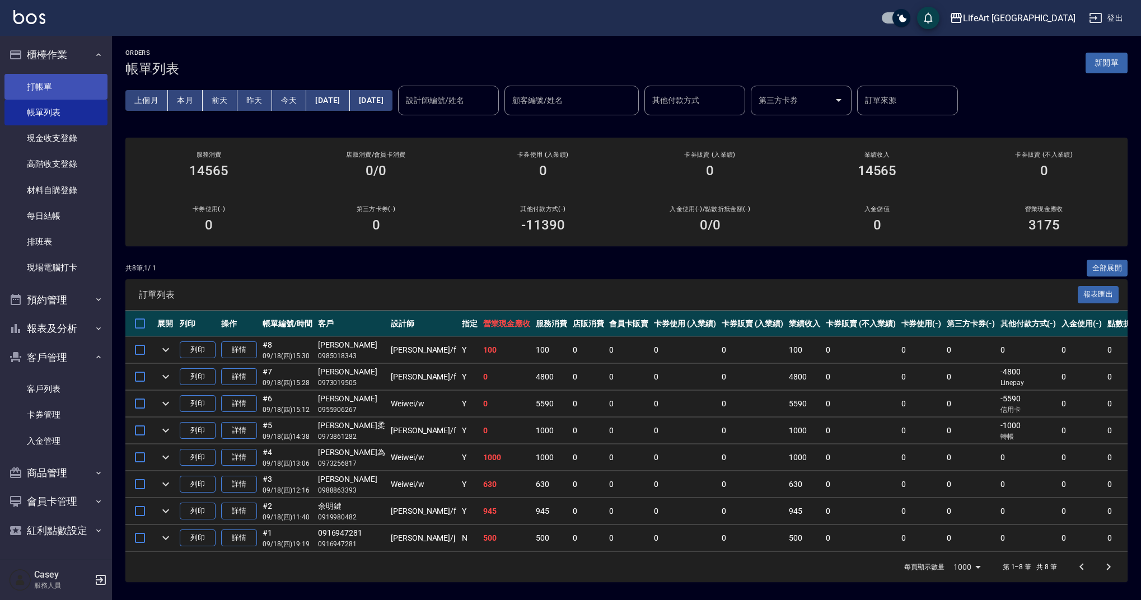
click at [64, 80] on link "打帳單" at bounding box center [55, 87] width 103 height 26
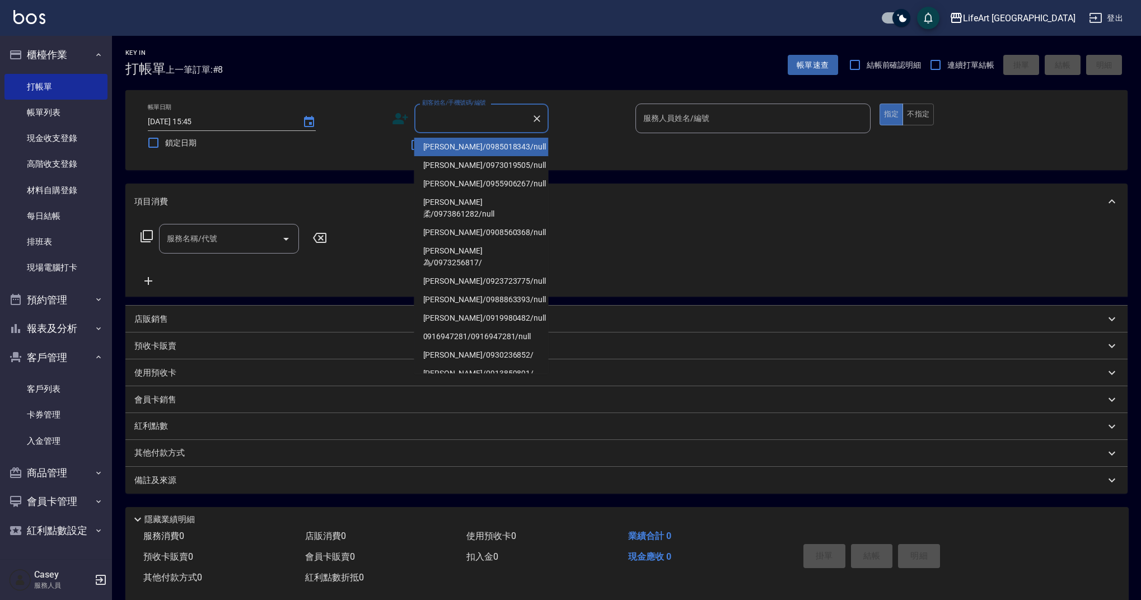
click at [459, 122] on input "顧客姓名/手機號碼/編號" at bounding box center [474, 119] width 108 height 20
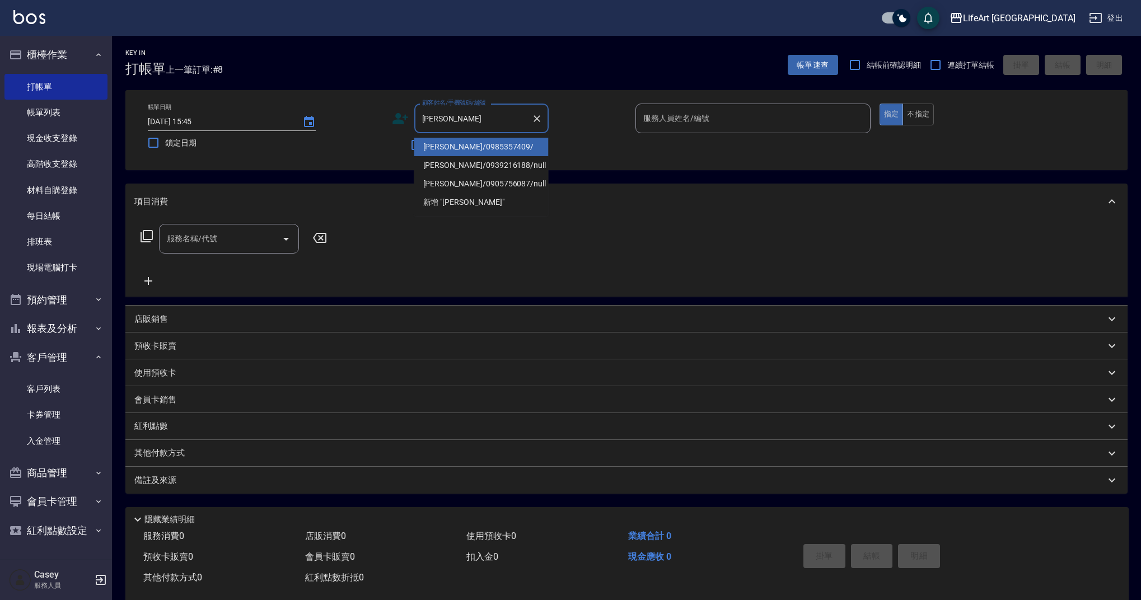
click at [455, 148] on li "[PERSON_NAME]/0985357409/" at bounding box center [481, 147] width 134 height 18
type input "[PERSON_NAME]/0985357409/"
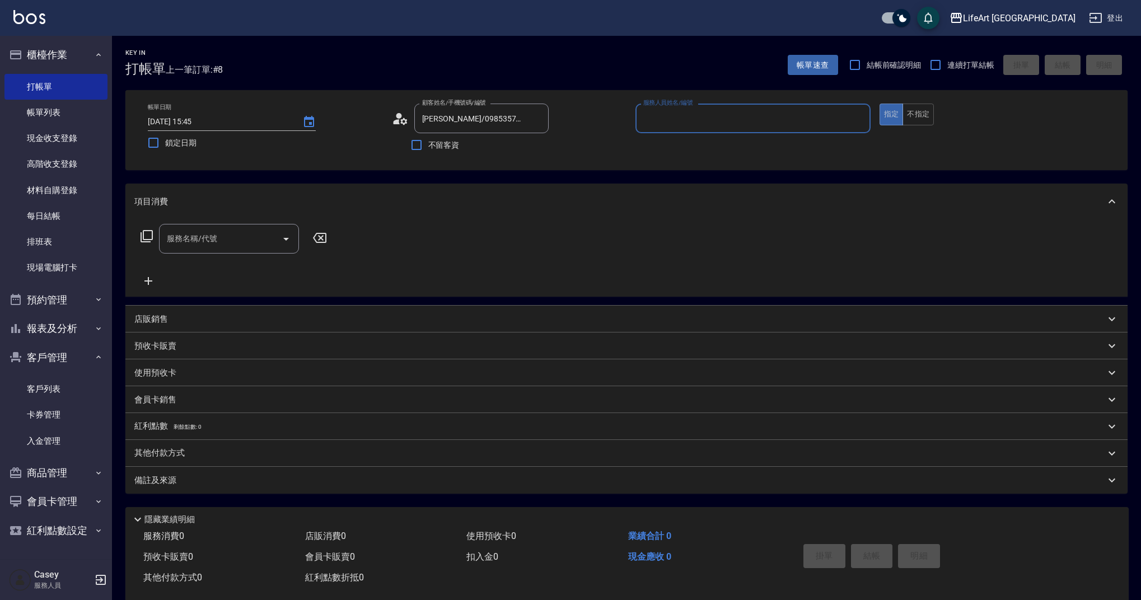
type input "Weiwei-w"
click at [529, 153] on icon "button" at bounding box center [535, 146] width 13 height 13
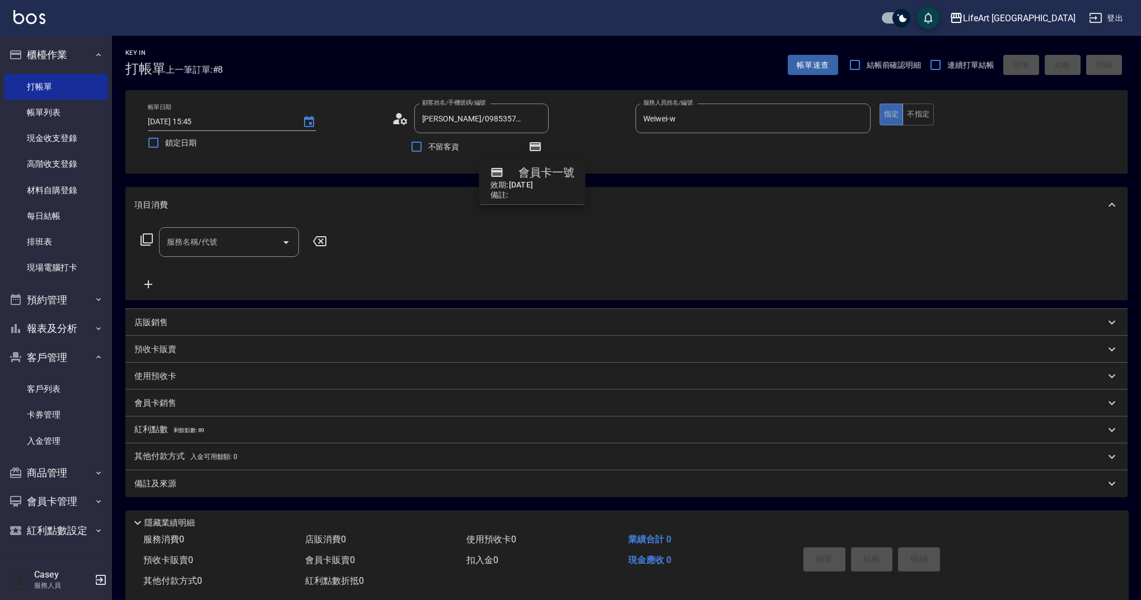
click at [529, 153] on icon "button" at bounding box center [535, 146] width 13 height 13
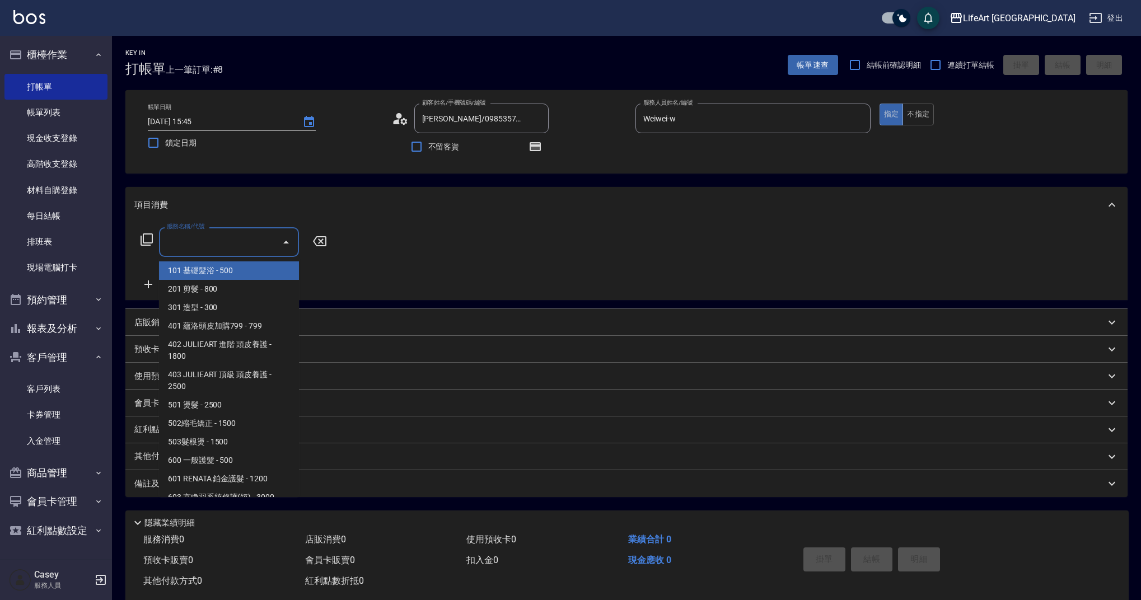
click at [207, 245] on input "服務名稱/代號" at bounding box center [220, 242] width 113 height 20
click at [193, 283] on span "201 剪髮 - 800" at bounding box center [229, 289] width 140 height 18
type input "201 剪髮(201)"
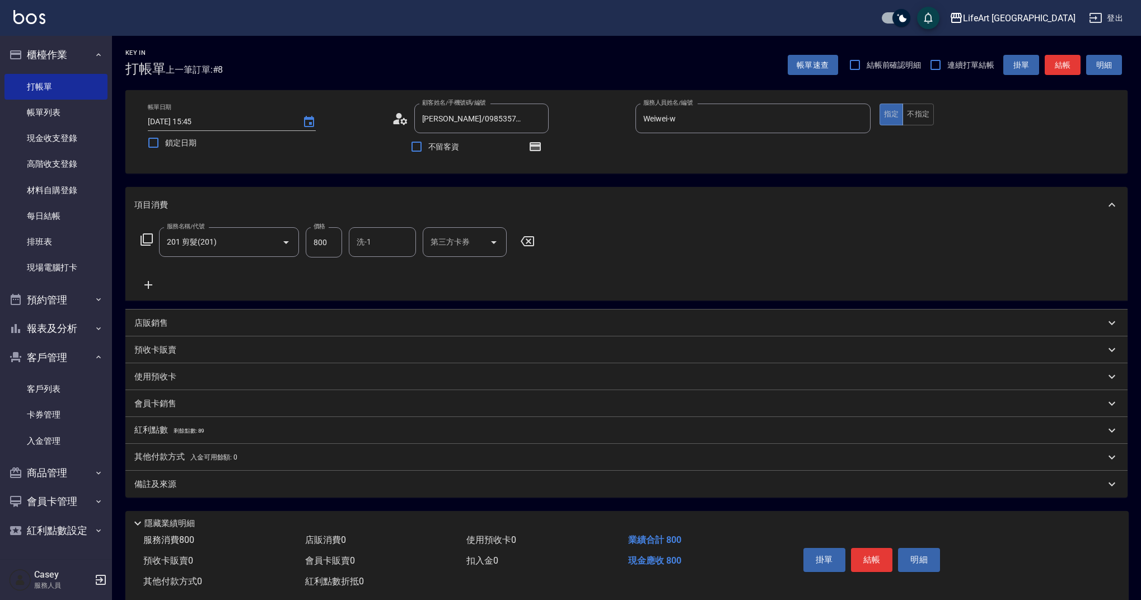
click at [151, 285] on icon at bounding box center [149, 285] width 8 height 8
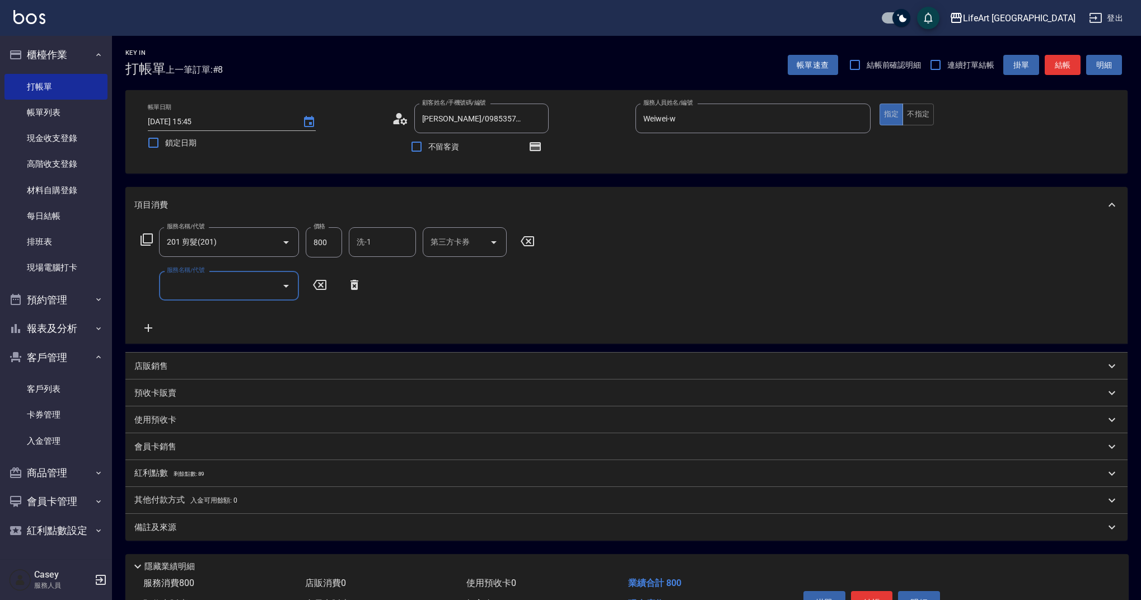
click at [204, 292] on input "服務名稱/代號" at bounding box center [220, 286] width 113 height 20
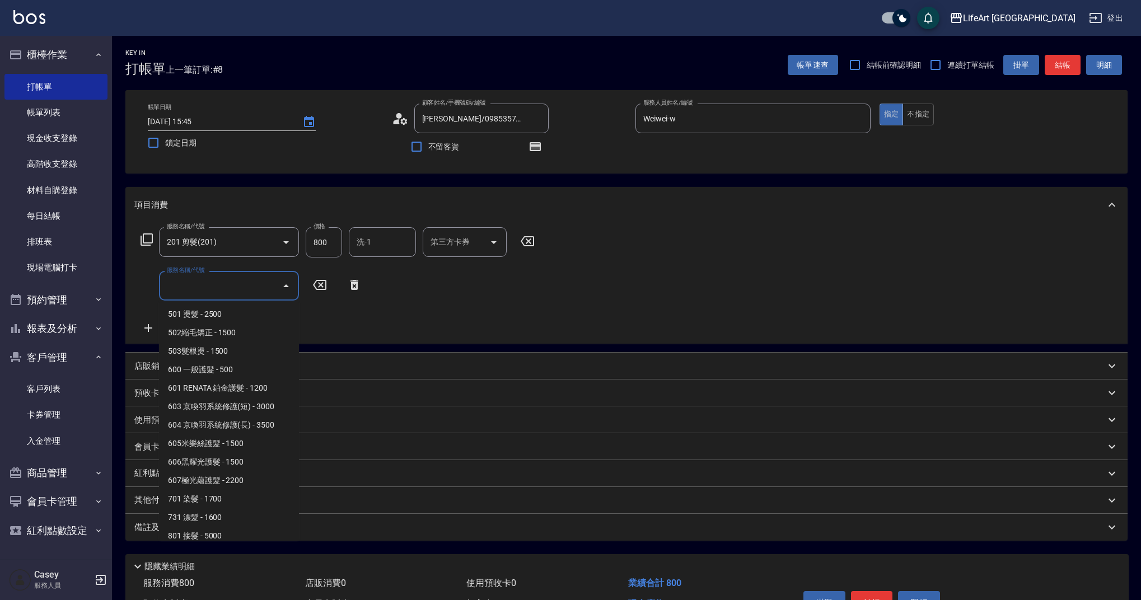
scroll to position [143, 0]
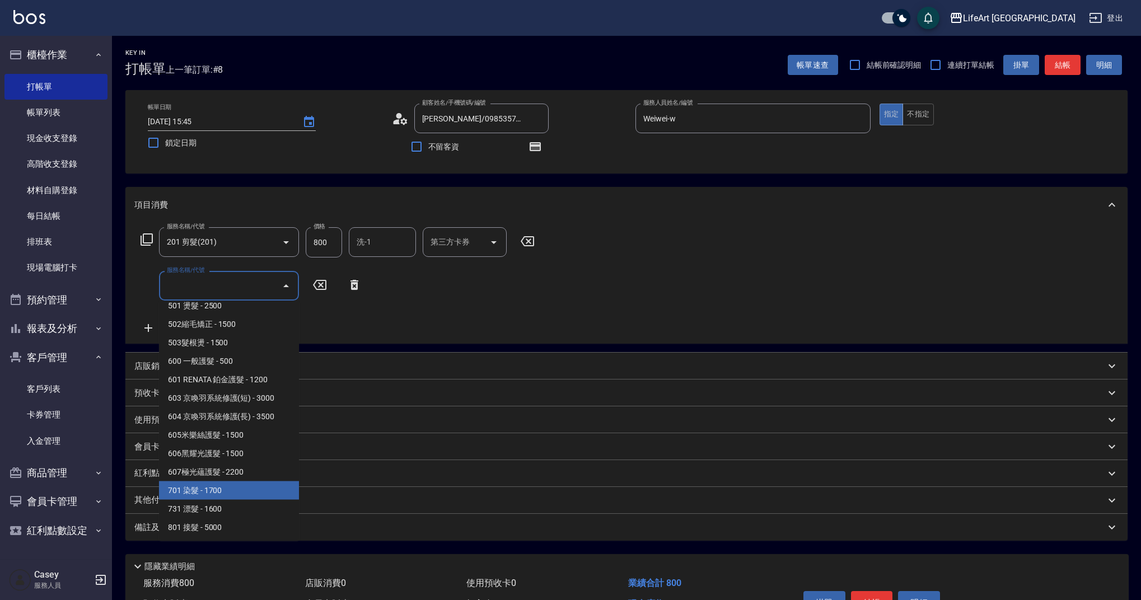
click at [243, 496] on span "701 染髮 - 1700" at bounding box center [229, 491] width 140 height 18
type input "701 染髮(701)"
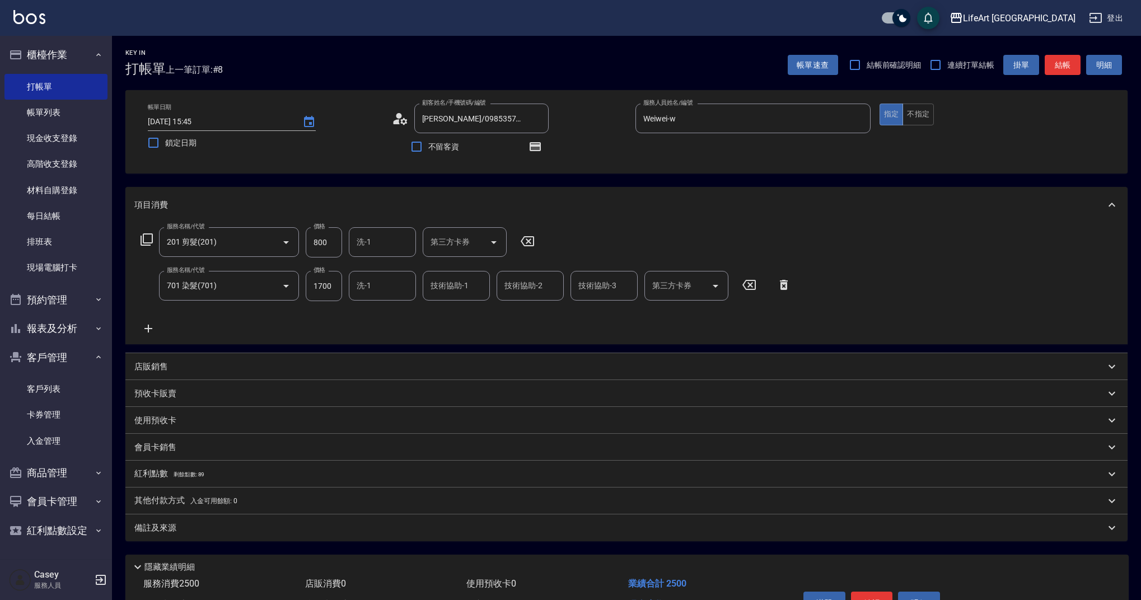
click at [147, 330] on icon at bounding box center [148, 328] width 28 height 13
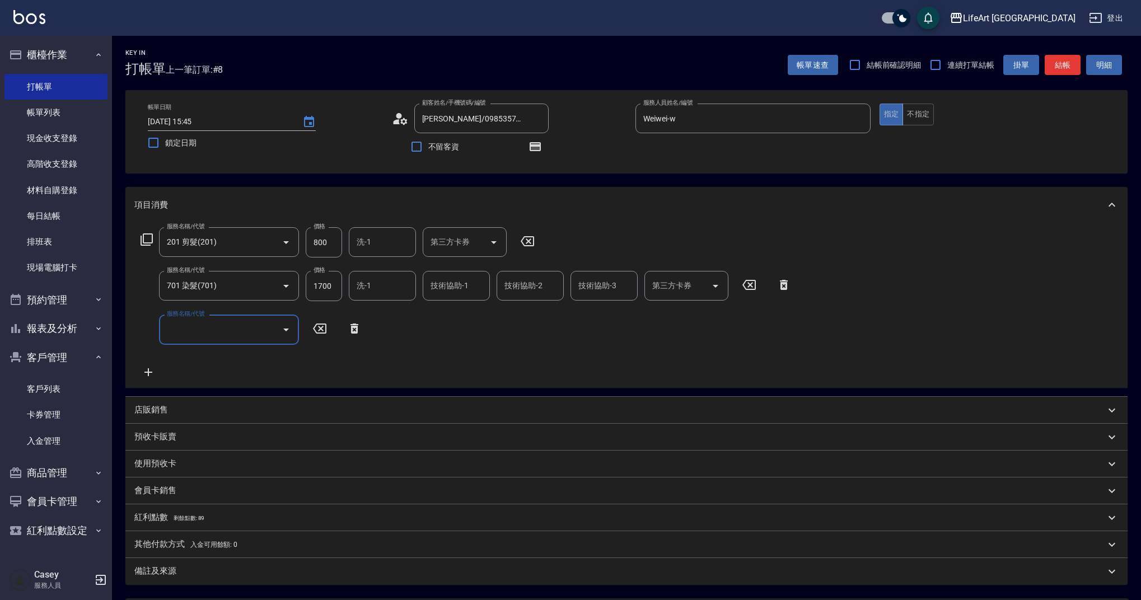
click at [189, 333] on input "服務名稱/代號" at bounding box center [220, 330] width 113 height 20
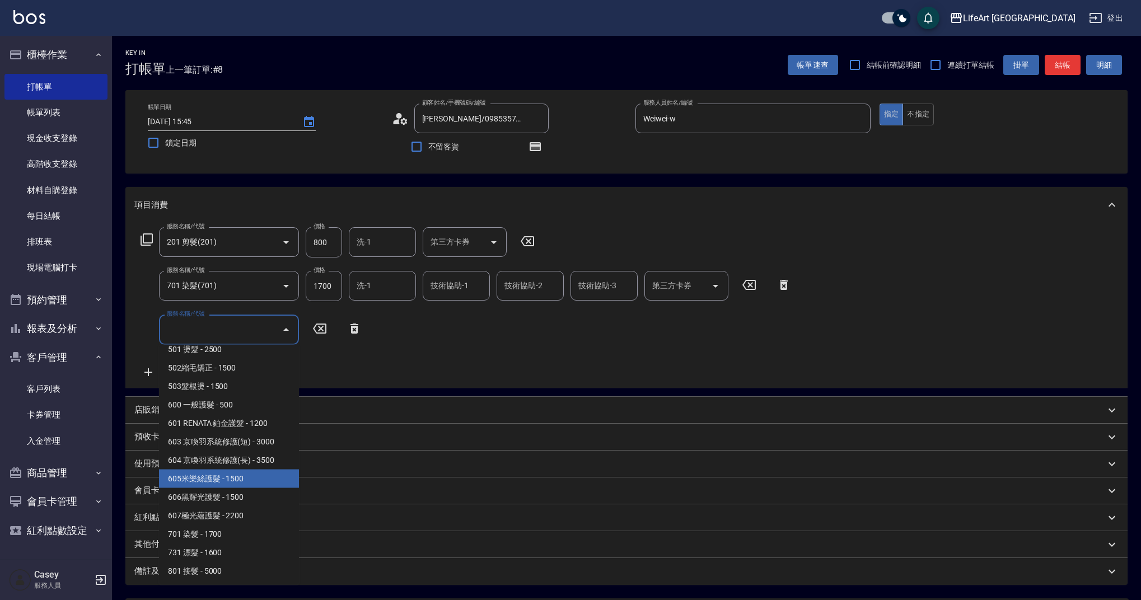
click at [212, 480] on span "605米樂絲護髮 - 1500" at bounding box center [229, 479] width 140 height 18
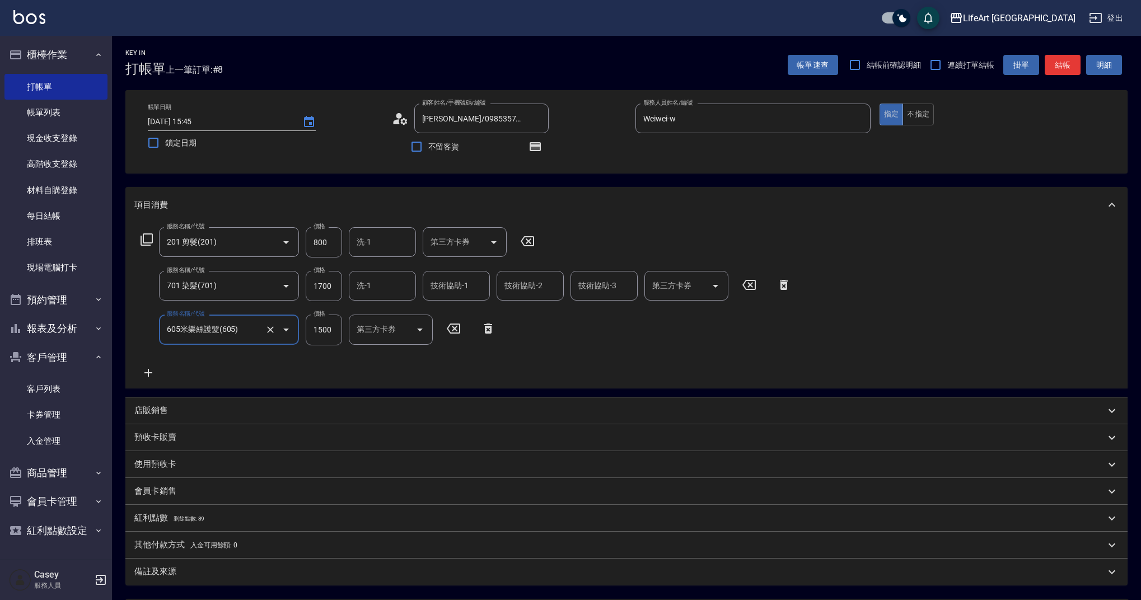
type input "605米樂絲護髮(605)"
drag, startPoint x: 338, startPoint y: 332, endPoint x: 311, endPoint y: 330, distance: 27.5
click at [311, 330] on input "1500" at bounding box center [324, 330] width 36 height 30
drag, startPoint x: 337, startPoint y: 283, endPoint x: 300, endPoint y: 285, distance: 36.4
click at [300, 285] on div "服務名稱/代號 701 染髮(701) 服務名稱/代號 價格 1700 價格 洗-1 洗-1 技術協助-1 技術協助-1 技術協助-2 技術協助-2 技術協助…" at bounding box center [466, 286] width 664 height 30
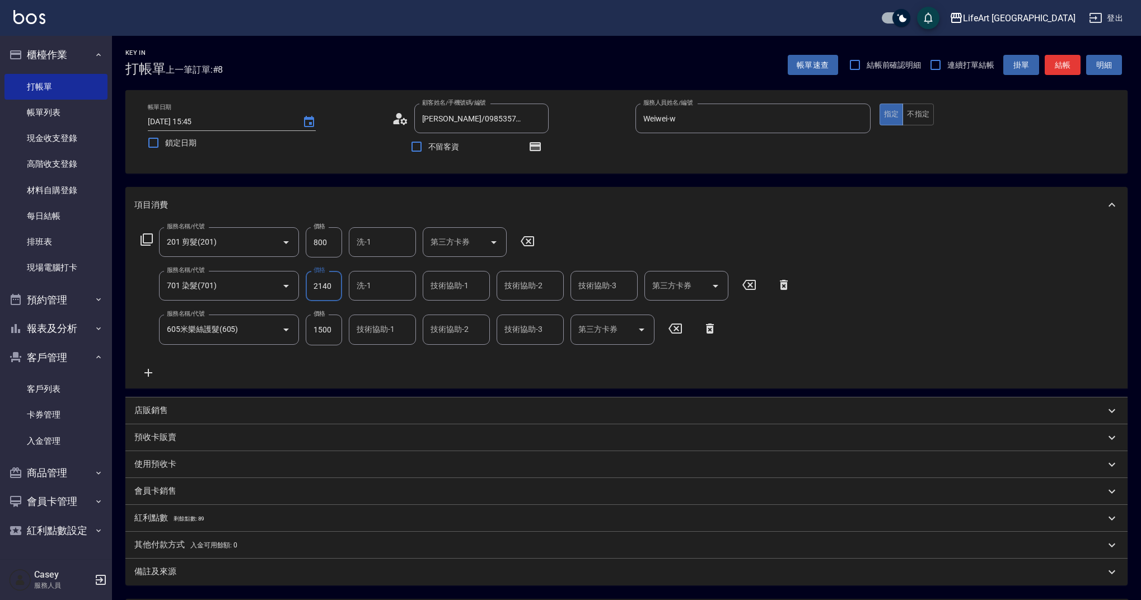
type input "2140"
drag, startPoint x: 327, startPoint y: 244, endPoint x: 304, endPoint y: 244, distance: 23.5
click at [304, 244] on div "服務名稱/代號 201 剪髮(201) 服務名稱/代號 價格 800 價格 洗-1 洗-1 第三方卡券 第三方卡券" at bounding box center [337, 242] width 407 height 30
type input "1000"
click at [360, 287] on div "洗-1 洗-1" at bounding box center [382, 286] width 67 height 30
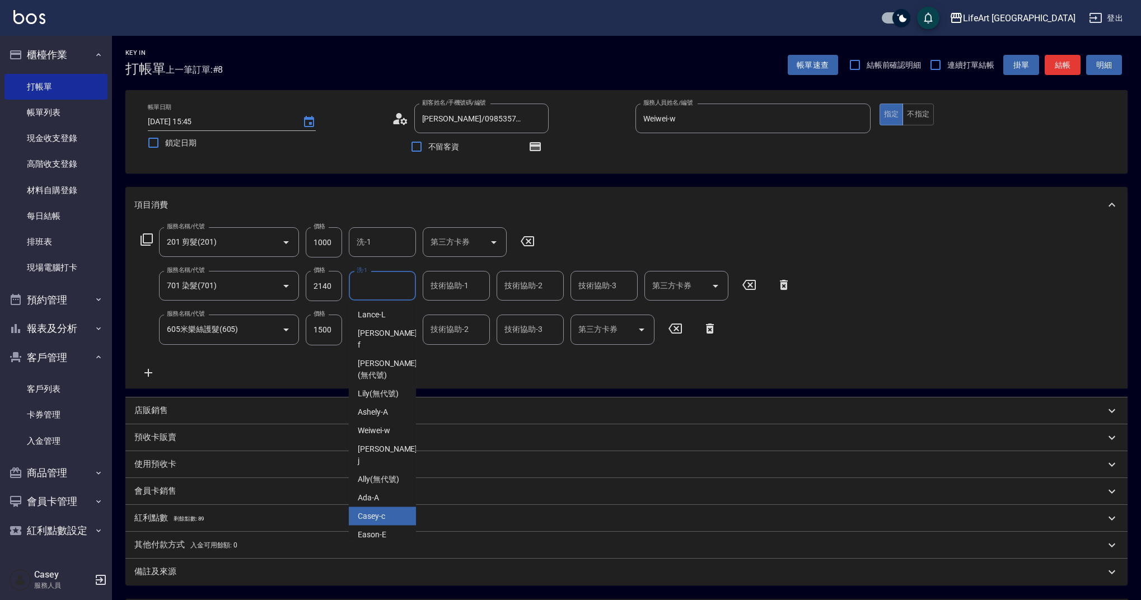
click at [375, 511] on span "Casey -c" at bounding box center [371, 517] width 27 height 12
type input "Casey-c"
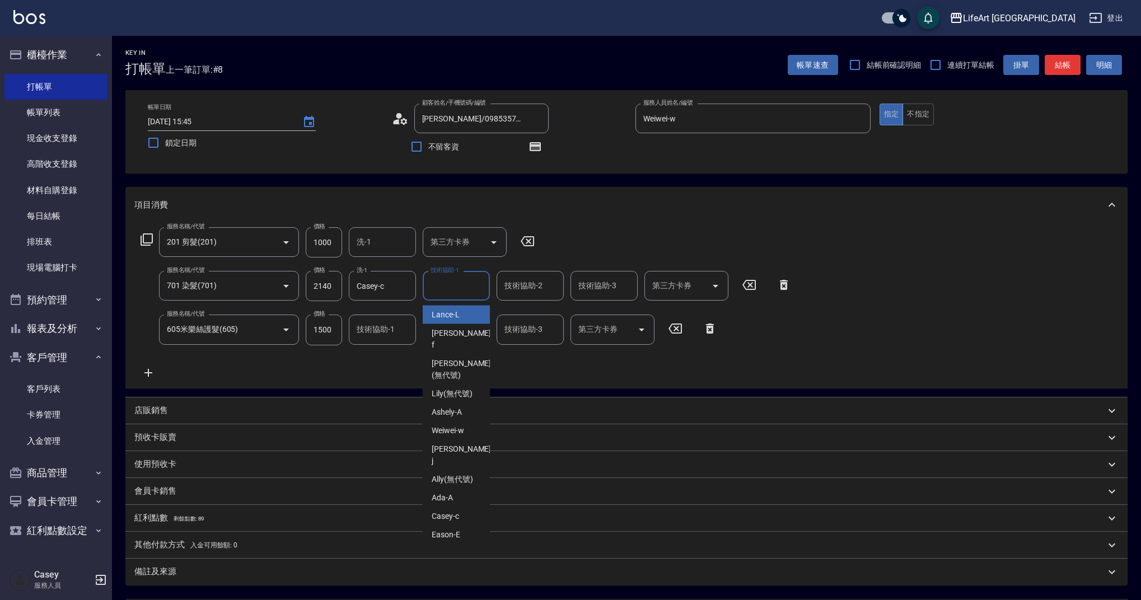
click at [448, 287] on input "技術協助-1" at bounding box center [456, 286] width 57 height 20
click at [467, 507] on div "Casey -c" at bounding box center [456, 516] width 67 height 18
type input "Casey-c"
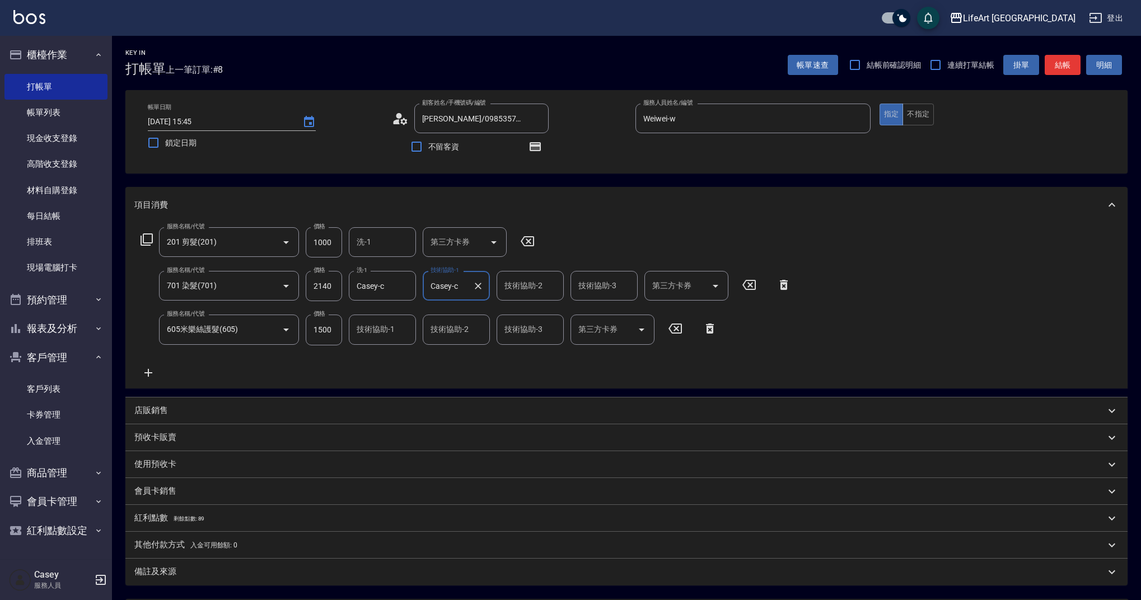
click at [374, 329] on input "技術協助-1" at bounding box center [382, 330] width 57 height 20
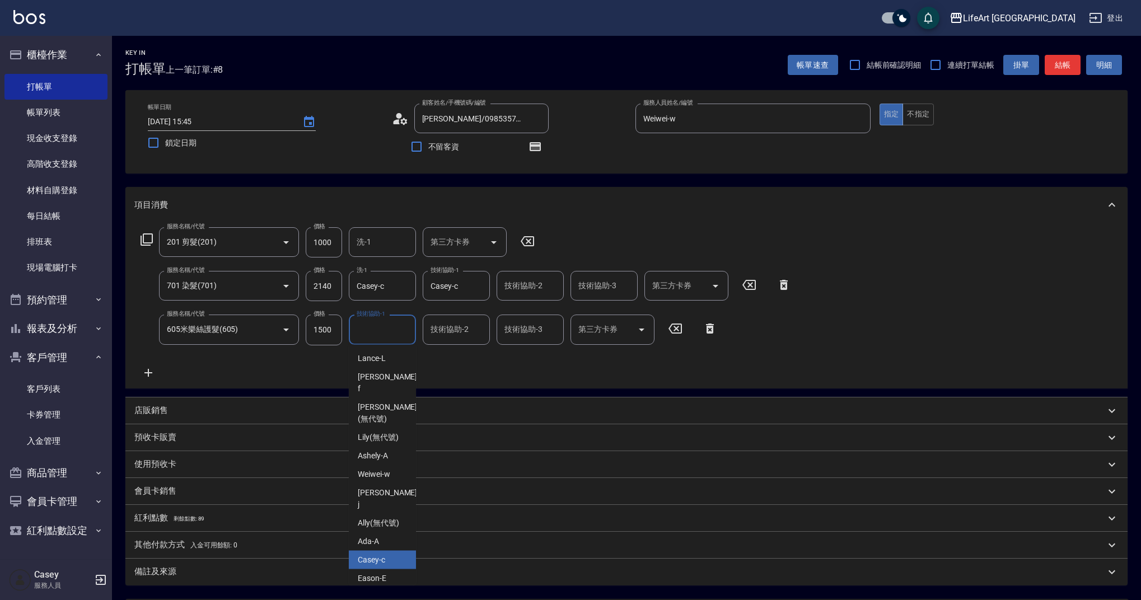
click at [384, 555] on span "Casey -c" at bounding box center [371, 561] width 27 height 12
type input "Casey-c"
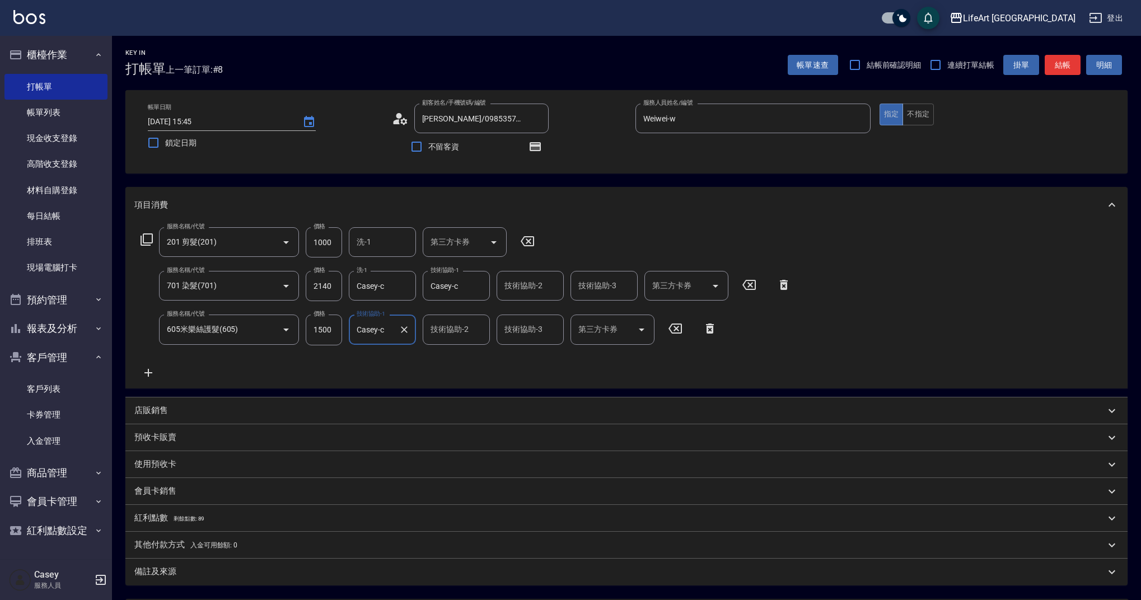
scroll to position [111, 0]
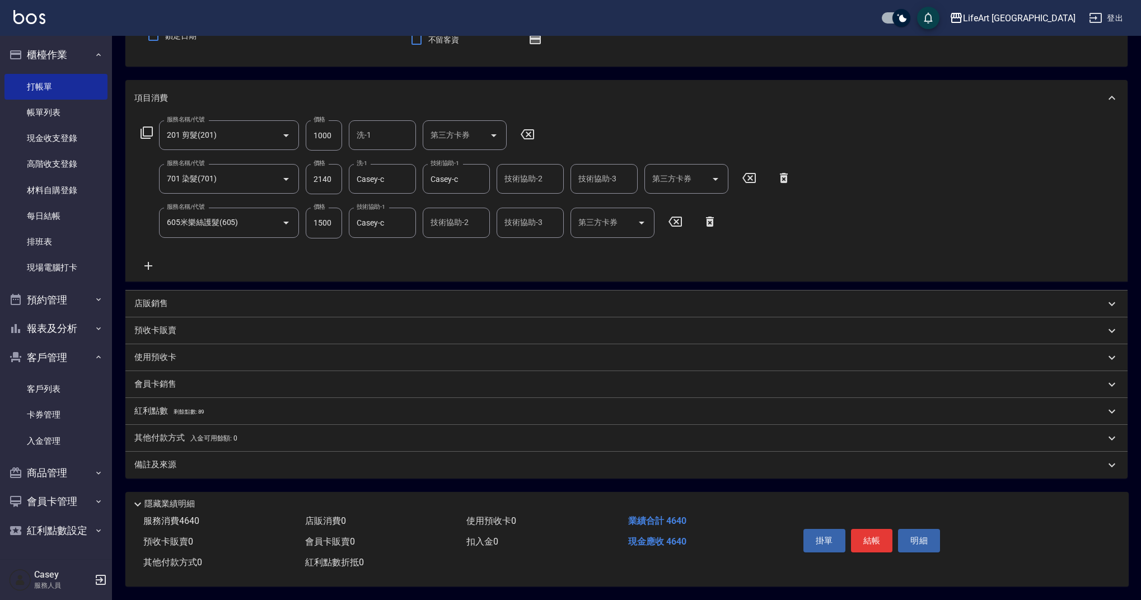
drag, startPoint x: 148, startPoint y: 407, endPoint x: 150, endPoint y: 421, distance: 14.0
click at [148, 407] on p "紅利點數 剩餘點數: 89" at bounding box center [169, 412] width 70 height 12
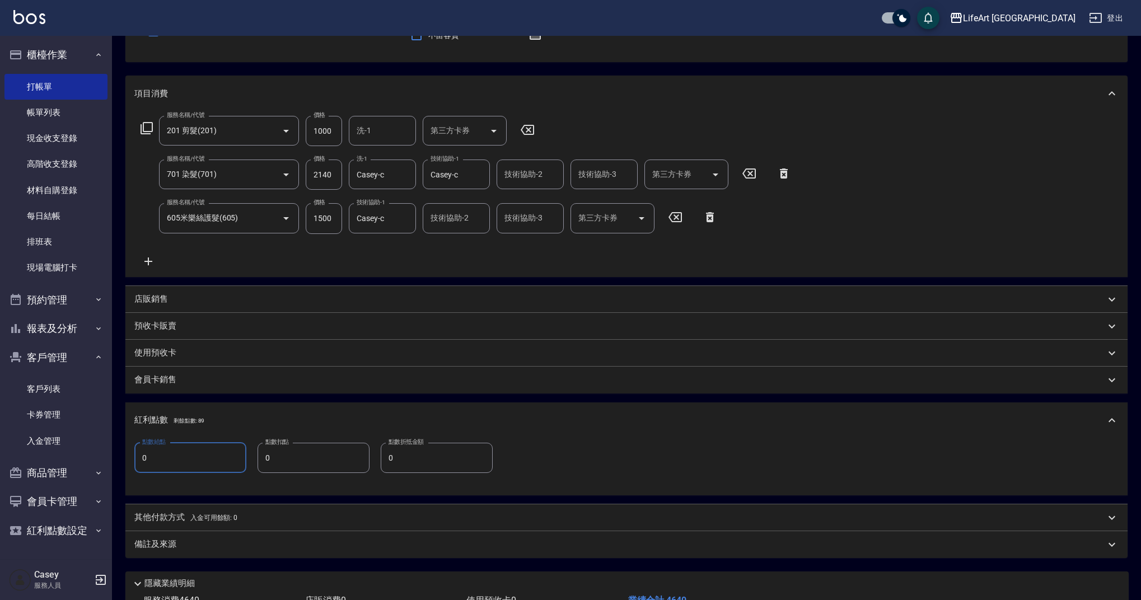
drag, startPoint x: 120, startPoint y: 457, endPoint x: 114, endPoint y: 458, distance: 6.8
click at [113, 458] on div "Key In 打帳單 上一筆訂單:#8 帳單速查 結帳前確認明細 連續打單結帳 掛單 結帳 明細 帳單日期 [DATE] 15:45 鎖定日期 顧客姓名/手機…" at bounding box center [626, 302] width 1029 height 756
type input "9"
click at [184, 515] on p "其他付款方式 入金可用餘額: 0" at bounding box center [185, 518] width 103 height 12
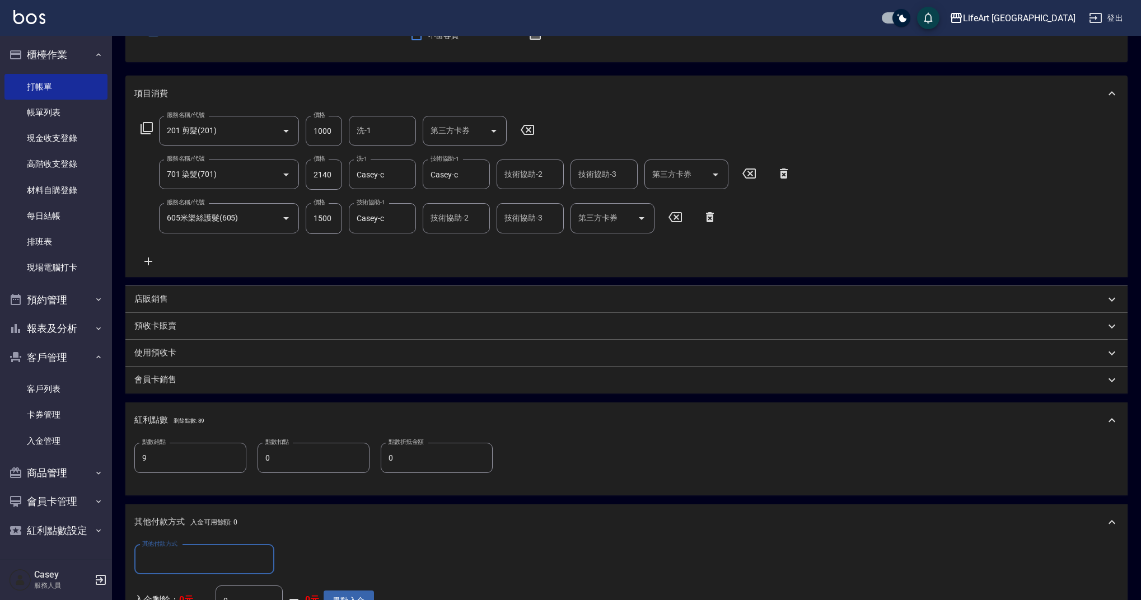
click at [235, 525] on span "入金可用餘額: 0" at bounding box center [214, 523] width 48 height 8
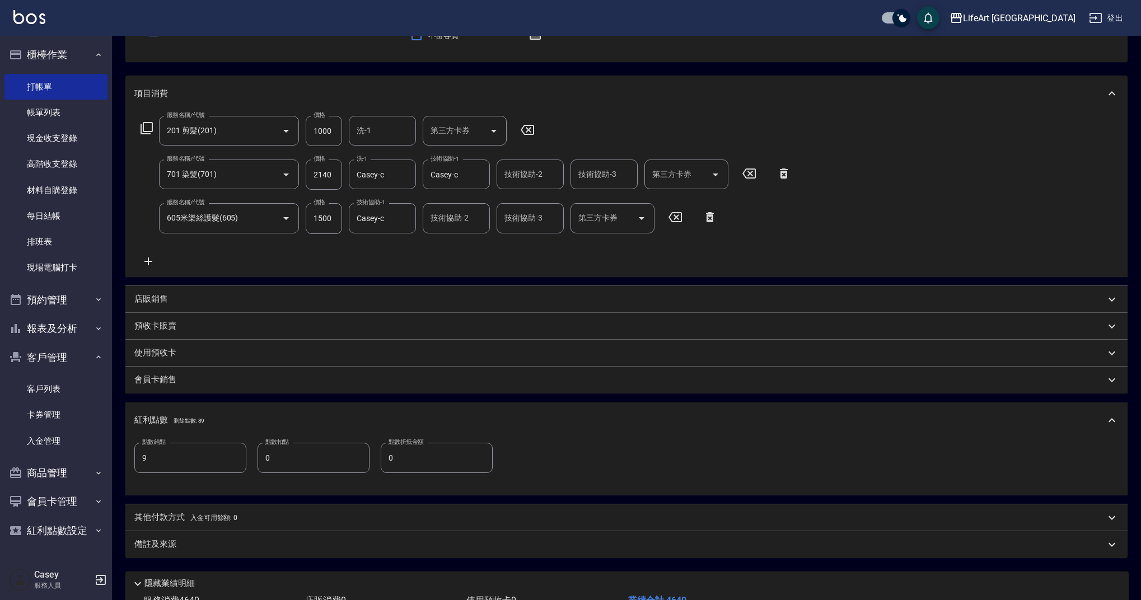
click at [220, 556] on div "備註及來源" at bounding box center [626, 545] width 1003 height 27
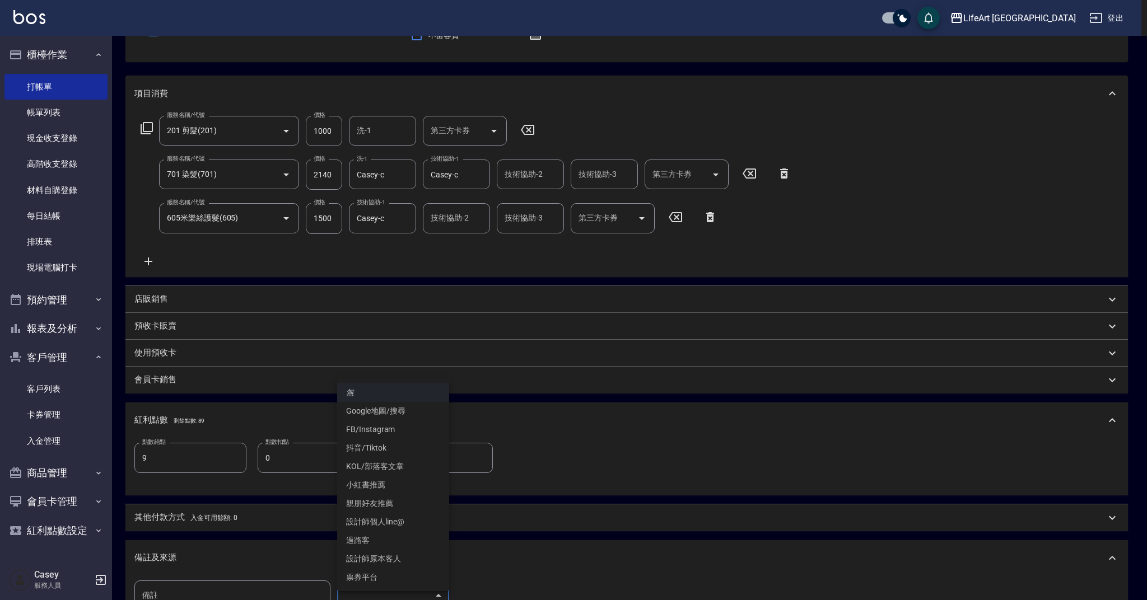
click at [444, 599] on body "LifeArt 蘆洲 登出 櫃檯作業 打帳單 帳單列表 現金收支登錄 高階收支登錄 材料自購登錄 每日結帳 排班表 現場電腦打卡 預約管理 預約管理 單日預約…" at bounding box center [573, 322] width 1147 height 866
click at [411, 560] on li "設計師原本客人" at bounding box center [393, 559] width 112 height 18
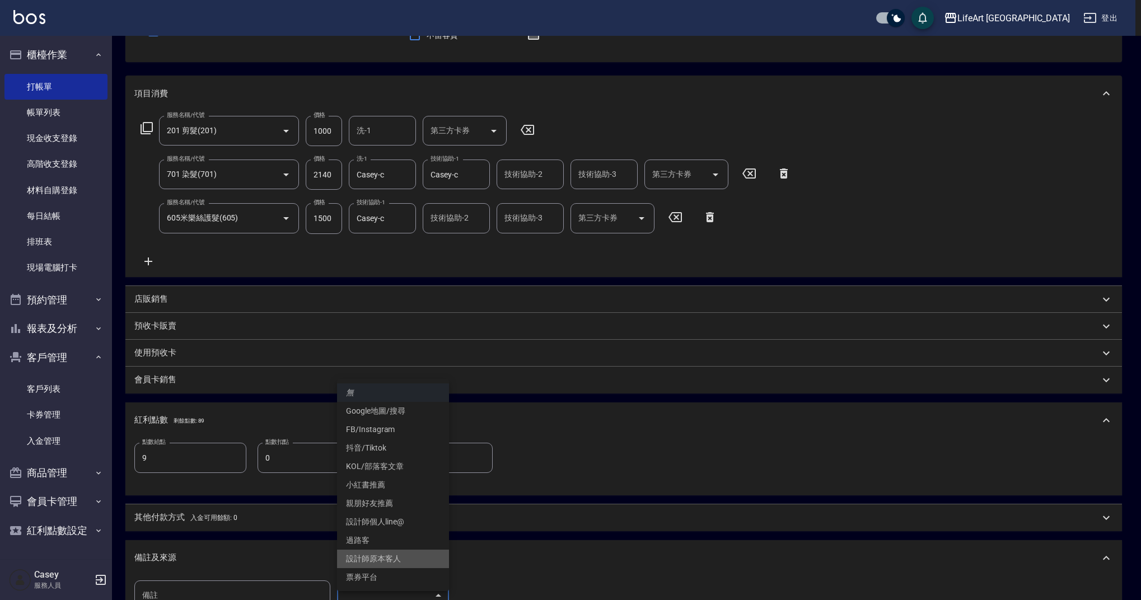
scroll to position [122, 0]
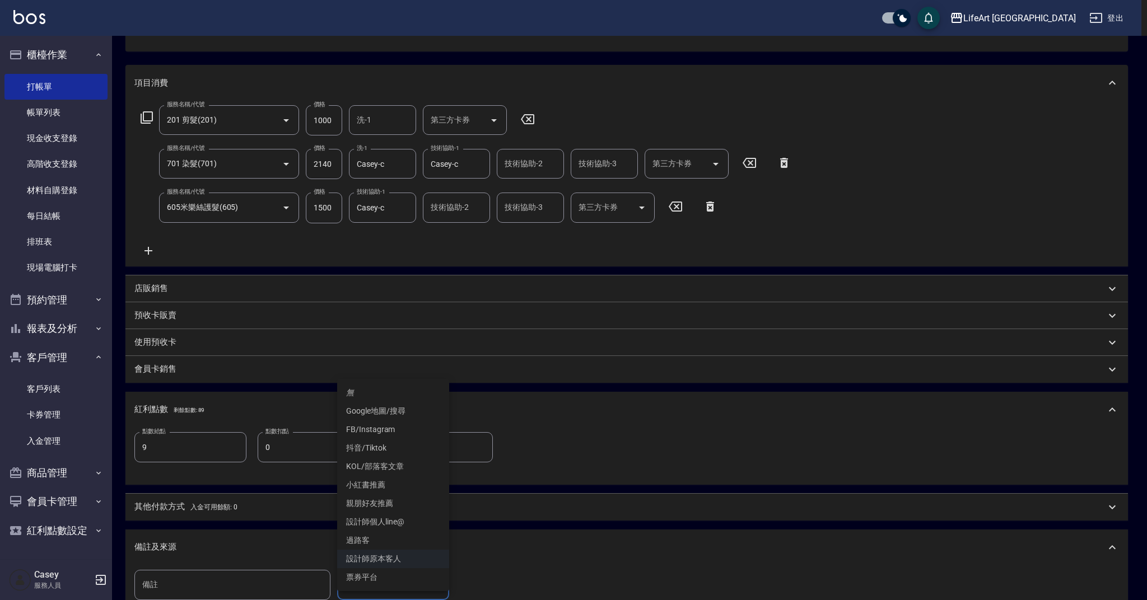
click at [424, 581] on body "LifeArt 蘆洲 登出 櫃檯作業 打帳單 帳單列表 現金收支登錄 高階收支登錄 材料自購登錄 每日結帳 排班表 現場電腦打卡 預約管理 預約管理 單日預約…" at bounding box center [573, 311] width 1147 height 866
click at [409, 522] on li "設計師個人line@" at bounding box center [393, 522] width 112 height 18
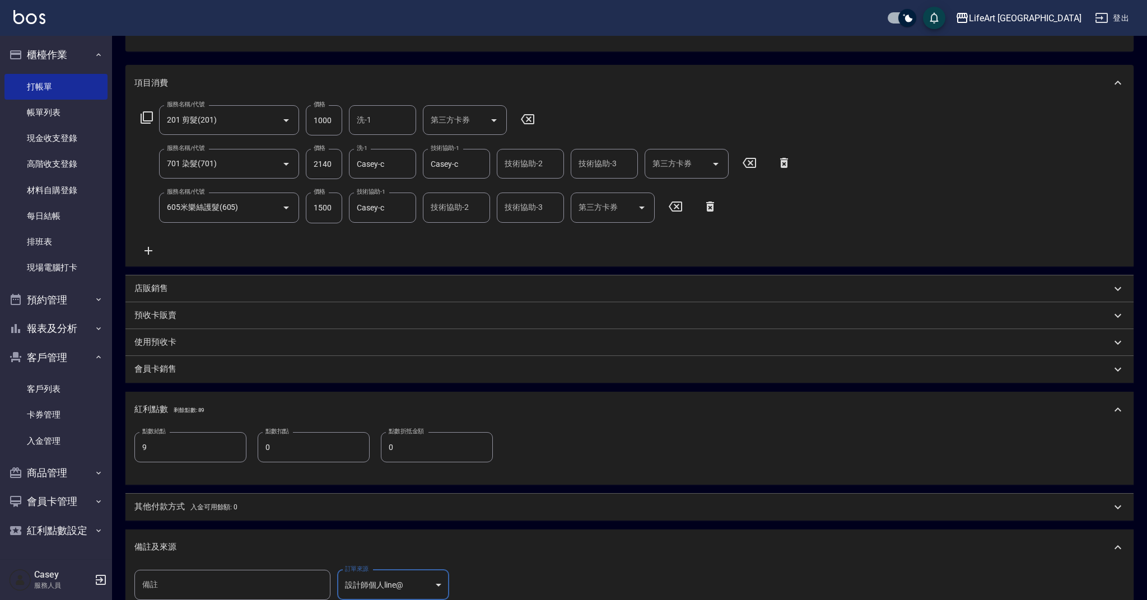
type input "設計師個人line@"
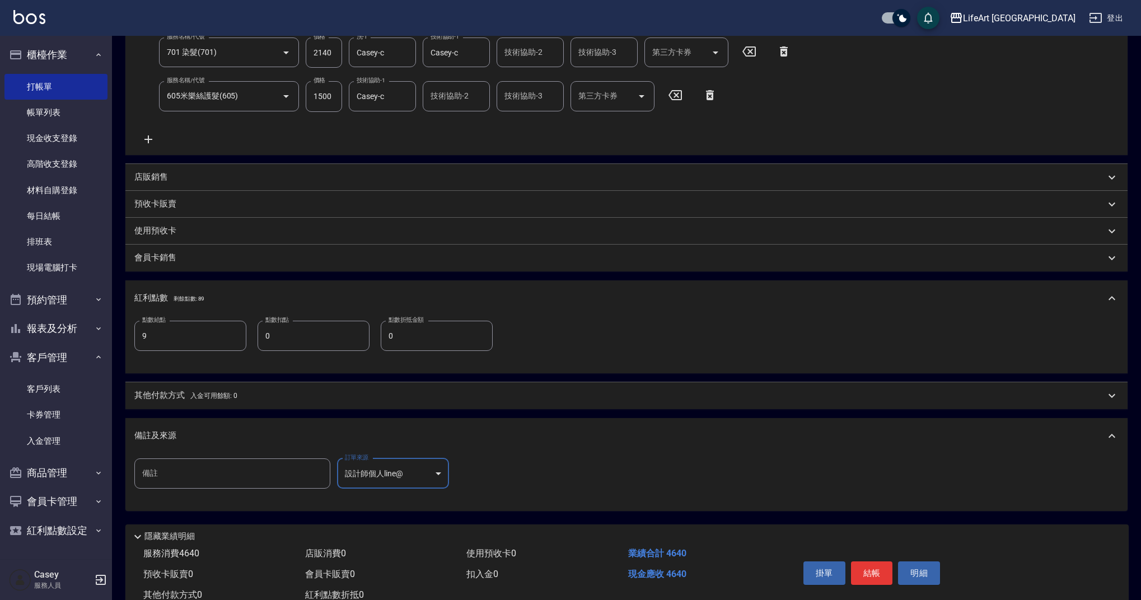
scroll to position [265, 0]
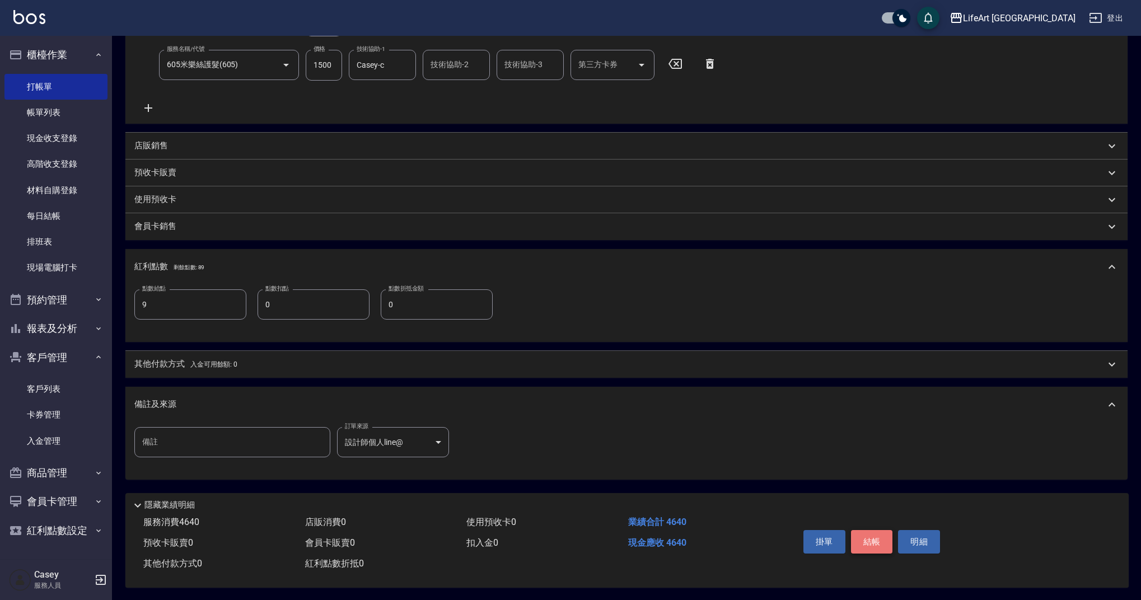
click at [883, 537] on button "結帳" at bounding box center [872, 542] width 42 height 24
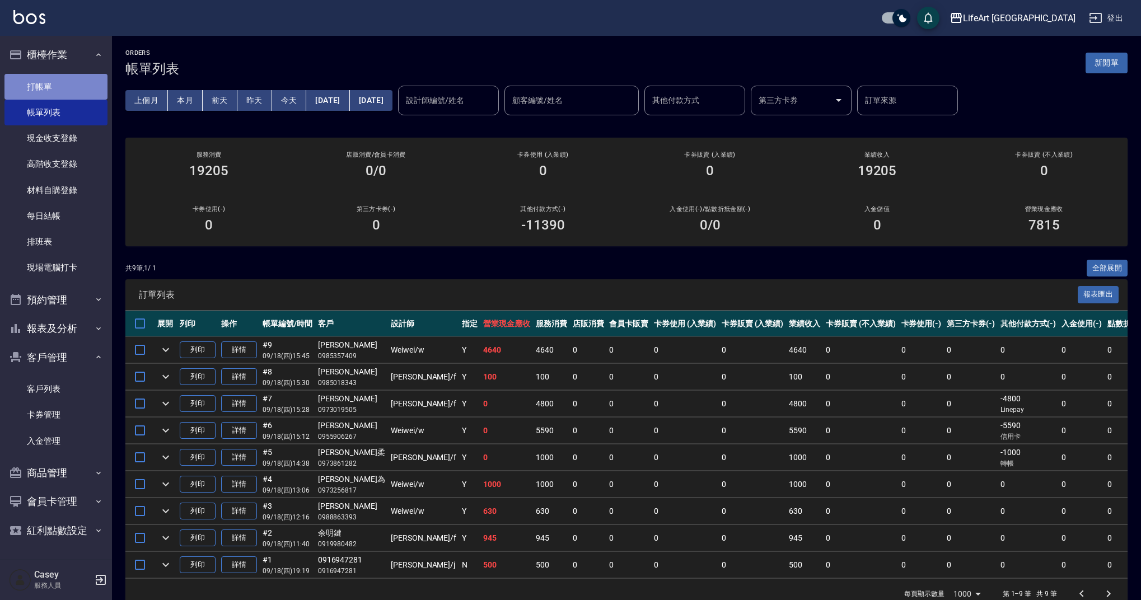
click at [91, 83] on link "打帳單" at bounding box center [55, 87] width 103 height 26
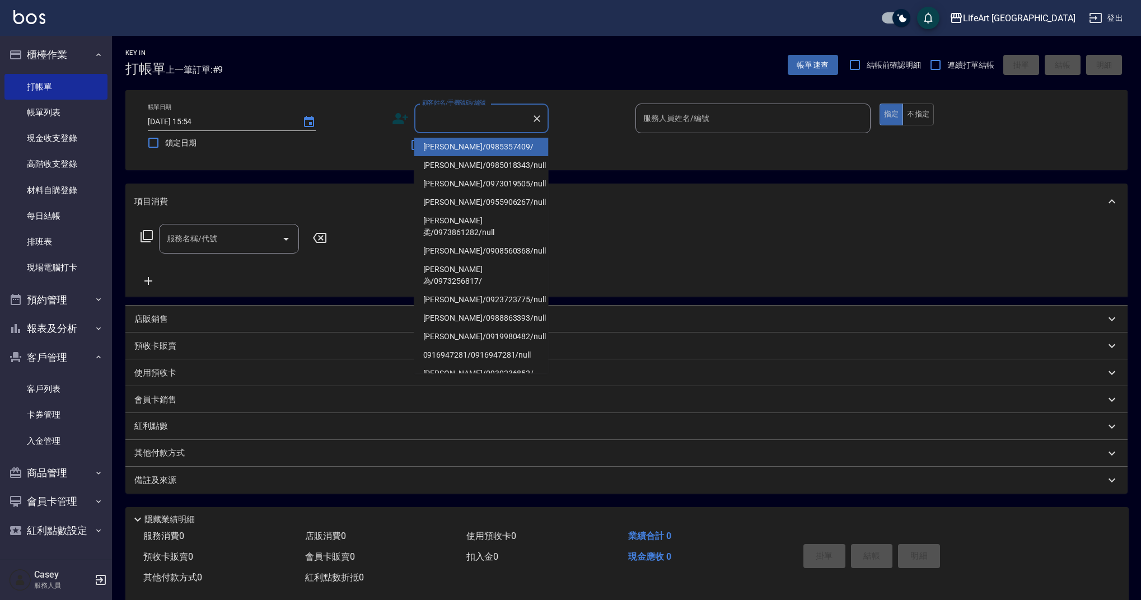
click at [502, 116] on input "顧客姓名/手機號碼/編號" at bounding box center [474, 119] width 108 height 20
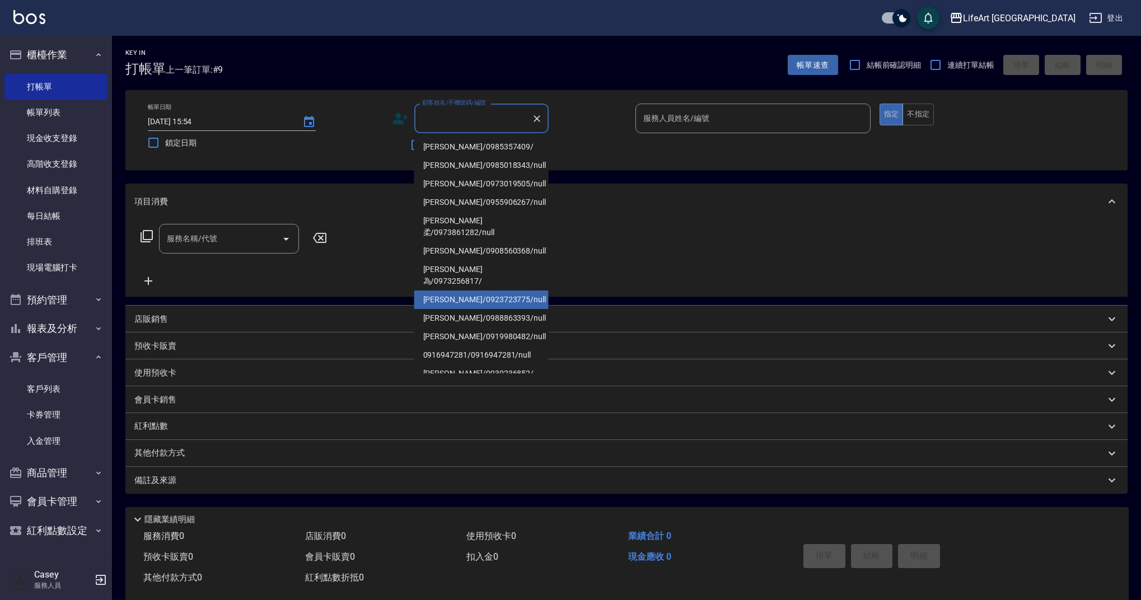
click at [475, 291] on li "[PERSON_NAME]/0923723775/null" at bounding box center [481, 300] width 134 height 18
type input "[PERSON_NAME]/0923723775/null"
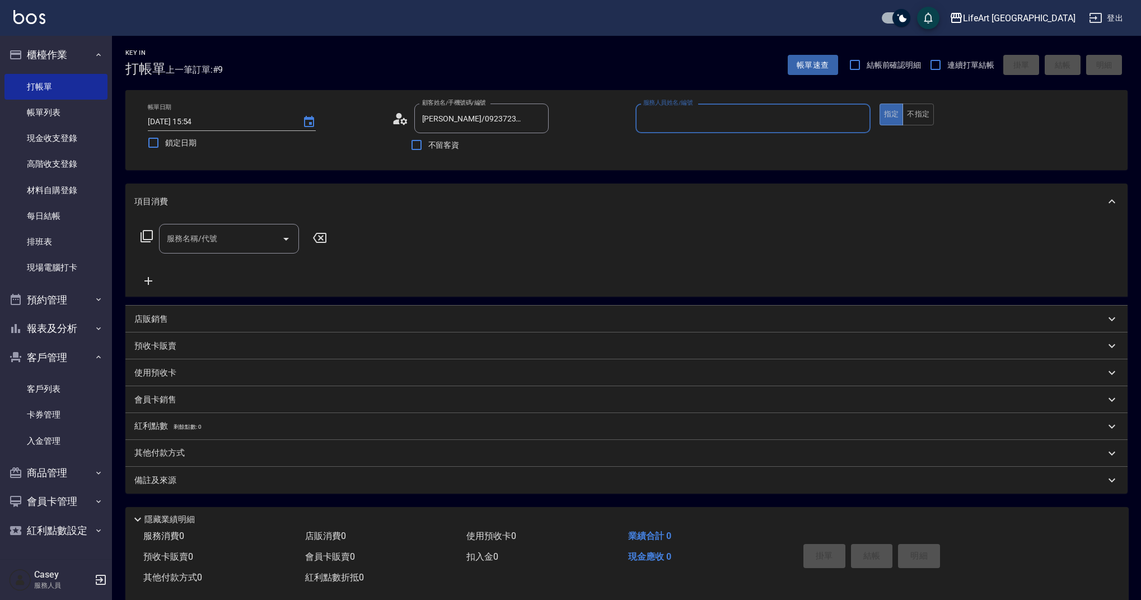
click at [681, 119] on input "服務人員姓名/編號" at bounding box center [753, 119] width 225 height 20
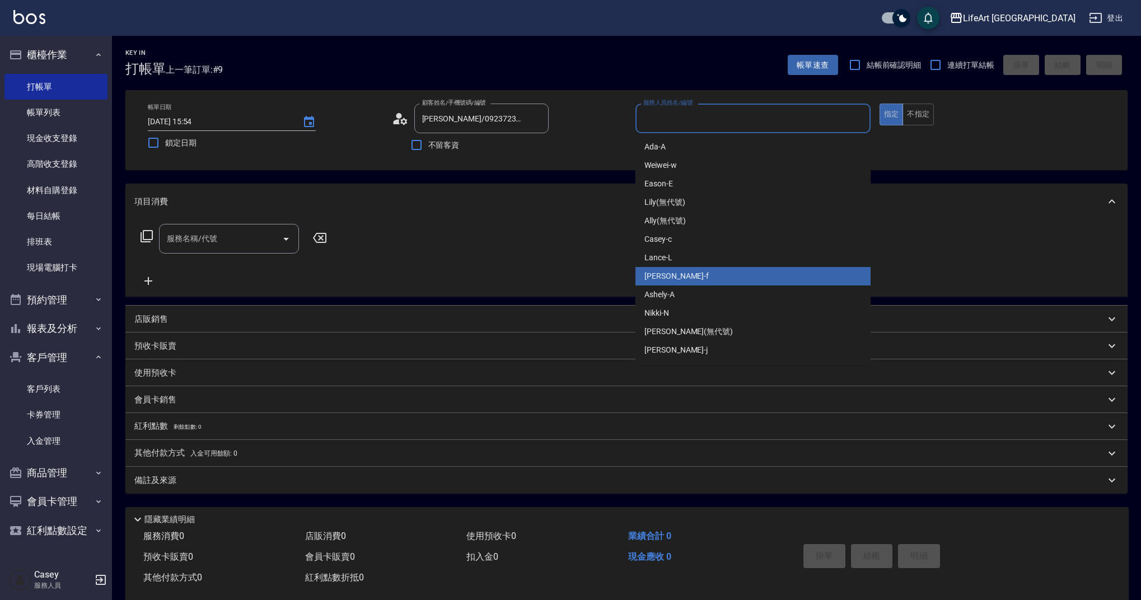
click at [666, 272] on span "Finney -f" at bounding box center [677, 277] width 64 height 12
type input "Finney-f"
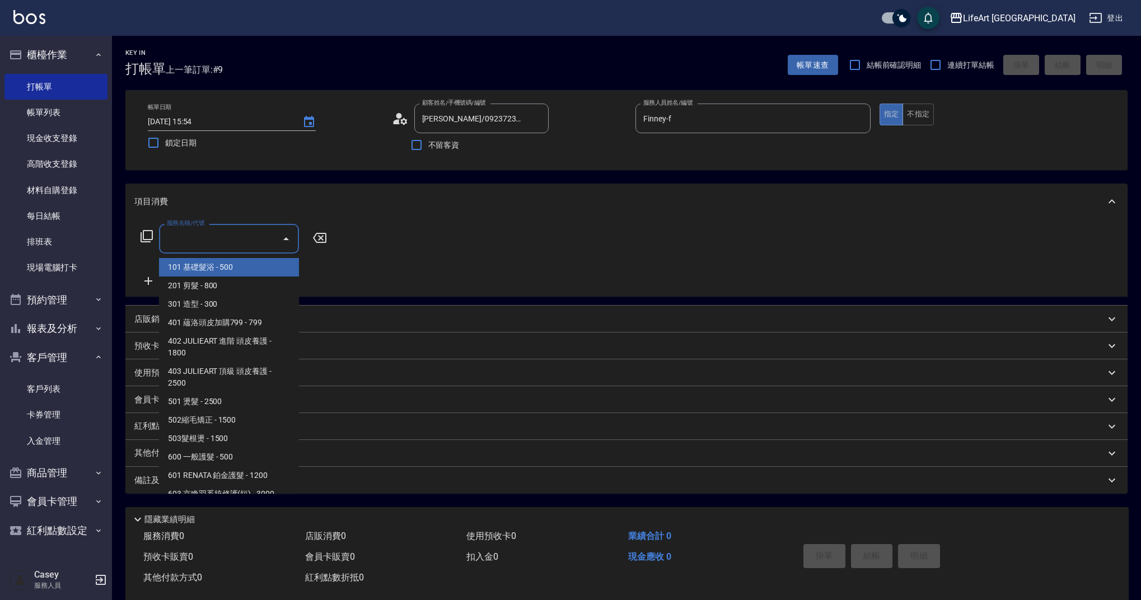
drag, startPoint x: 197, startPoint y: 242, endPoint x: 216, endPoint y: 245, distance: 18.7
click at [198, 242] on input "服務名稱/代號" at bounding box center [220, 239] width 113 height 20
click at [222, 285] on span "201 剪髮 - 800" at bounding box center [229, 286] width 140 height 18
type input "201 剪髮(201)"
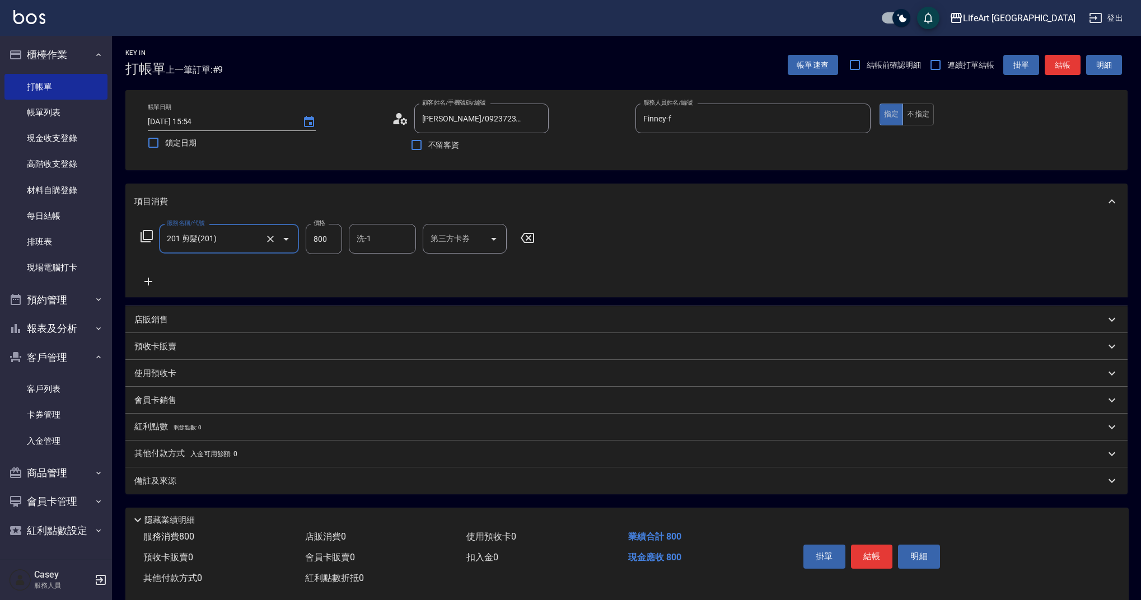
click at [153, 288] on icon at bounding box center [148, 281] width 28 height 13
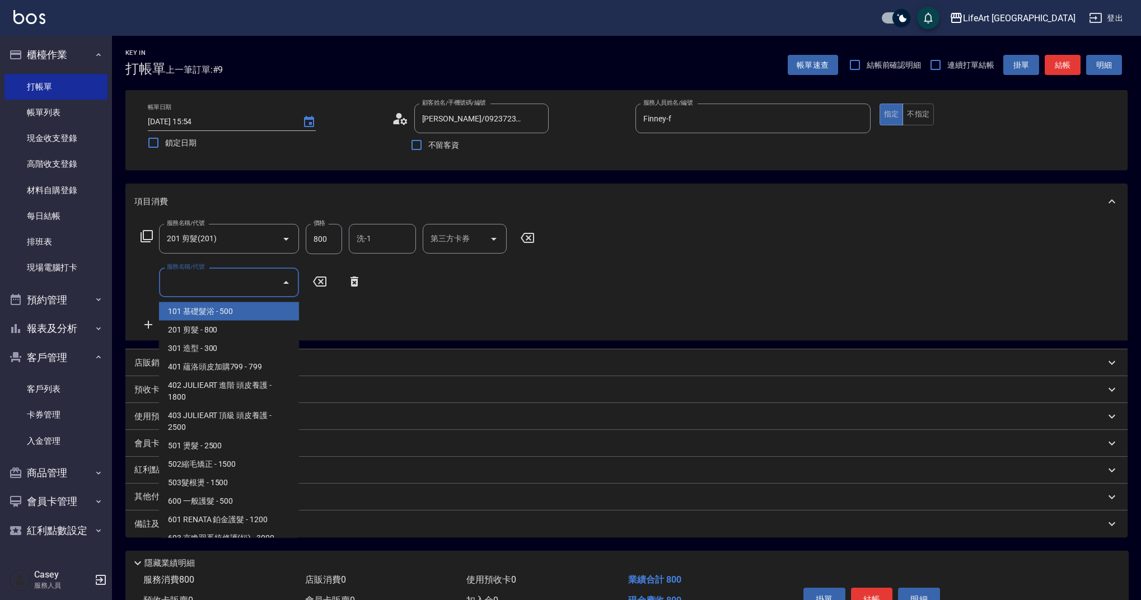
click at [195, 286] on input "服務名稱/代號" at bounding box center [220, 283] width 113 height 20
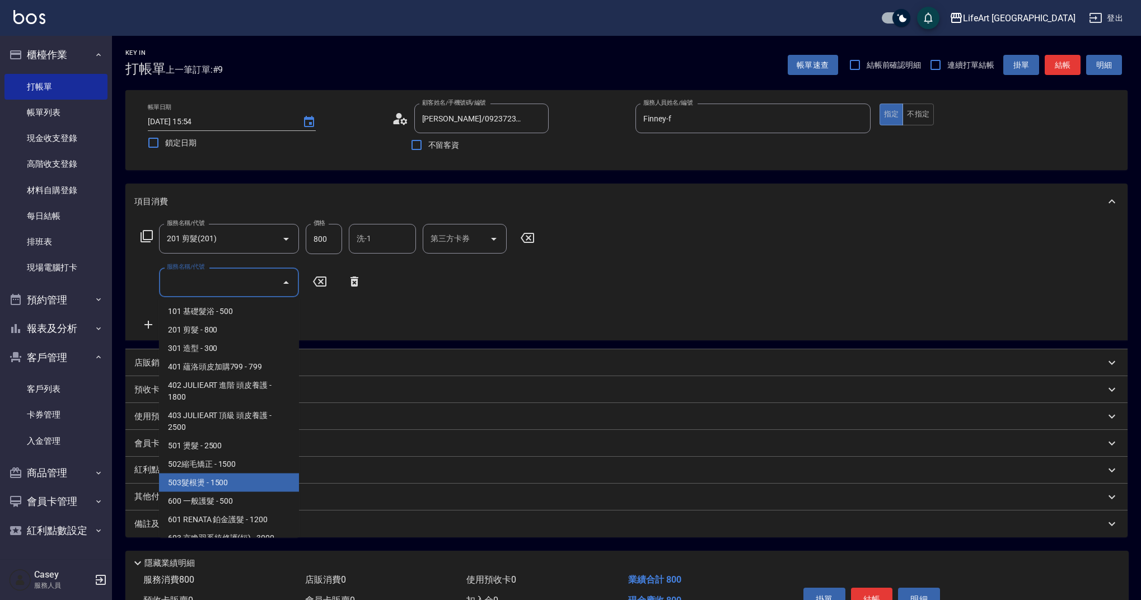
click at [300, 476] on div "紅利點數 剩餘點數: 0" at bounding box center [619, 470] width 971 height 12
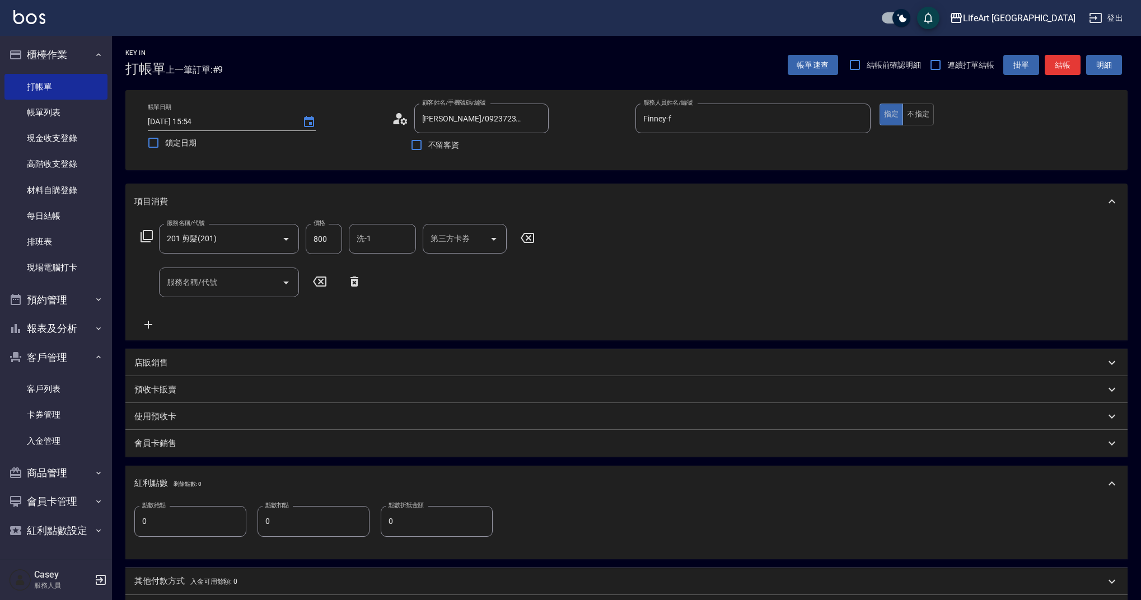
click at [217, 288] on input "服務名稱/代號" at bounding box center [220, 283] width 113 height 20
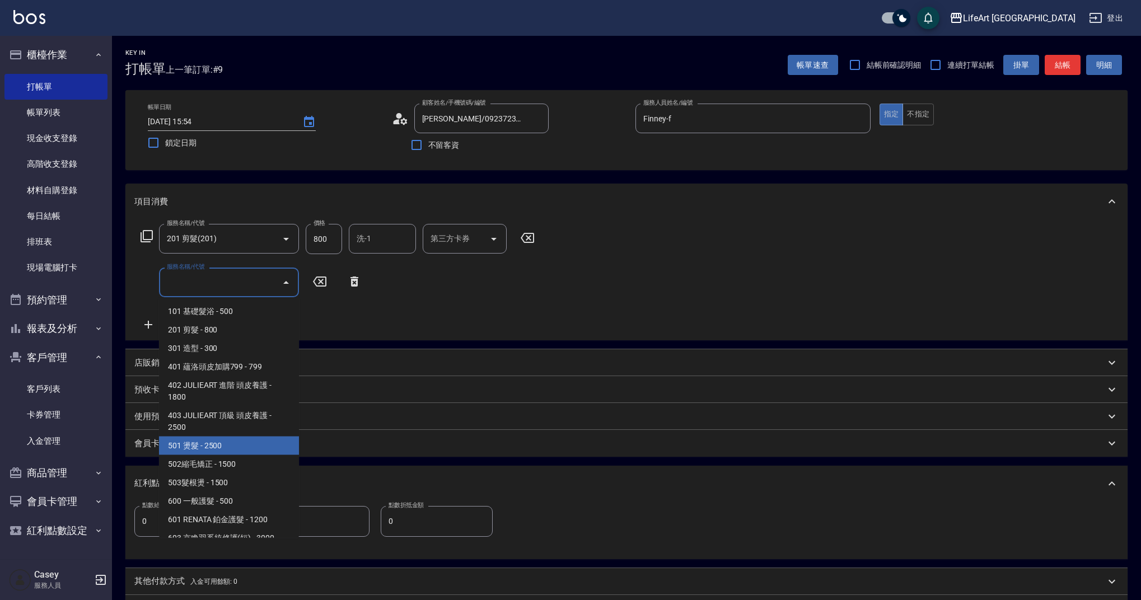
scroll to position [143, 0]
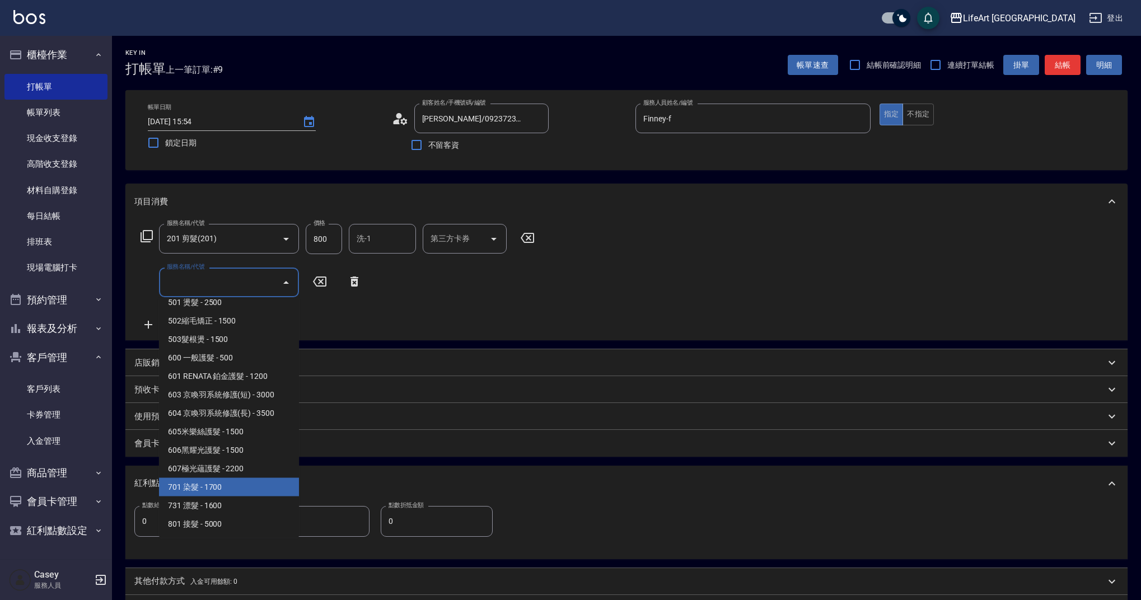
click at [236, 479] on span "701 染髮 - 1700" at bounding box center [229, 487] width 140 height 18
type input "701 染髮(701)"
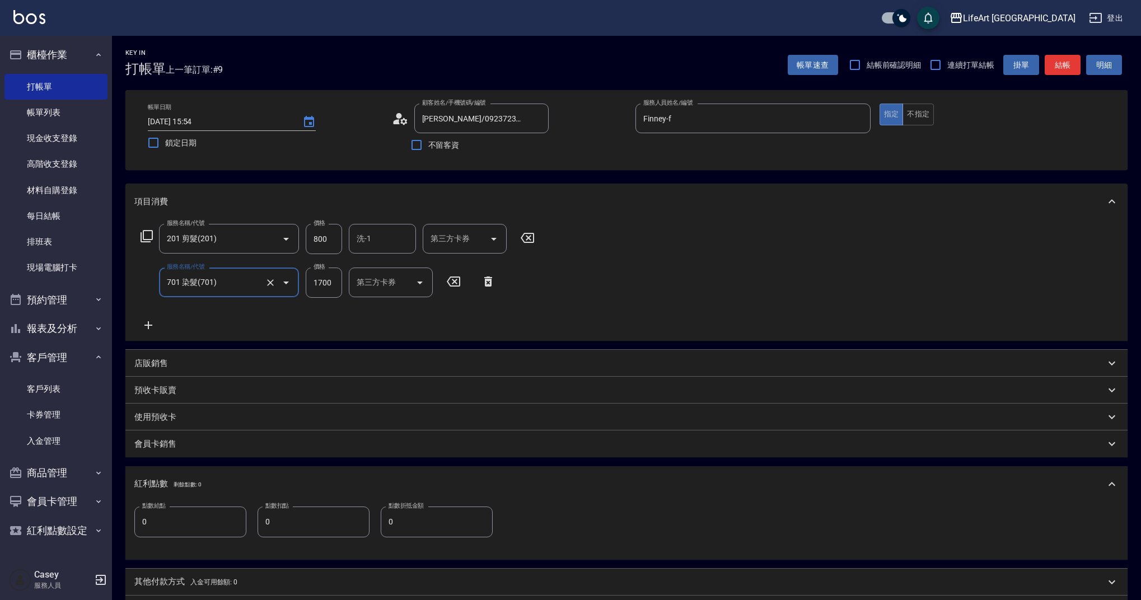
drag, startPoint x: 148, startPoint y: 318, endPoint x: 174, endPoint y: 328, distance: 27.7
click at [148, 318] on div "服務名稱/代號 201 剪髮(201) 服務名稱/代號 價格 800 價格 洗-1 洗-1 第三方卡券 第三方卡券 服務名稱/代號 701 染髮(701) 服…" at bounding box center [337, 278] width 407 height 108
click at [214, 322] on div "服務名稱/代號 201 剪髮(201) 服務名稱/代號 價格 800 價格 洗-1 洗-1 第三方卡券 第三方卡券 服務名稱/代號 701 染髮(701) 服…" at bounding box center [466, 278] width 664 height 108
click at [157, 326] on icon at bounding box center [148, 325] width 28 height 13
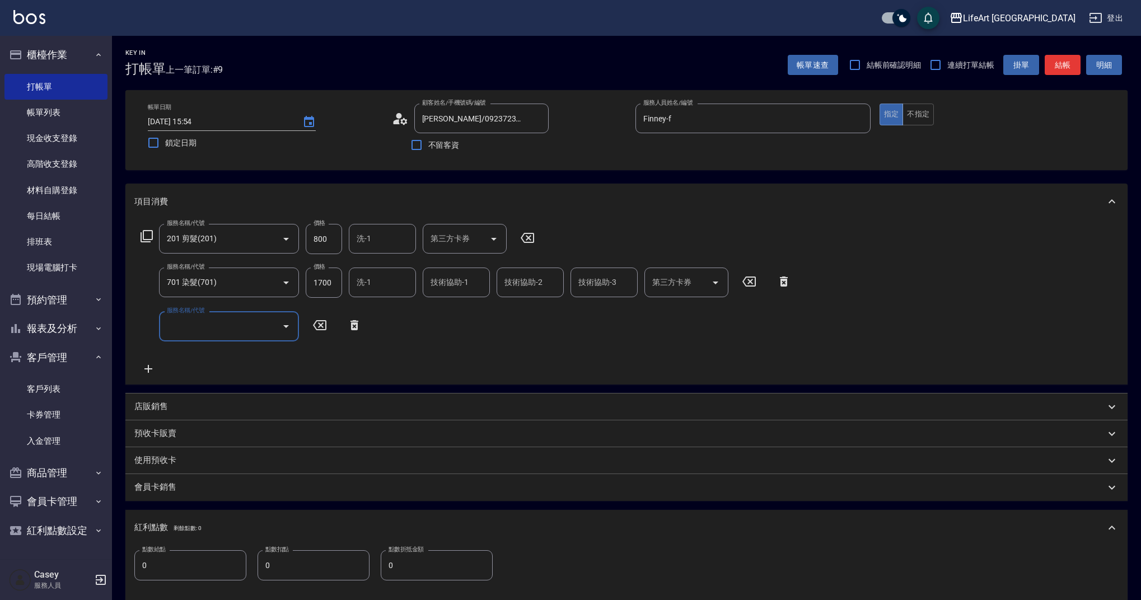
click at [201, 322] on input "服務名稱/代號" at bounding box center [220, 326] width 113 height 20
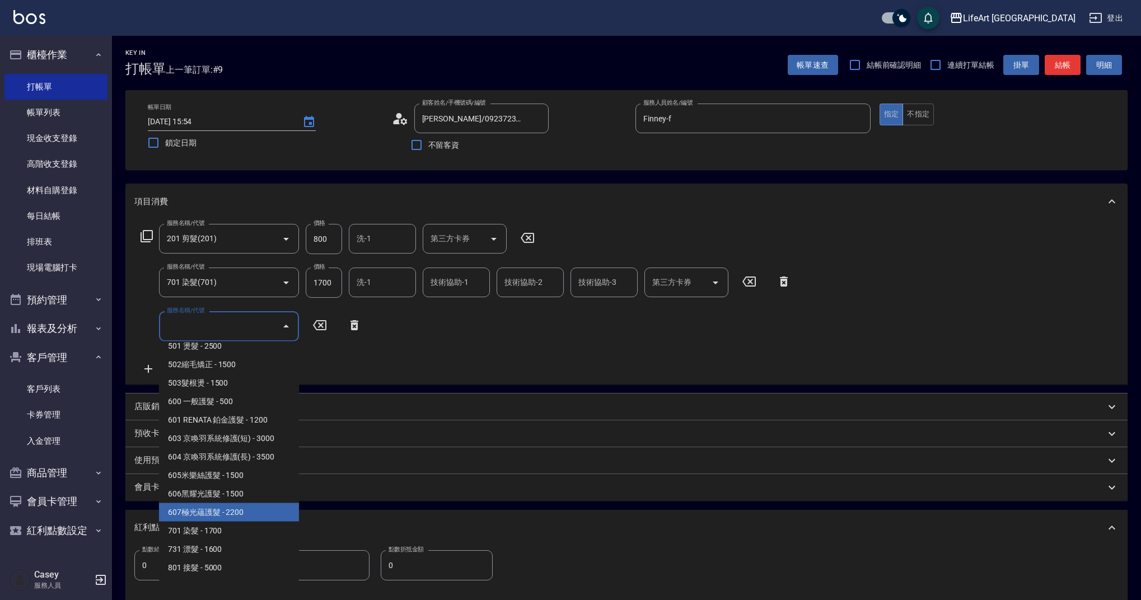
click at [247, 515] on span "607極光蘊護髮 - 2200" at bounding box center [229, 513] width 140 height 18
type input "607極光蘊護髮(607)"
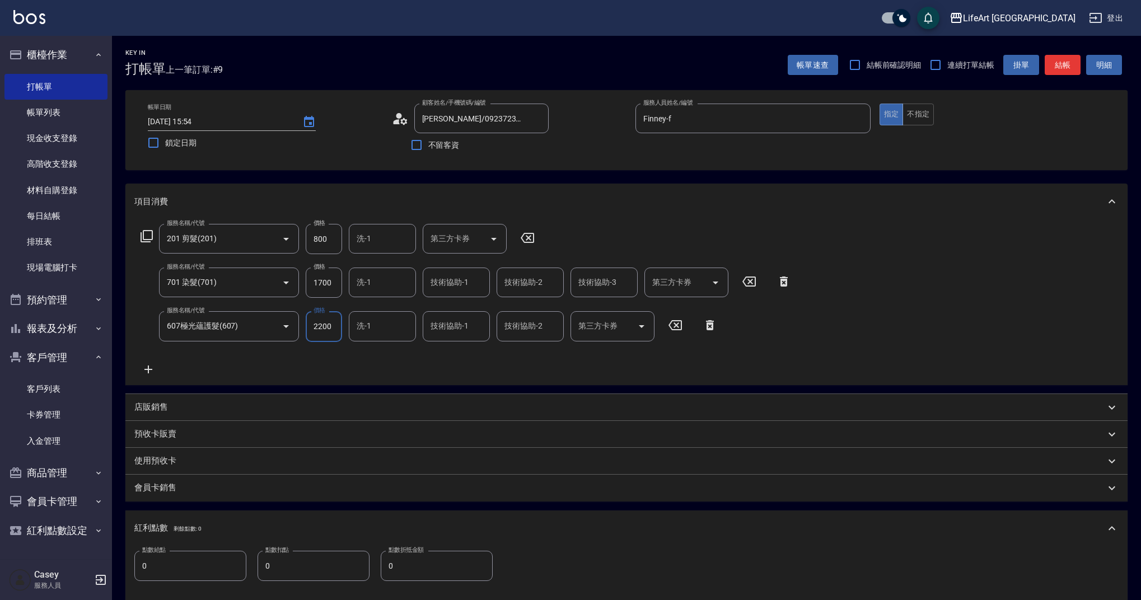
drag, startPoint x: 331, startPoint y: 286, endPoint x: 315, endPoint y: 283, distance: 16.0
click at [282, 280] on div "服務名稱/代號 701 染髮(701) 服務名稱/代號 價格 1700 價格 洗-1 洗-1 技術協助-1 技術協助-1 技術協助-2 技術協助-2 技術協助…" at bounding box center [466, 283] width 664 height 30
drag, startPoint x: 332, startPoint y: 282, endPoint x: 282, endPoint y: 281, distance: 49.9
click at [282, 281] on div "服務名稱/代號 701 染髮(701) 服務名稱/代號 價格 1700 價格 洗-1 洗-1 技術協助-1 技術協助-1 技術協助-2 技術協助-2 技術協助…" at bounding box center [466, 283] width 664 height 30
type input "2500"
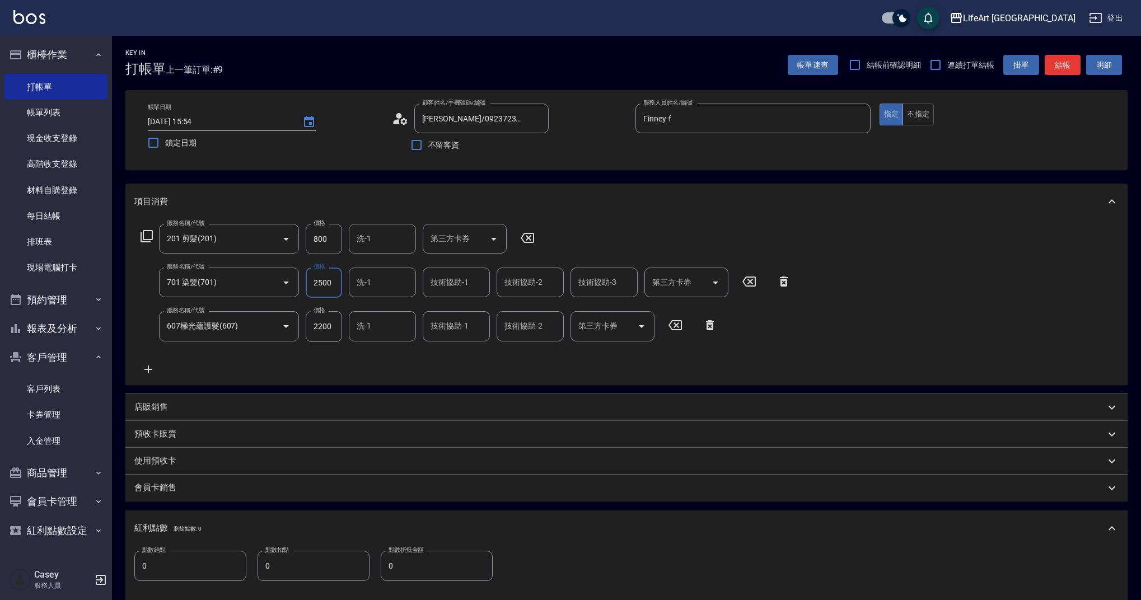
click at [390, 286] on input "洗-1" at bounding box center [382, 283] width 57 height 20
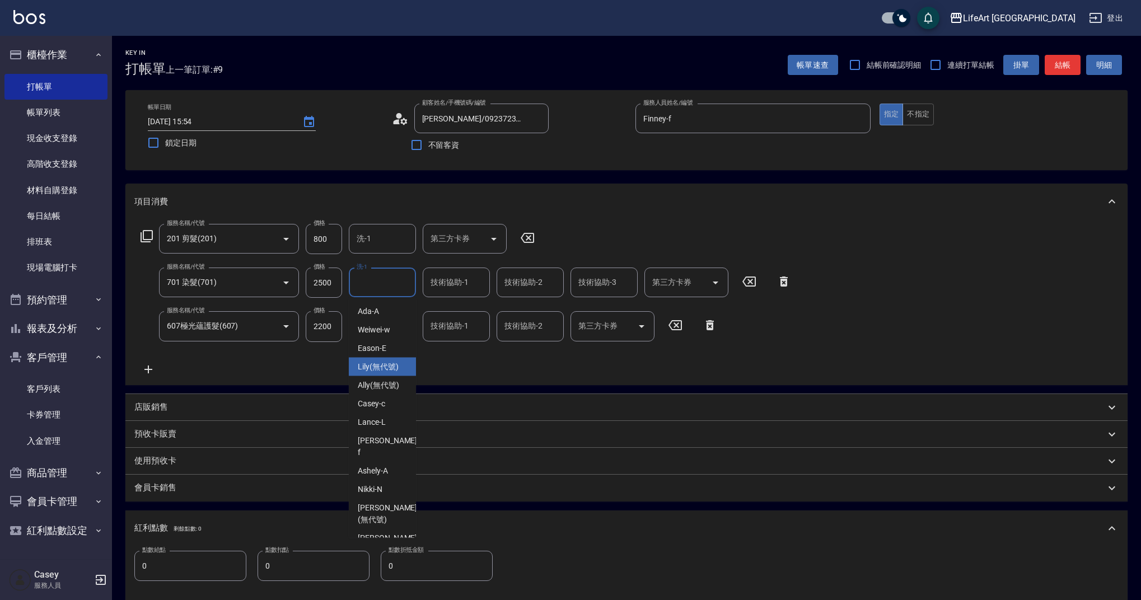
click at [377, 370] on span "Lily (無代號)" at bounding box center [378, 367] width 41 height 12
type input "Lily(無代號)"
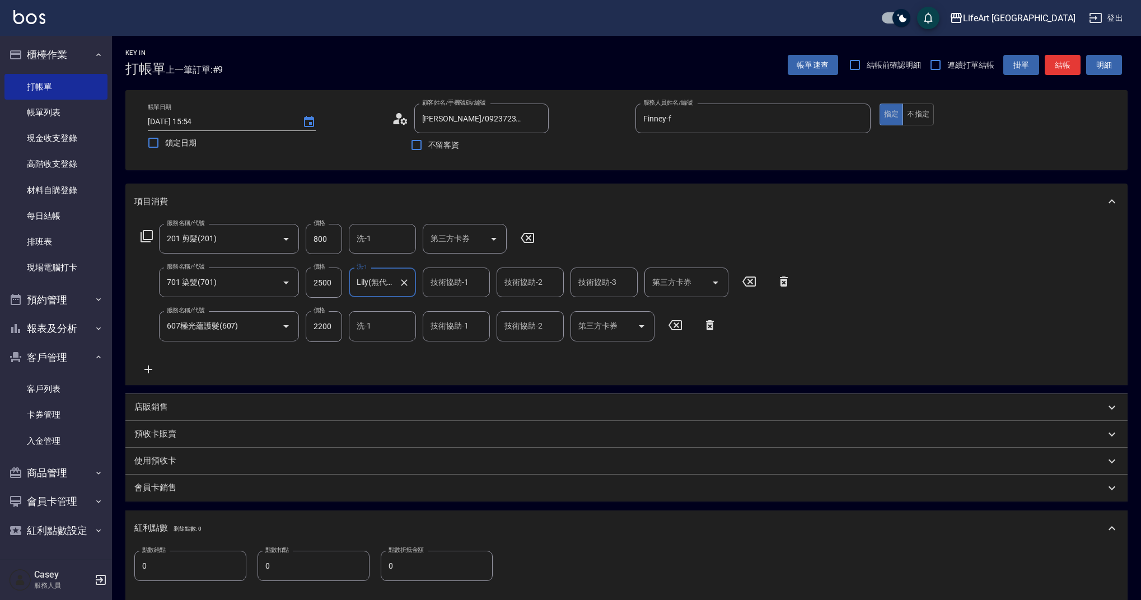
click at [378, 330] on input "洗-1" at bounding box center [382, 326] width 57 height 20
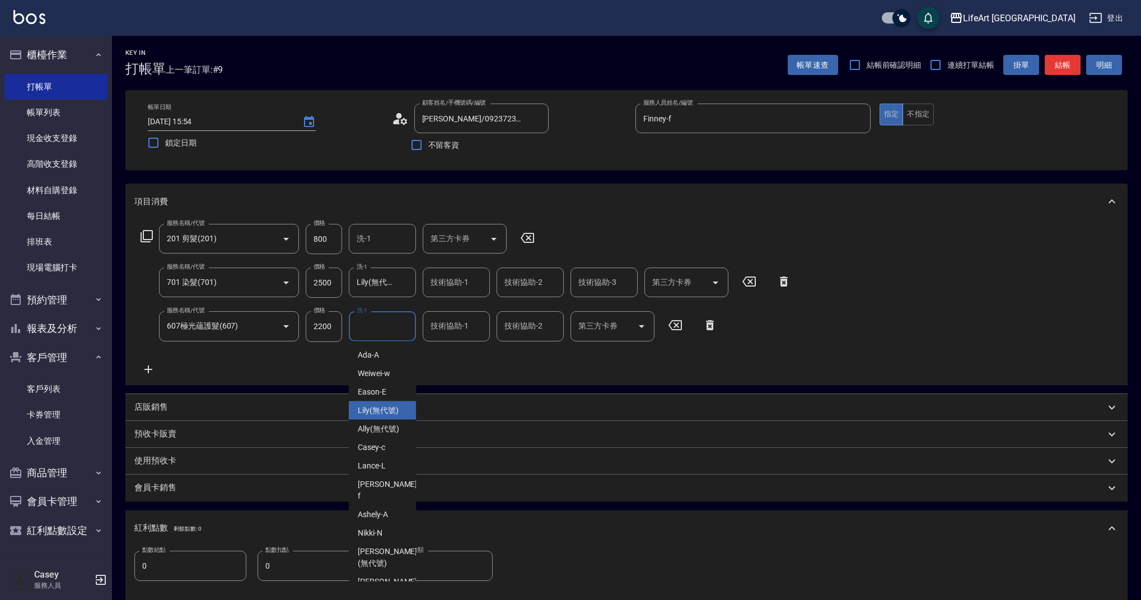
click at [398, 412] on span "Lily (無代號)" at bounding box center [378, 411] width 41 height 12
type input "Lily(無代號)"
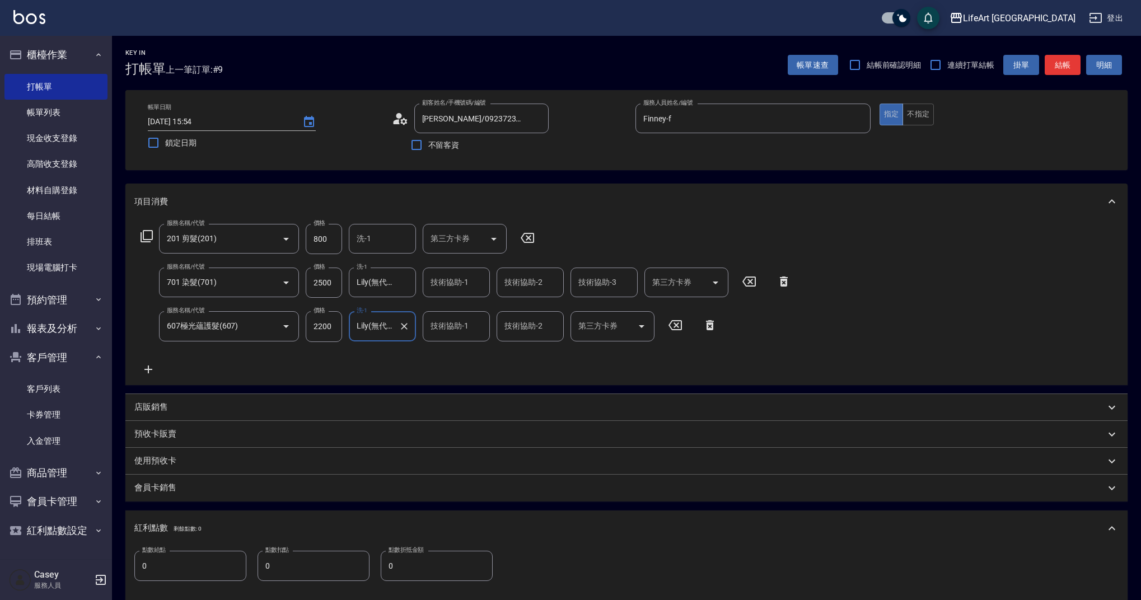
scroll to position [193, 0]
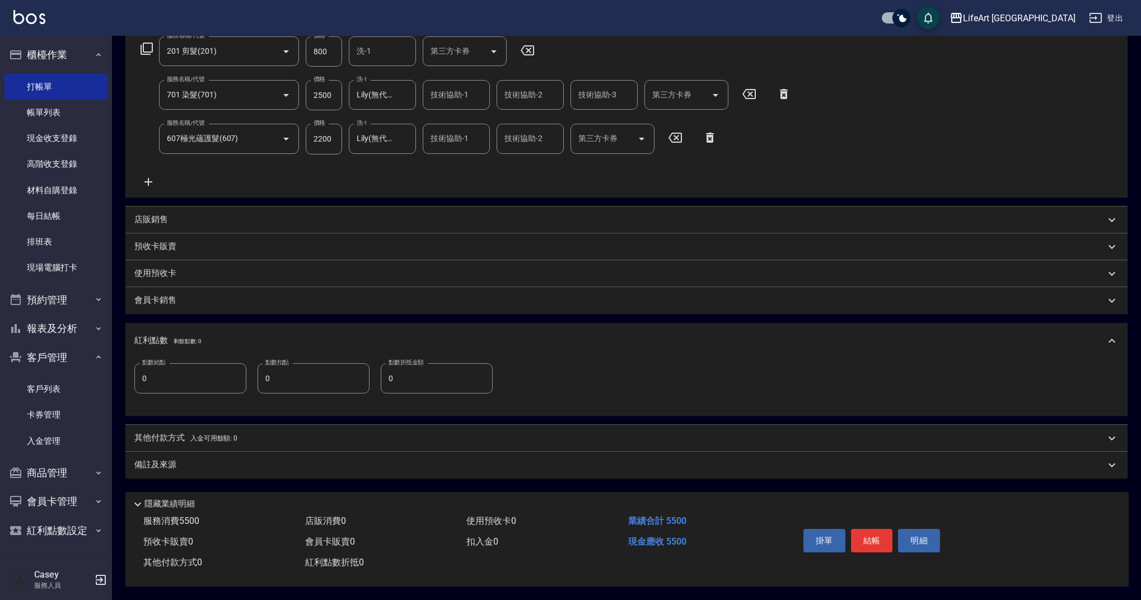
drag, startPoint x: 182, startPoint y: 336, endPoint x: 164, endPoint y: 248, distance: 89.2
click at [183, 338] on span "剩餘點數: 0" at bounding box center [188, 341] width 28 height 6
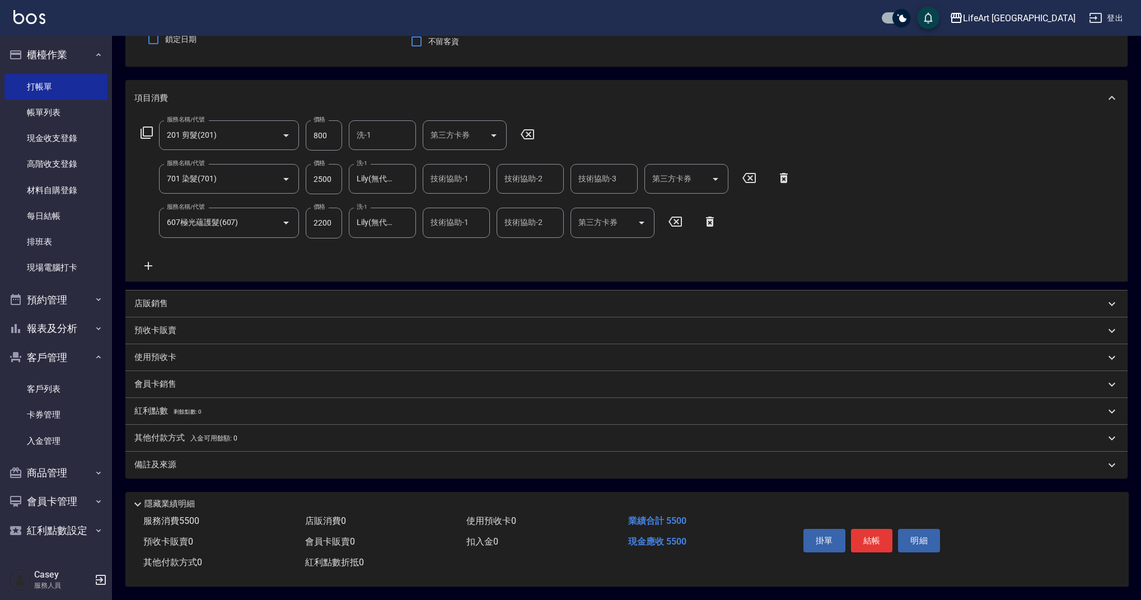
scroll to position [108, 0]
click at [167, 298] on p "店販銷售" at bounding box center [151, 304] width 34 height 12
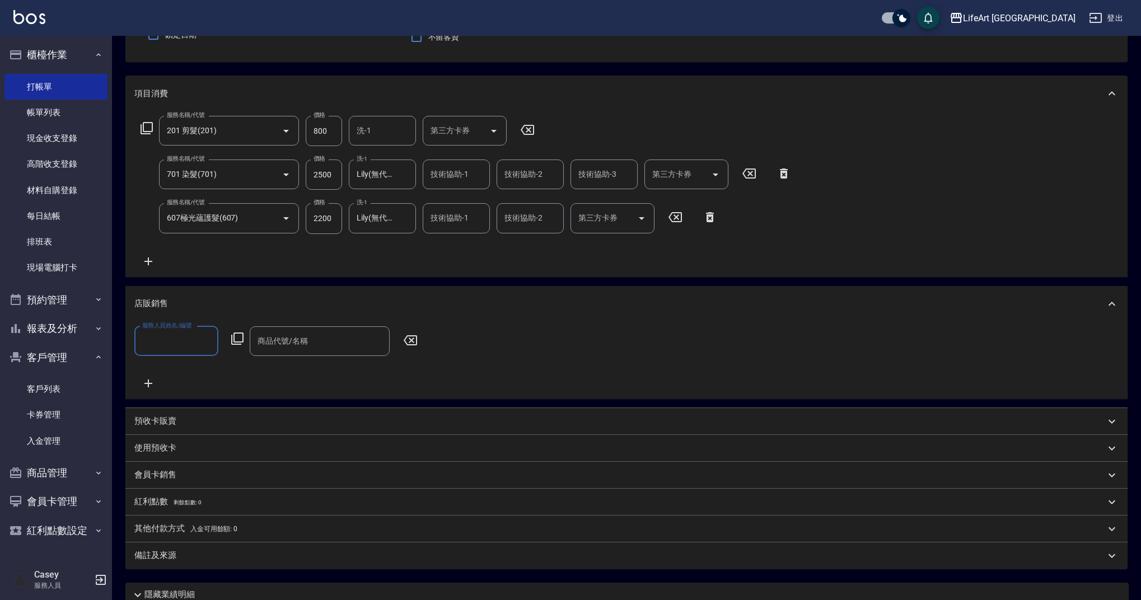
click at [164, 335] on input "服務人員姓名/編號" at bounding box center [176, 342] width 74 height 20
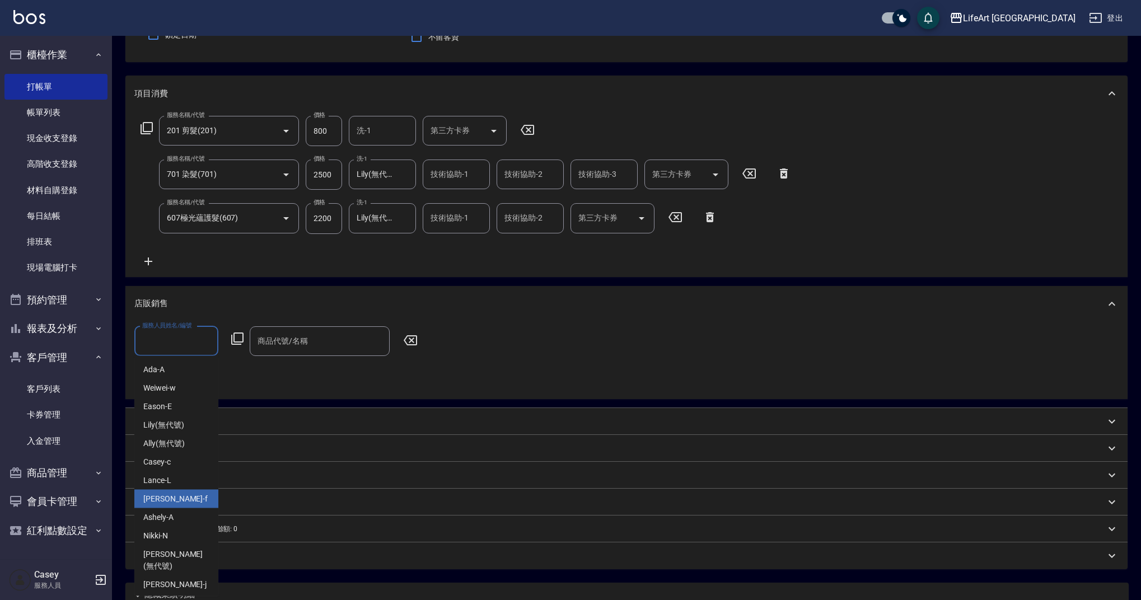
click at [180, 506] on div "Finney -f" at bounding box center [176, 499] width 84 height 18
type input "Finney-f"
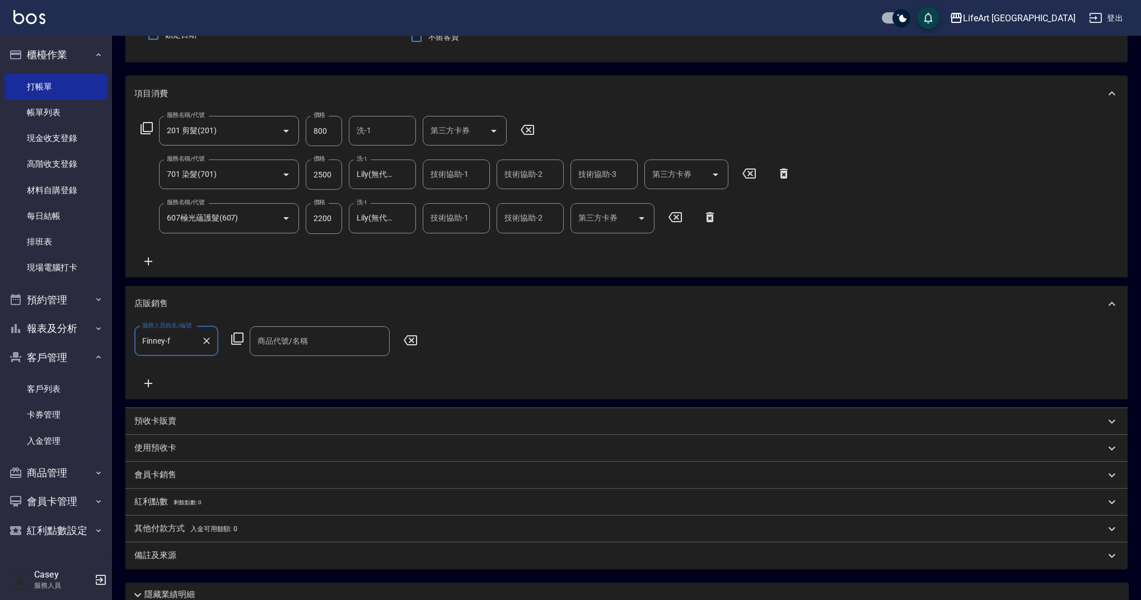
click at [297, 340] on input "商品代號/名稱" at bounding box center [320, 342] width 130 height 20
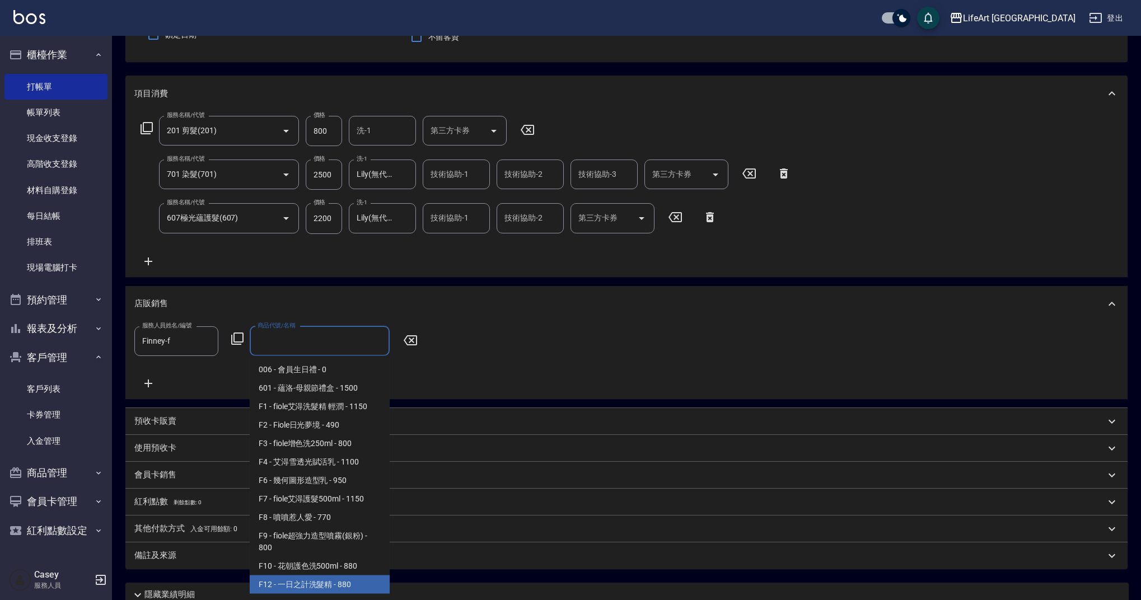
click at [360, 579] on span "F12 - 一日之計洗髮精 - 880" at bounding box center [320, 585] width 140 height 18
type input "一日之計洗髮精"
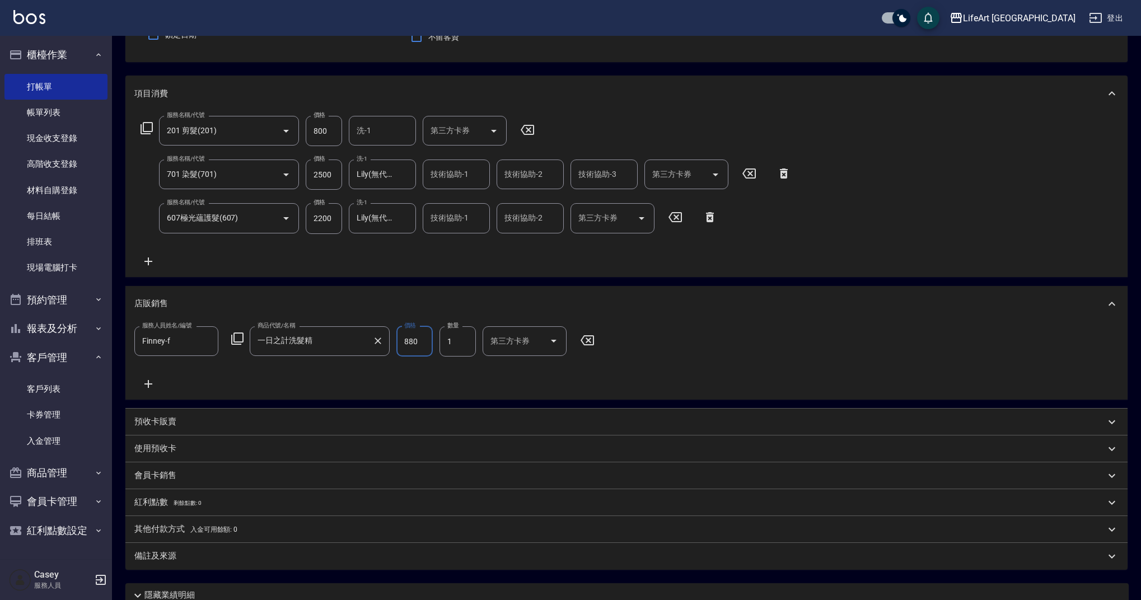
drag, startPoint x: 423, startPoint y: 343, endPoint x: 380, endPoint y: 338, distance: 43.4
click at [380, 338] on div "服務人員姓名/編號 [PERSON_NAME]-f 服務人員姓名/編號 商品代號/名稱 一日之計洗髮精 商品代號/名稱 價格 880 價格 數量 1 數量 第…" at bounding box center [367, 342] width 467 height 30
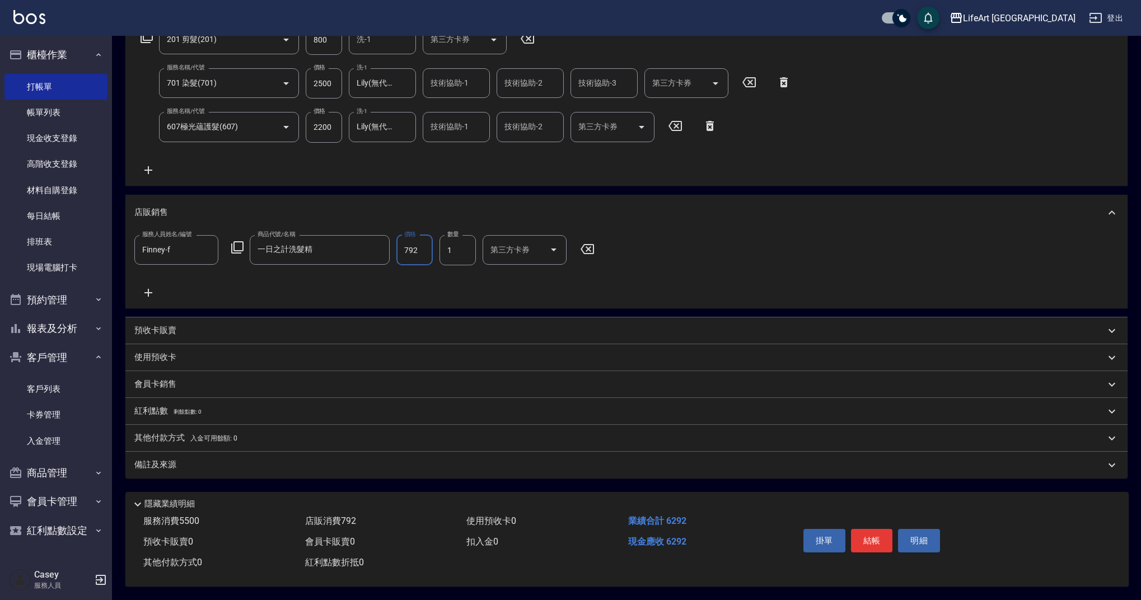
type input "792"
click at [223, 462] on div "備註及來源" at bounding box center [619, 465] width 971 height 12
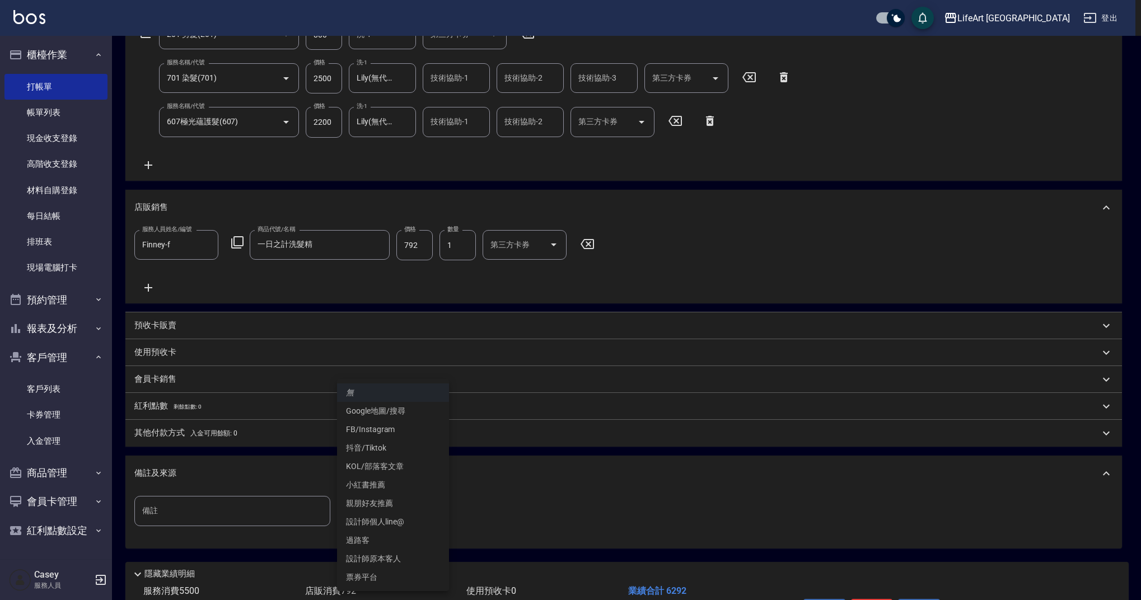
click at [432, 522] on body "LifeArt 蘆洲 登出 櫃檯作業 打帳單 帳單列表 現金收支登錄 高階收支登錄 材料自購登錄 每日結帳 排班表 現場電腦打卡 預約管理 預約管理 單日預約…" at bounding box center [570, 233] width 1141 height 875
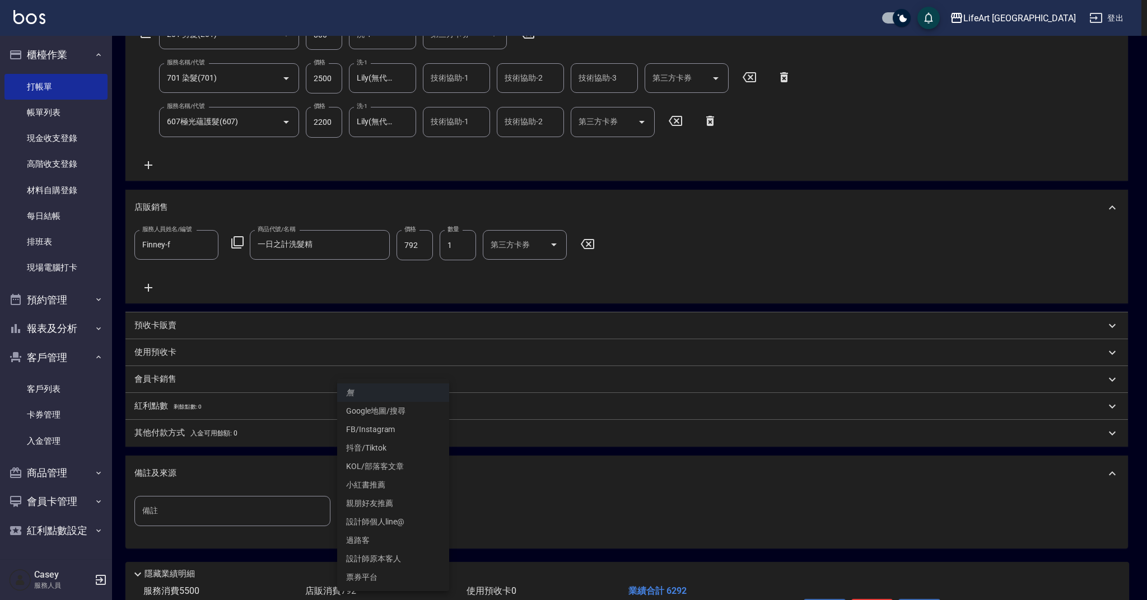
click at [422, 559] on li "設計師原本客人" at bounding box center [393, 559] width 112 height 18
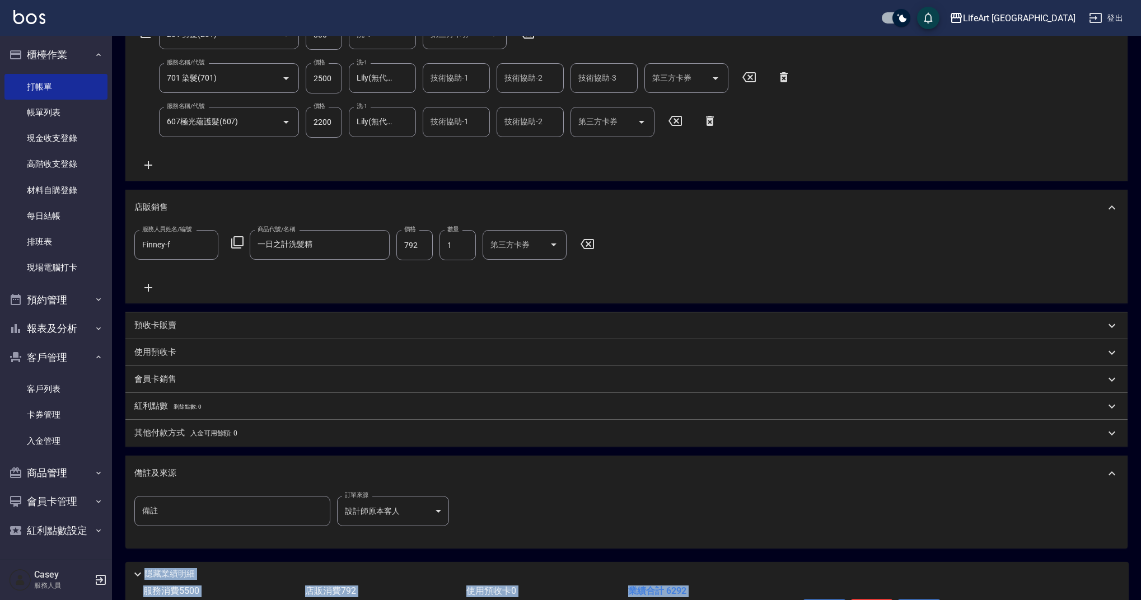
drag, startPoint x: 422, startPoint y: 559, endPoint x: 402, endPoint y: 499, distance: 63.1
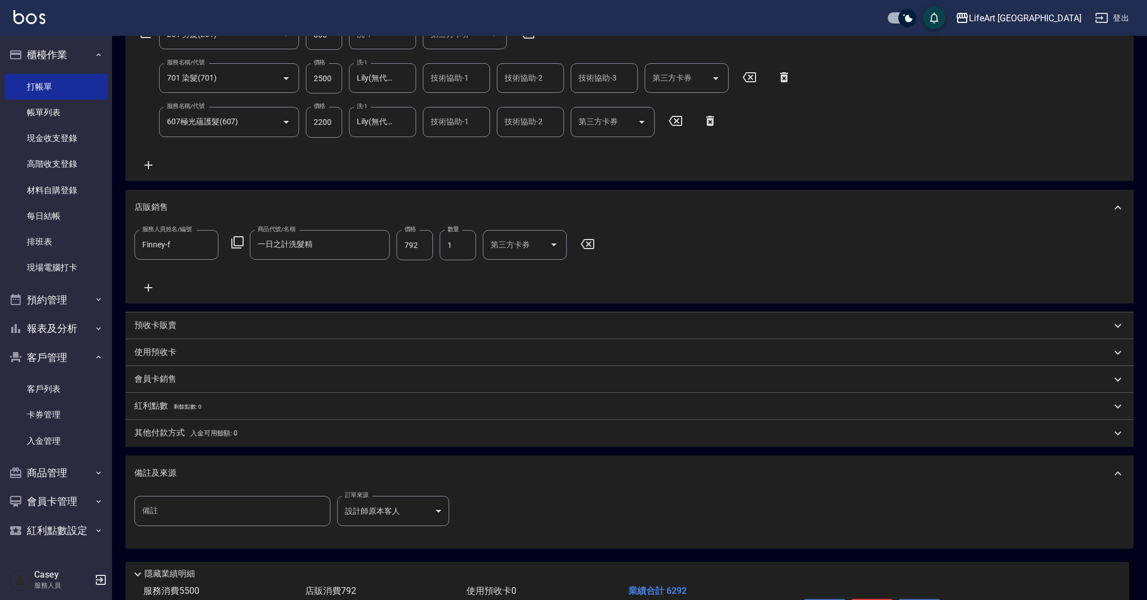
click at [435, 514] on body "LifeArt 蘆洲 登出 櫃檯作業 打帳單 帳單列表 現金收支登錄 高階收支登錄 材料自購登錄 每日結帳 排班表 現場電腦打卡 預約管理 預約管理 單日預約…" at bounding box center [573, 233] width 1147 height 875
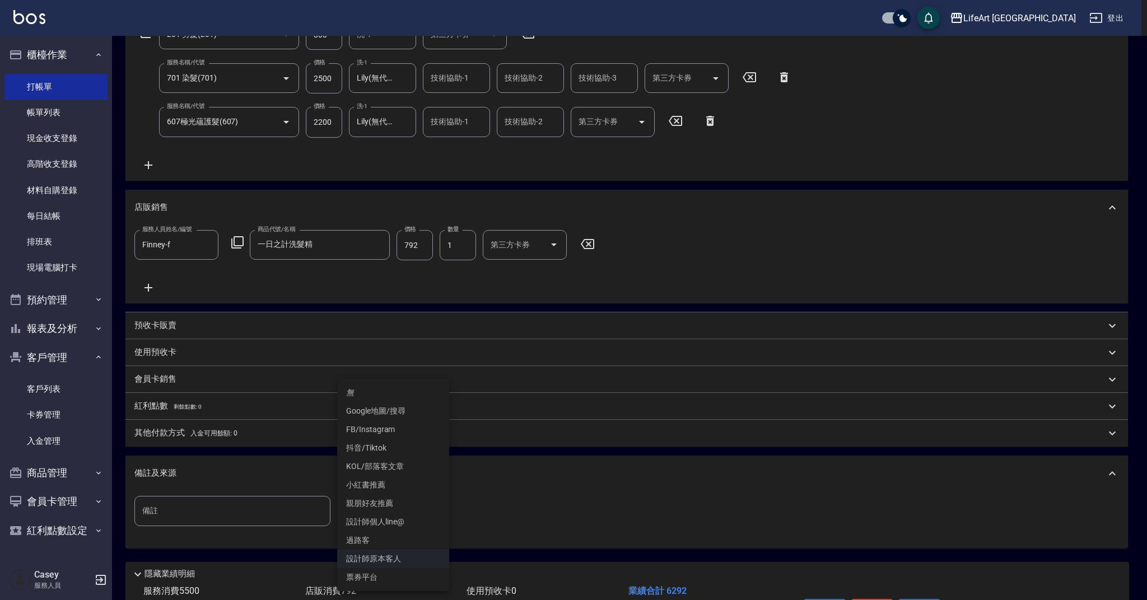
click at [374, 426] on li "FB/Instagram" at bounding box center [393, 430] width 112 height 18
type input "FB/Instagram"
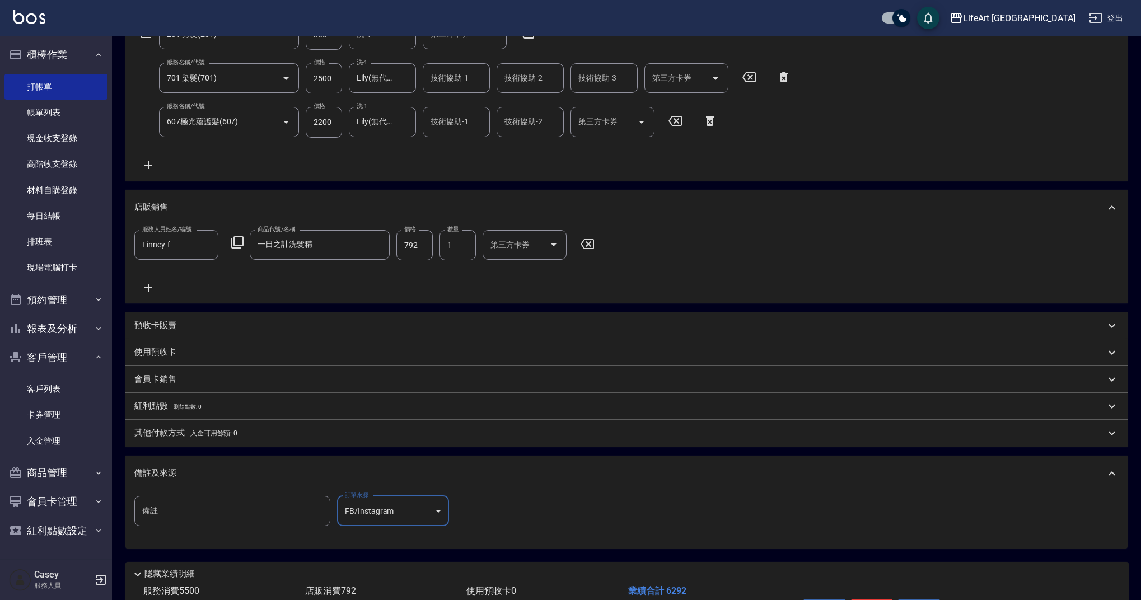
click at [330, 468] on div "備註及來源" at bounding box center [619, 474] width 971 height 12
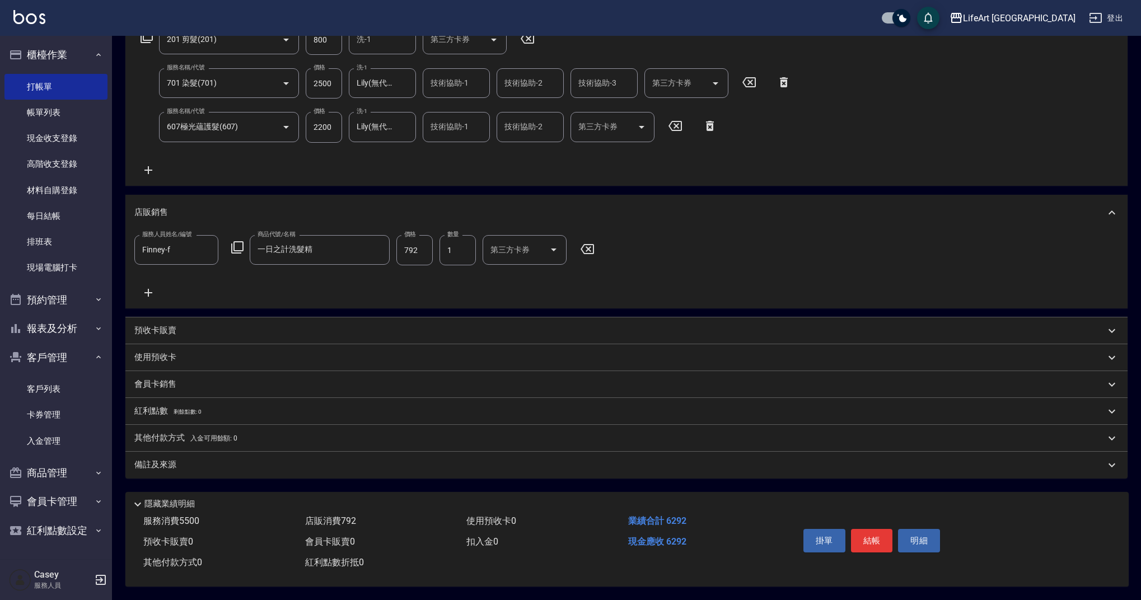
click at [179, 425] on div "其他付款方式 入金可用餘額: 0" at bounding box center [626, 438] width 1003 height 27
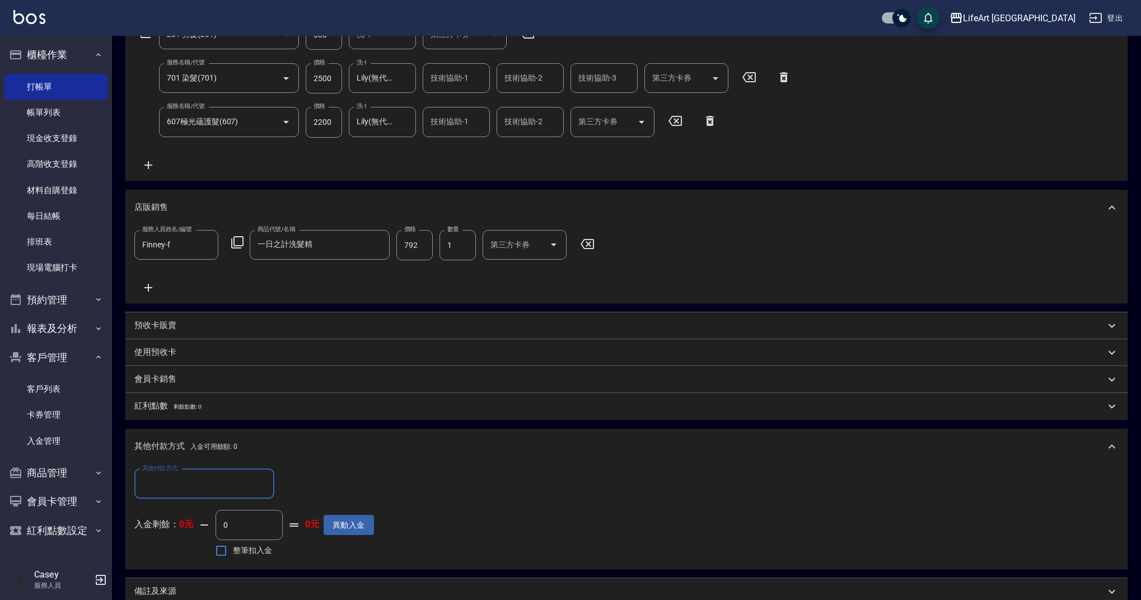
click at [214, 482] on input "其他付款方式" at bounding box center [204, 484] width 130 height 20
click at [217, 566] on span "信用卡" at bounding box center [204, 568] width 140 height 18
type input "信用卡"
drag, startPoint x: 306, startPoint y: 482, endPoint x: 253, endPoint y: 473, distance: 54.6
click at [253, 473] on div "其他付款方式 信用卡 其他付款方式 信用卡金額 0 信用卡金額" at bounding box center [254, 484] width 240 height 30
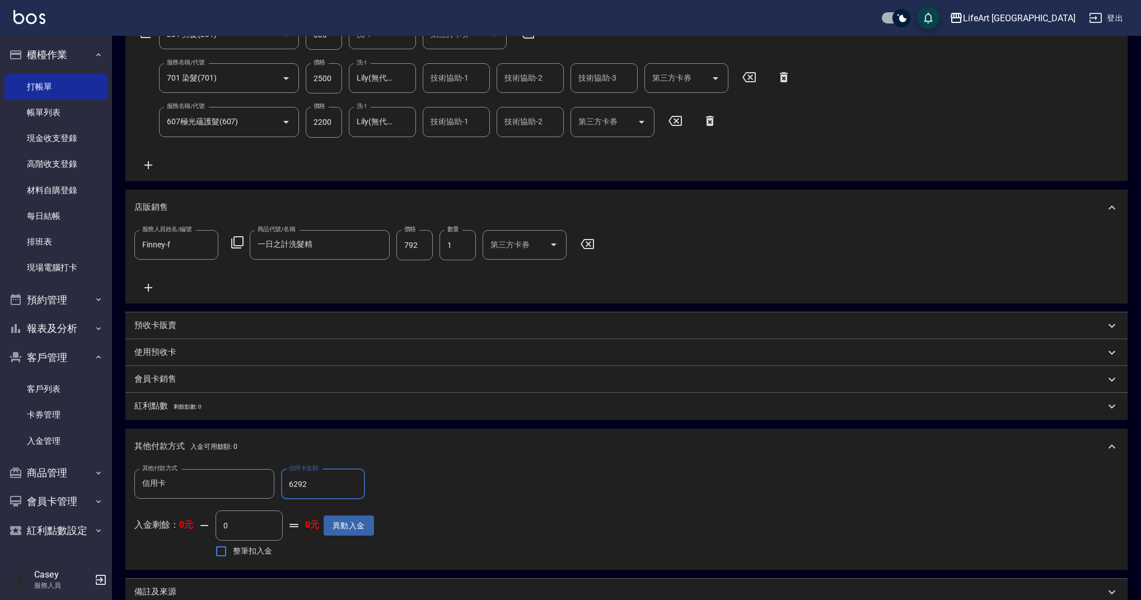
scroll to position [337, 0]
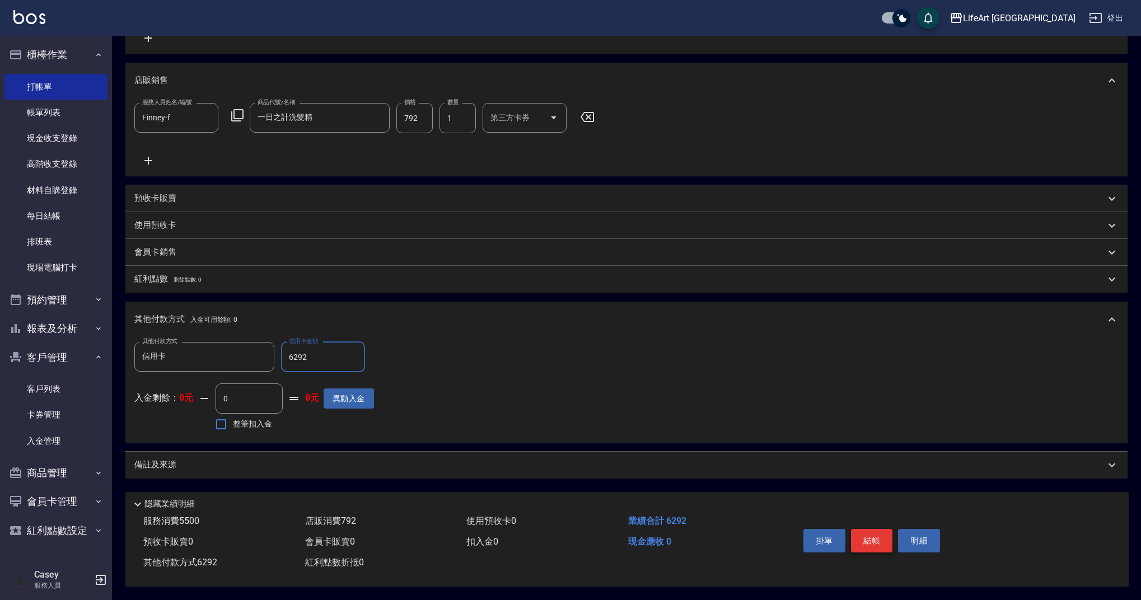
type input "6292"
click at [869, 534] on button "結帳" at bounding box center [872, 541] width 42 height 24
